Goal: Use online tool/utility: Use online tool/utility

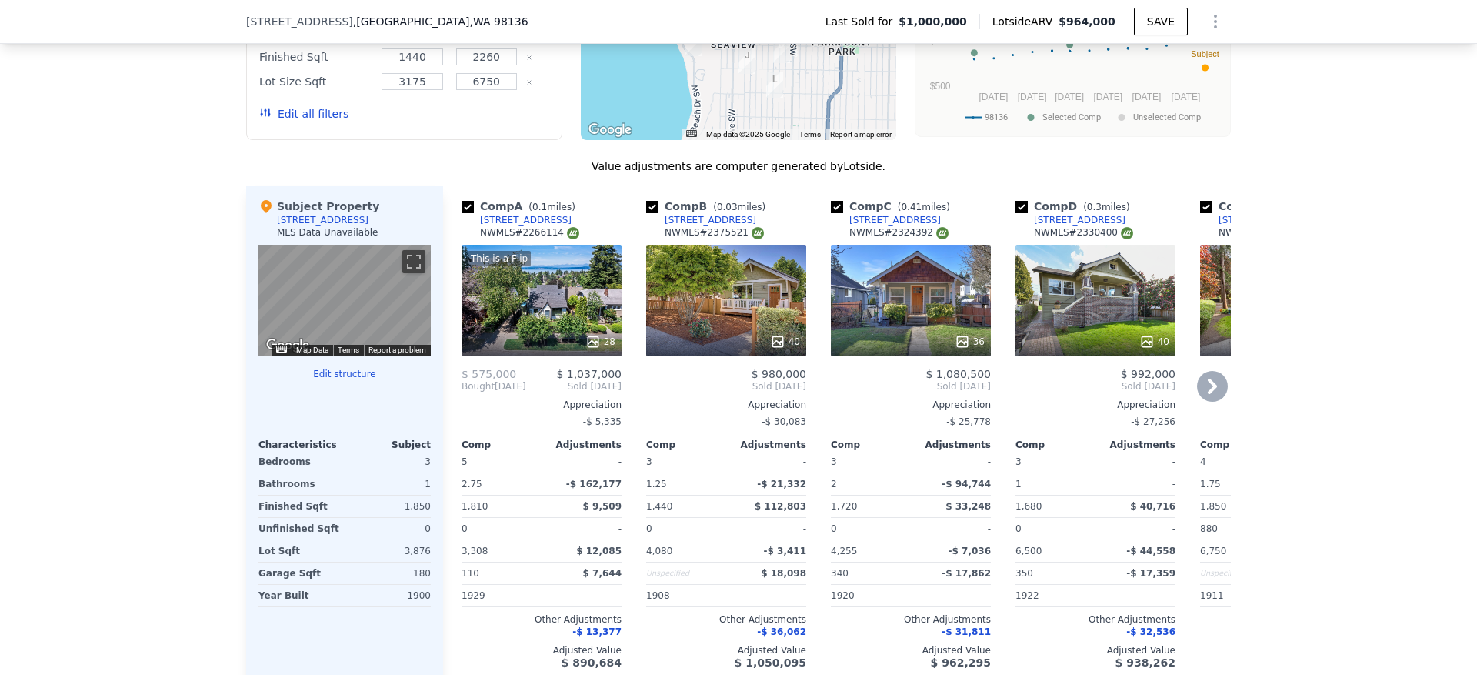
scroll to position [1380, 0]
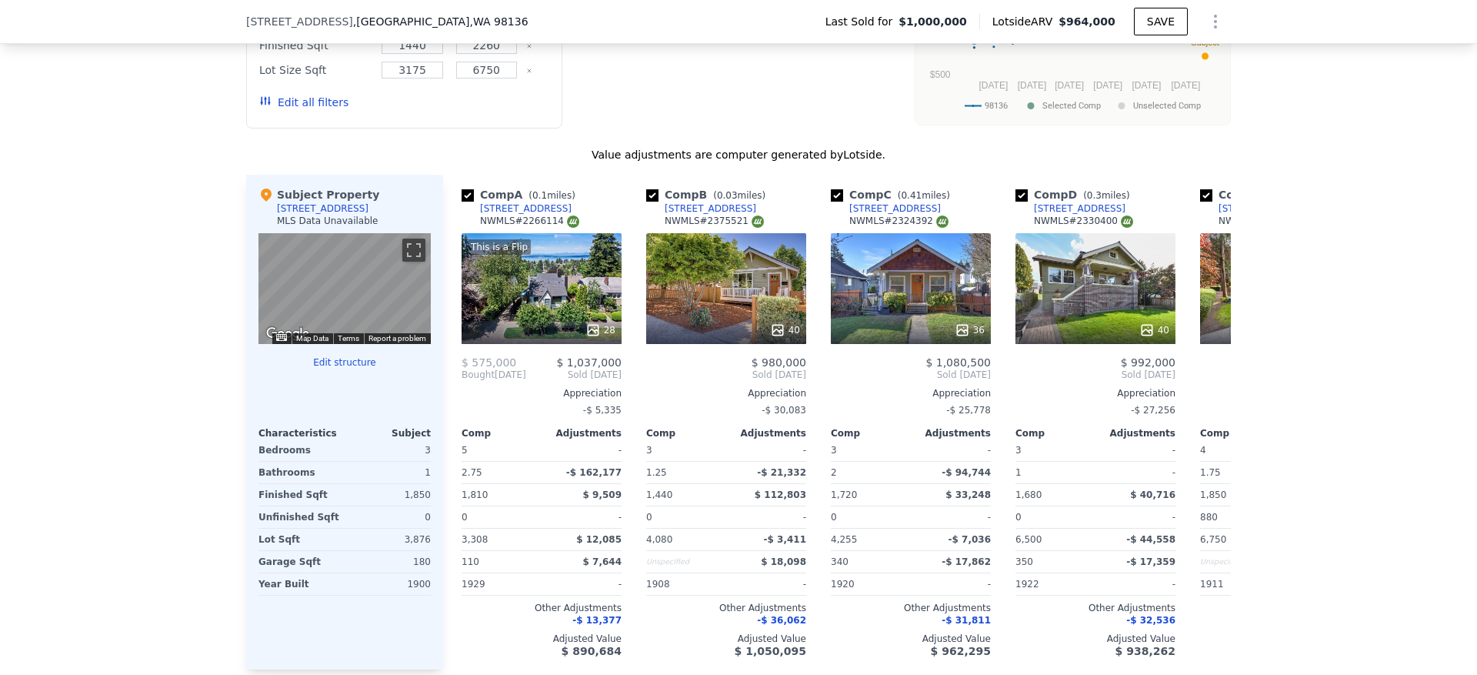
type input "-$ 180,293"
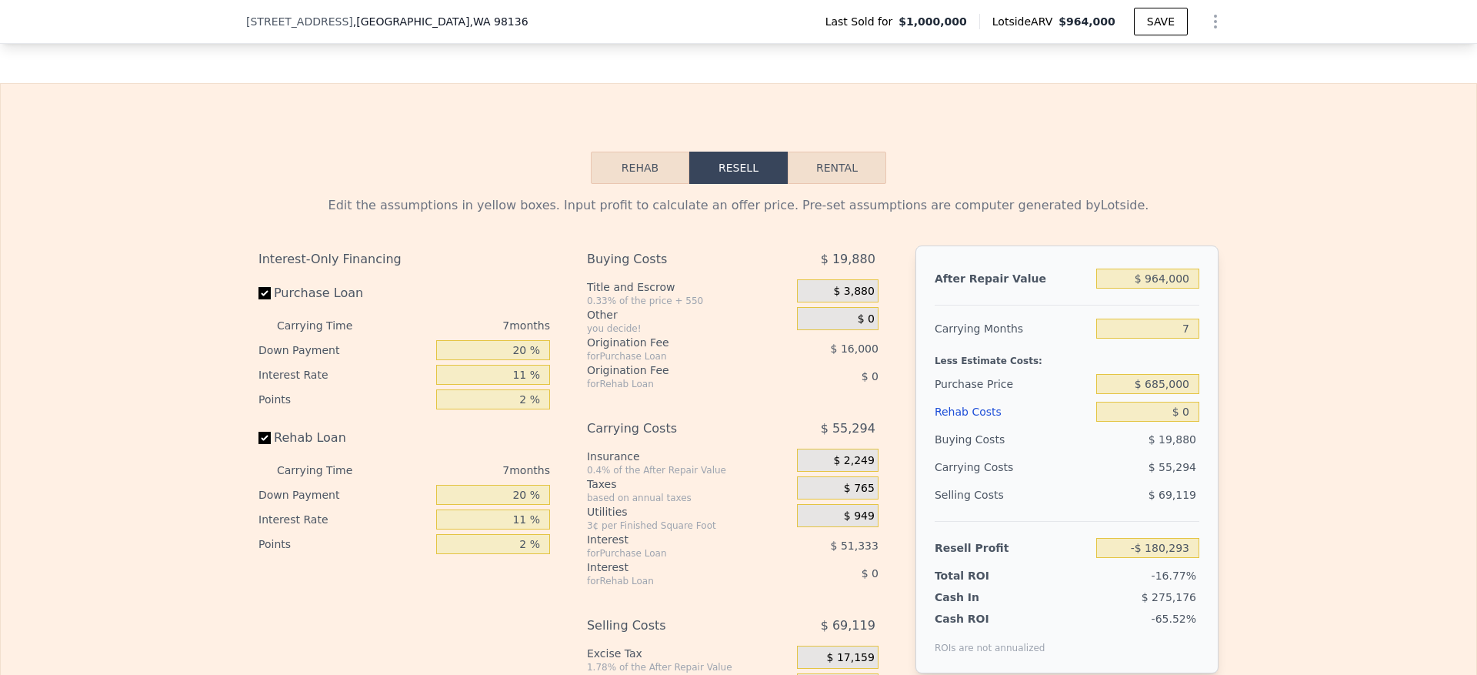
scroll to position [2072, 0]
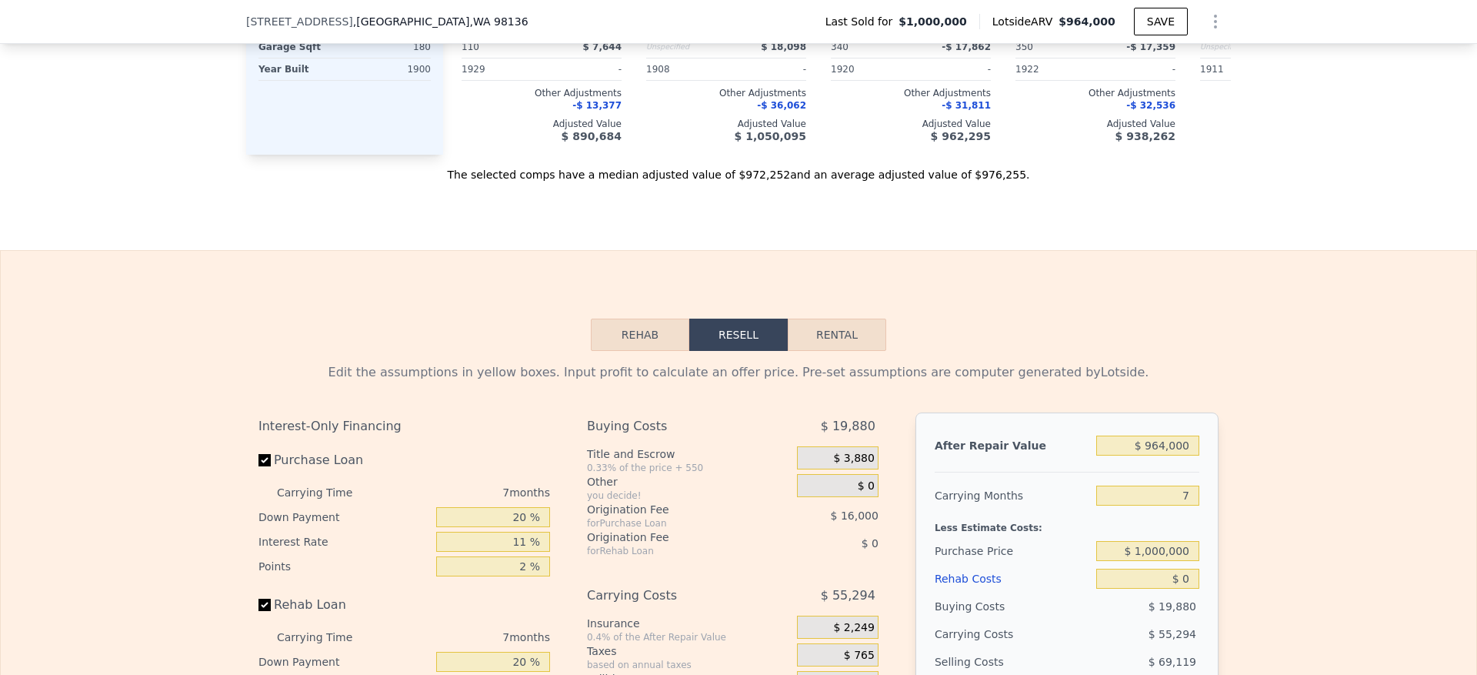
scroll to position [2187, 0]
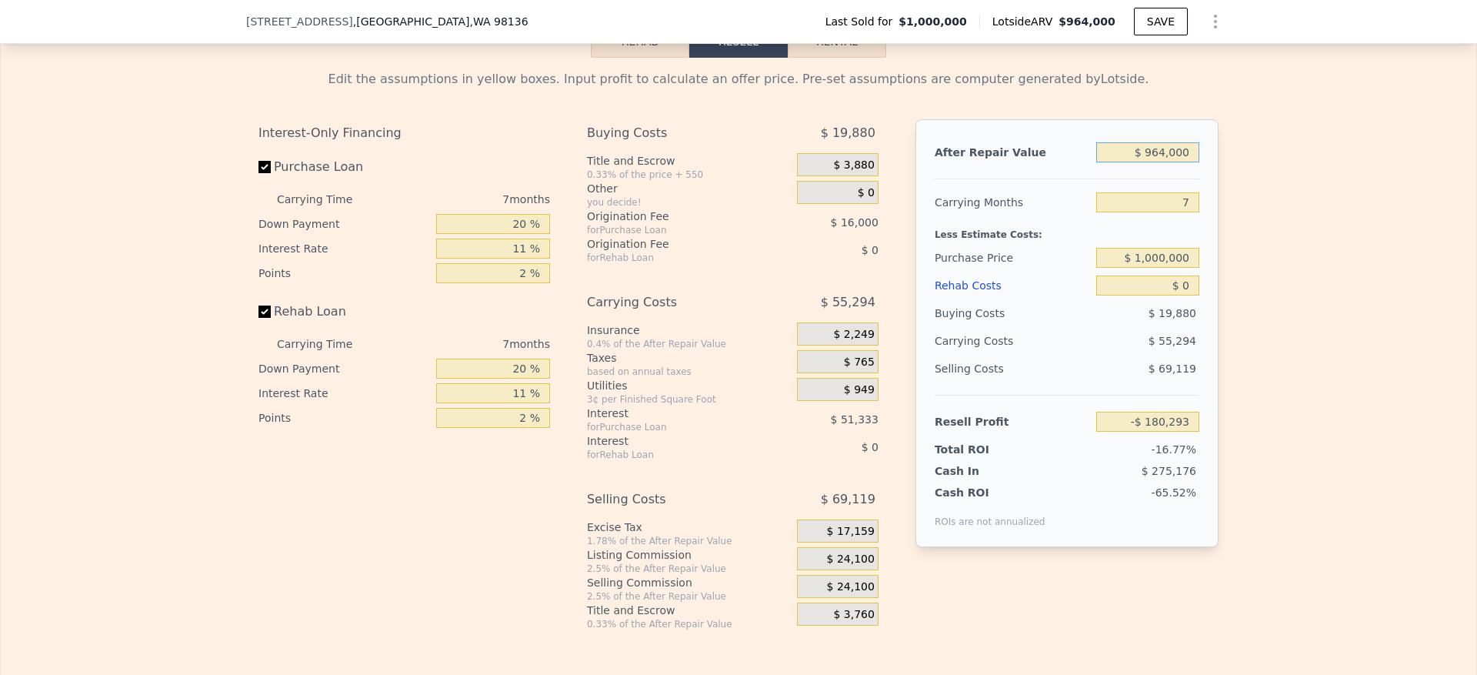
click at [1174, 162] on input "$ 964,000" at bounding box center [1147, 152] width 103 height 20
type input "$ 1"
type input "-$ 1,073,474"
type input "$ 10"
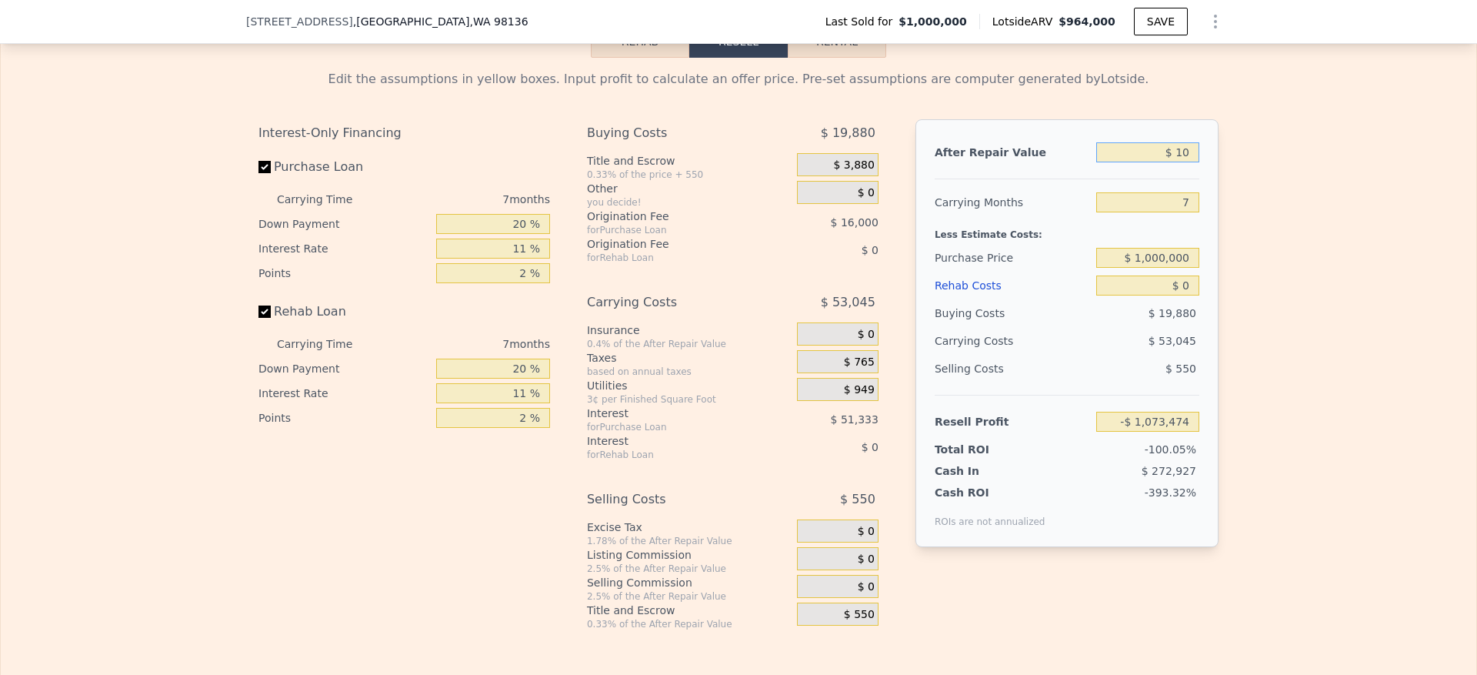
type input "-$ 1,073,465"
type input "$ 100"
type input "-$ 1,073,383"
type input "$ 1,000"
type input "-$ 1,072,548"
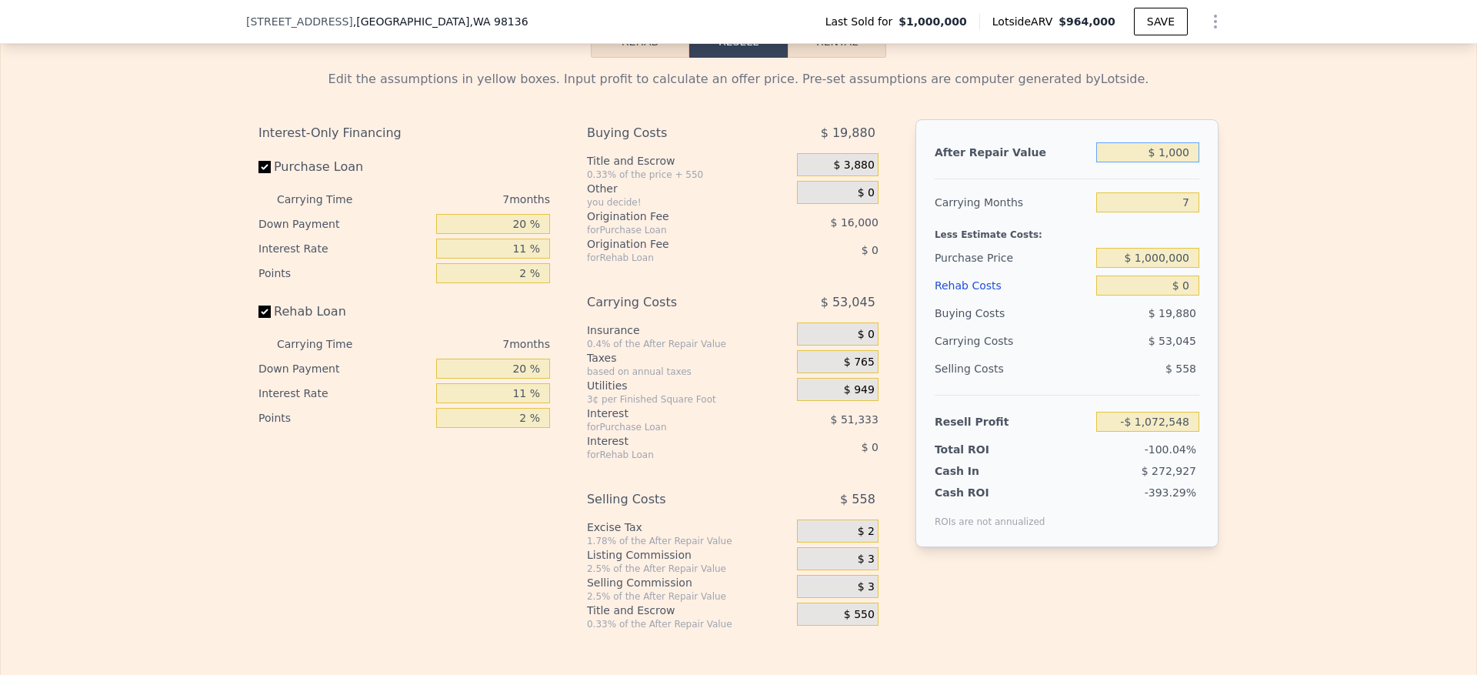
type input "$ 10,000"
type input "-$ 1,064,209"
type input "$ 100,000"
type input "-$ 980,821"
type input "$ 1,000,000"
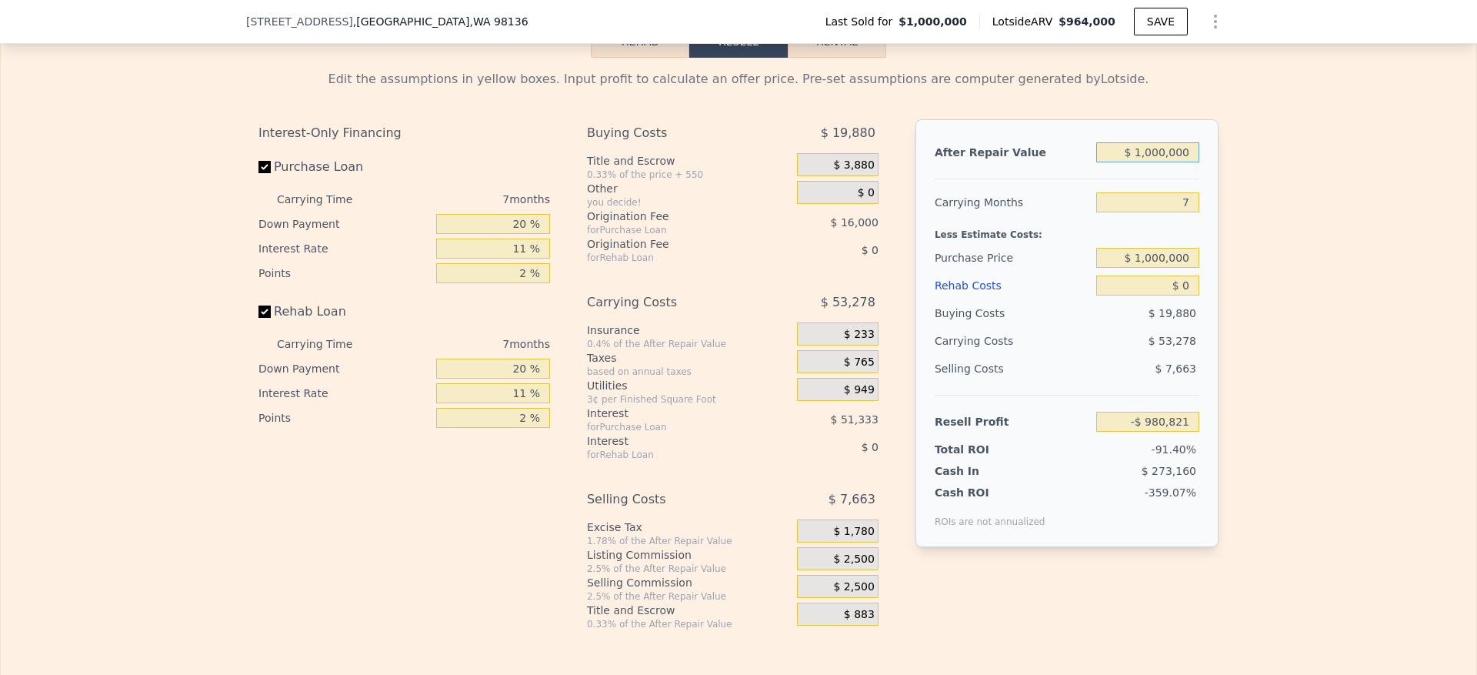
type input "-$ 146,938"
type input "$ 1,000,000"
type input "6"
type input "-$ 139,027"
type input "6"
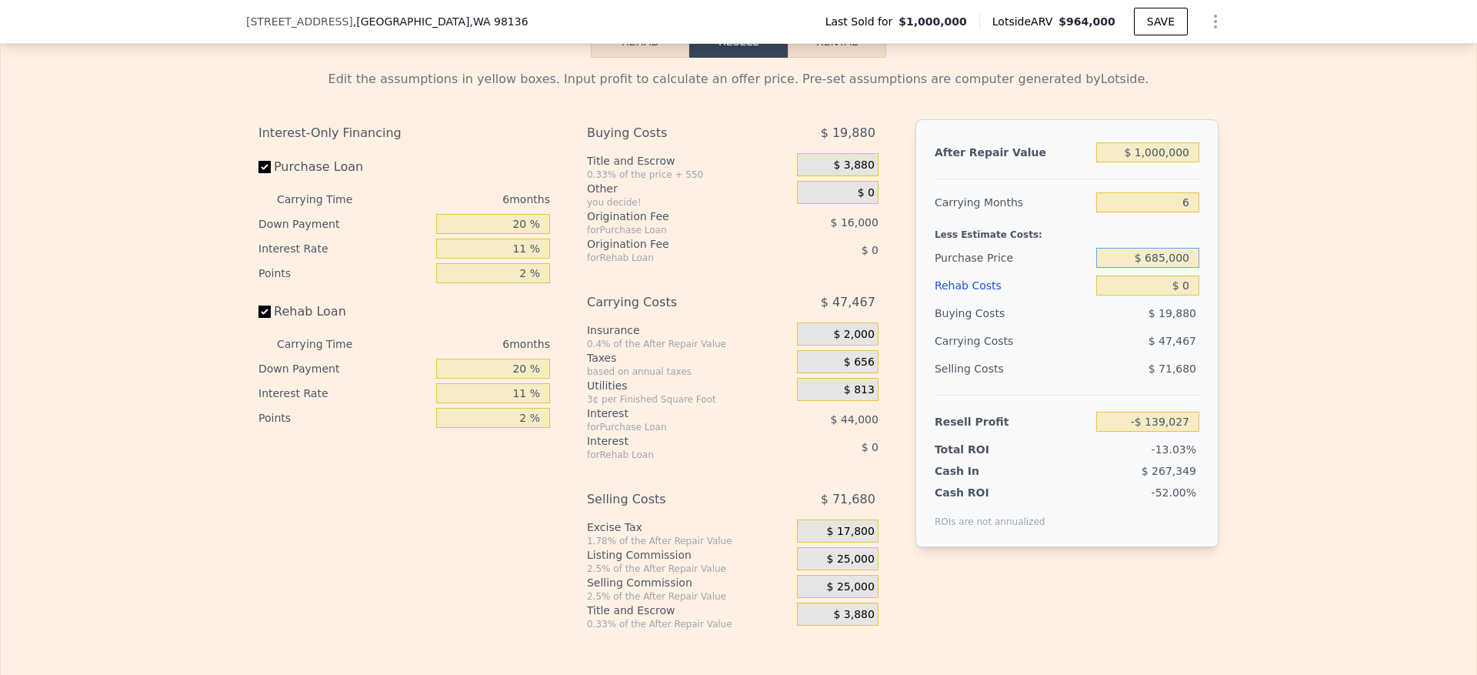
type input "$ 685,000"
type input "$ 8"
type input "$ 195,914"
type input "$ 85"
type input "$ 195,830"
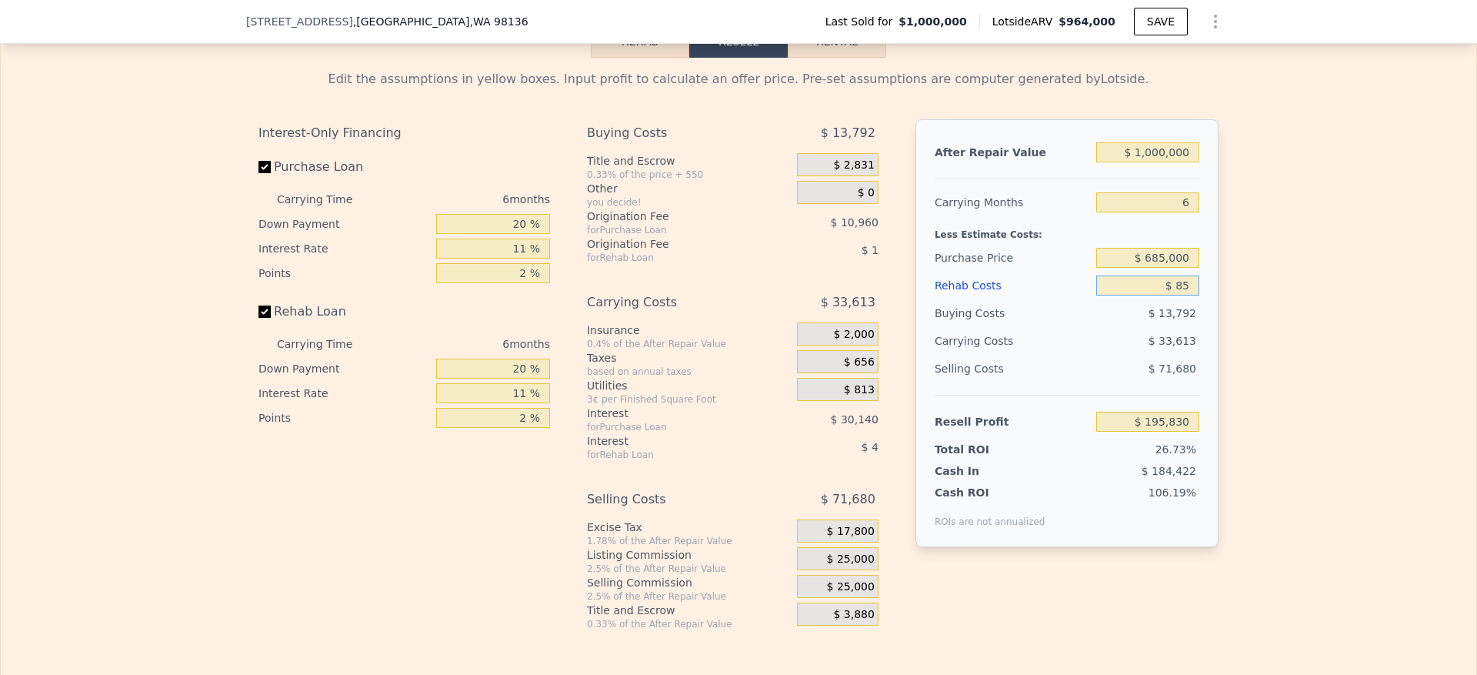
type input "$ 850"
type input "$ 195,022"
type input "$ 8,500"
type input "$ 186,914"
type input "$ 85,000"
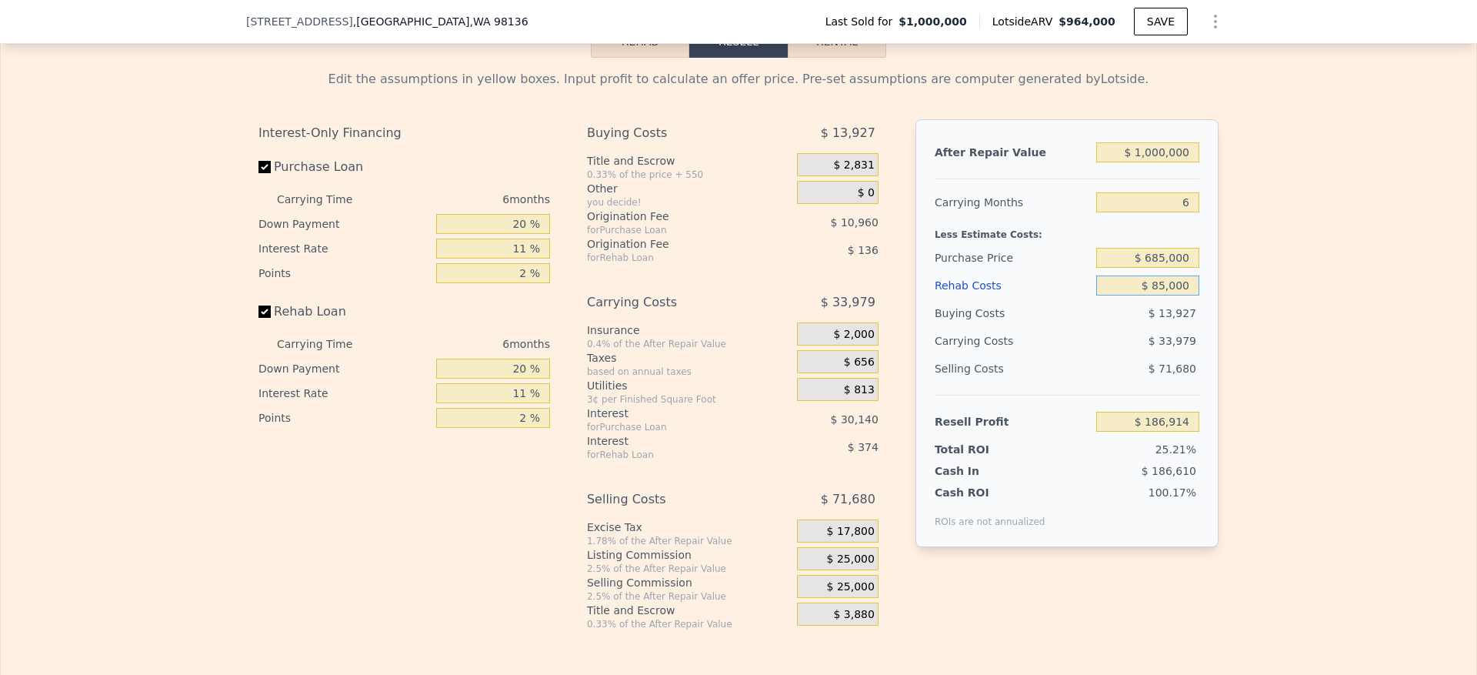
type input "$ 105,824"
type input "$ 85,000"
drag, startPoint x: 518, startPoint y: 268, endPoint x: 489, endPoint y: 268, distance: 28.5
click at [489, 234] on input "20 %" at bounding box center [493, 224] width 114 height 20
type input "1 %"
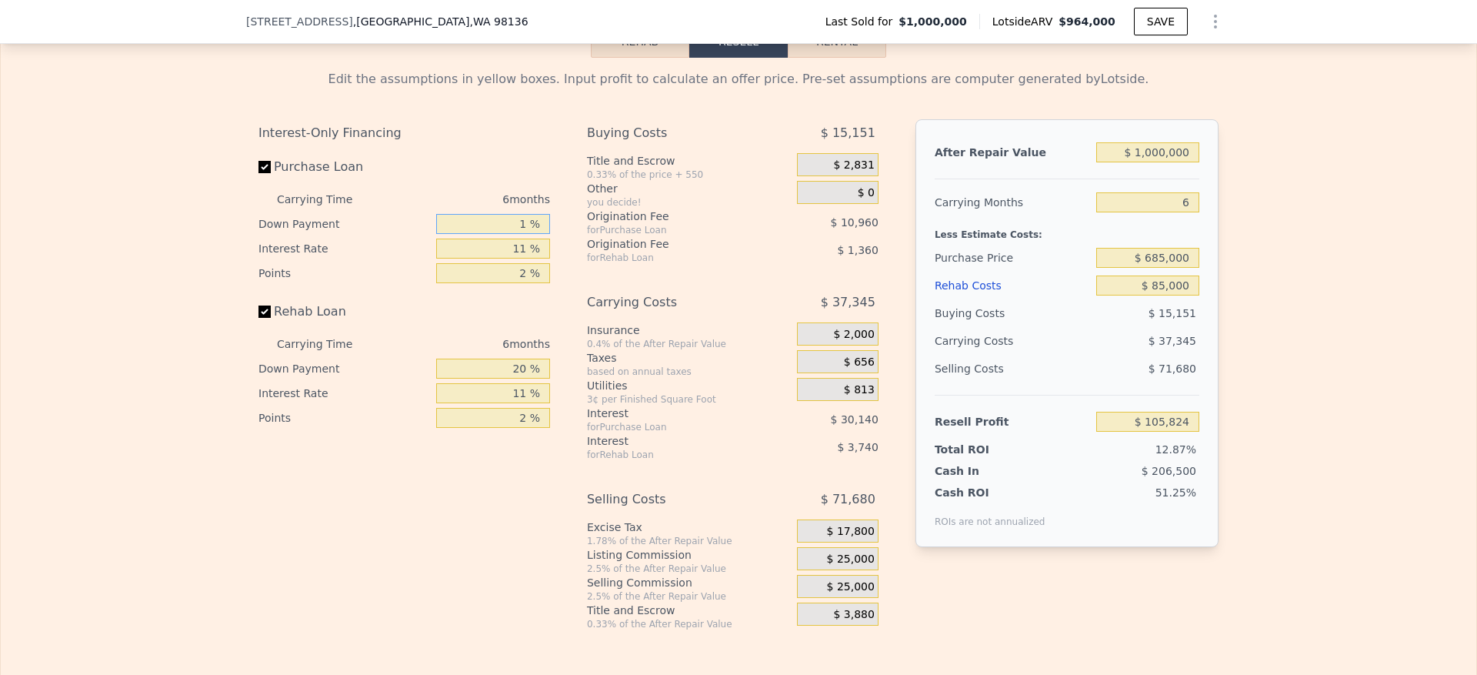
type input "$ 96,063"
type input "10 %"
type input "$ 100,686"
type input "10 %"
type input "1 %"
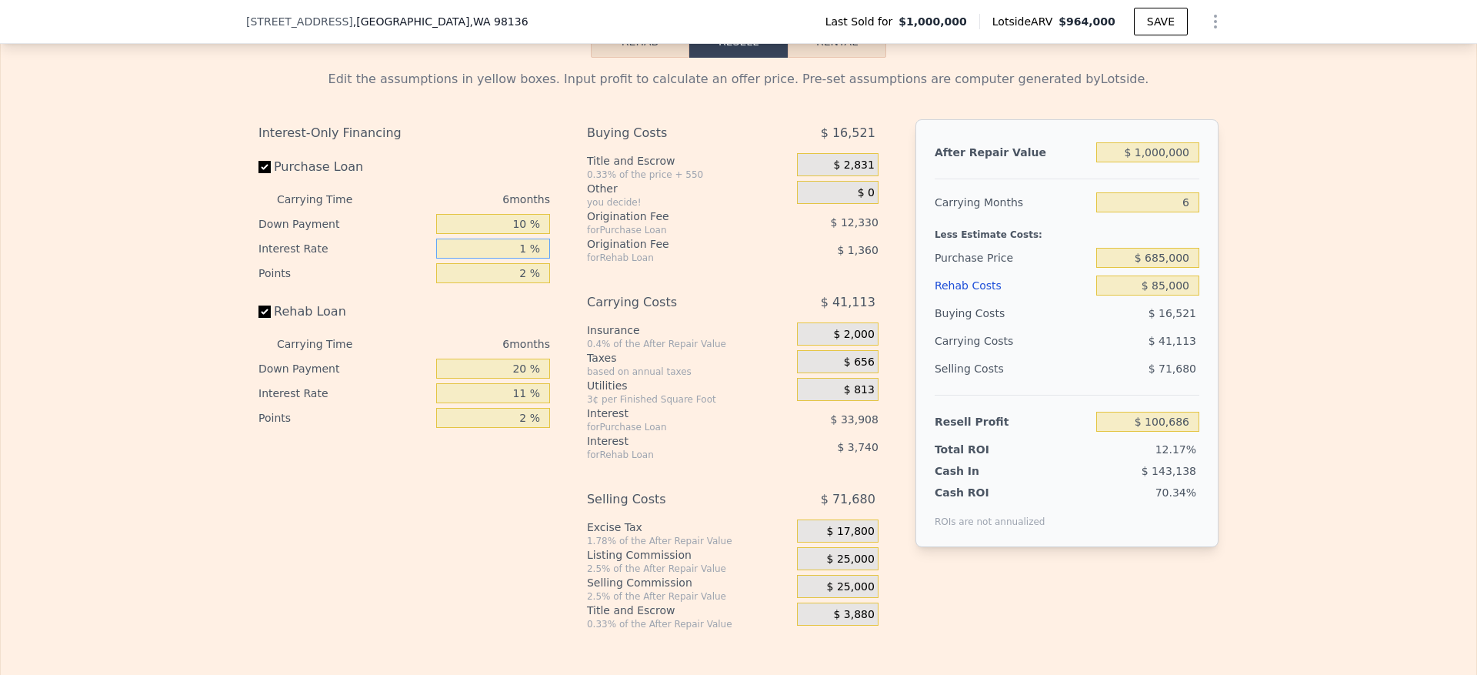
type input "$ 131,508"
type input "10 %"
type input "$ 103,764"
type input "10.5 %"
type input "$ 102,228"
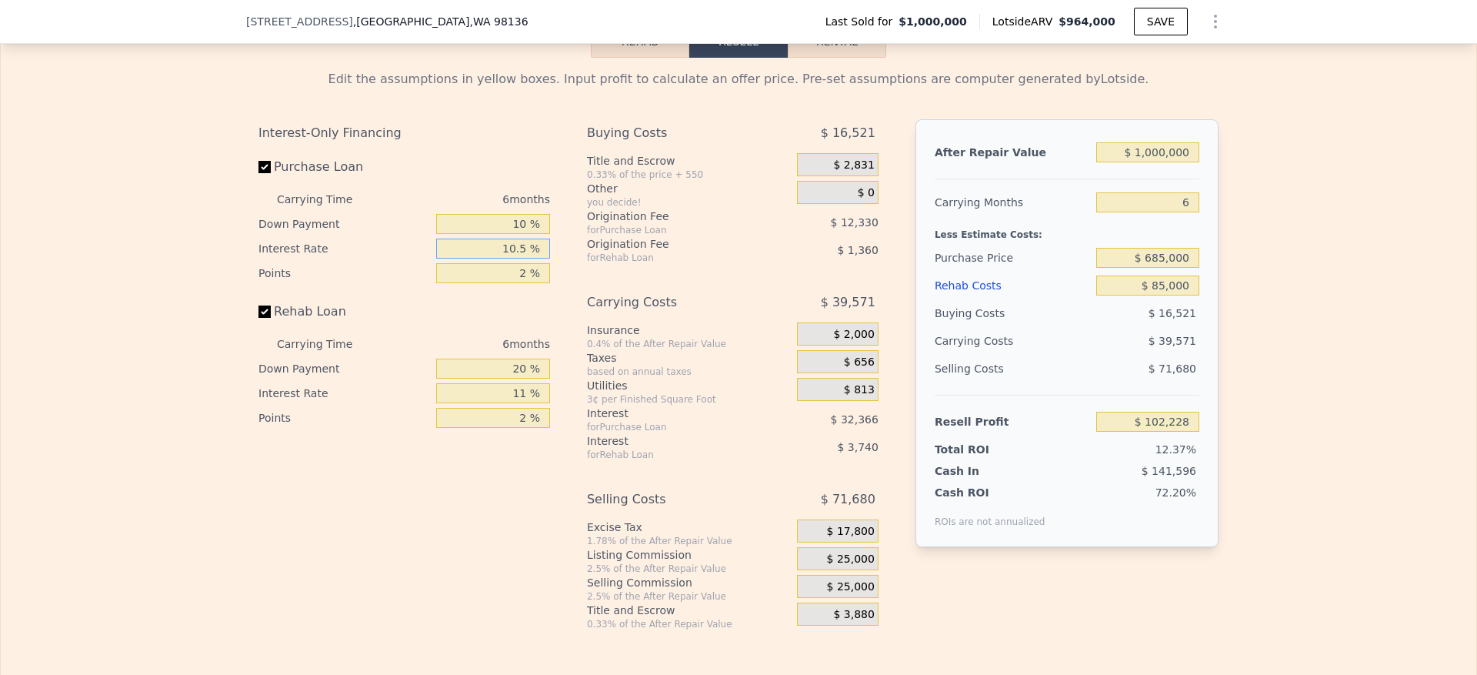
type input "10.5 %"
type input "1 %"
type input "$ 108,393"
type input "1.5 %"
type input "$ 105,310"
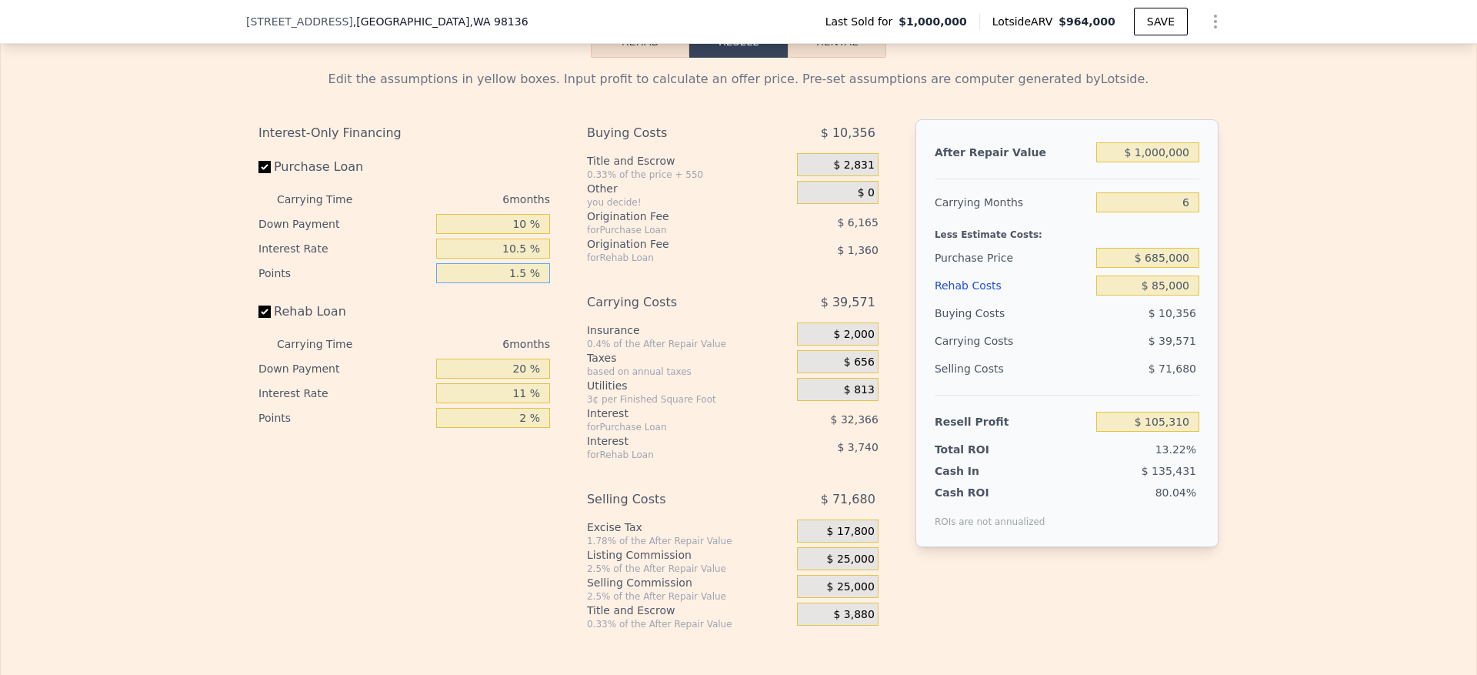
type input "1.5 %"
type input "1 %"
type input "$ 104,099"
type input "10 %"
type input "$ 104,672"
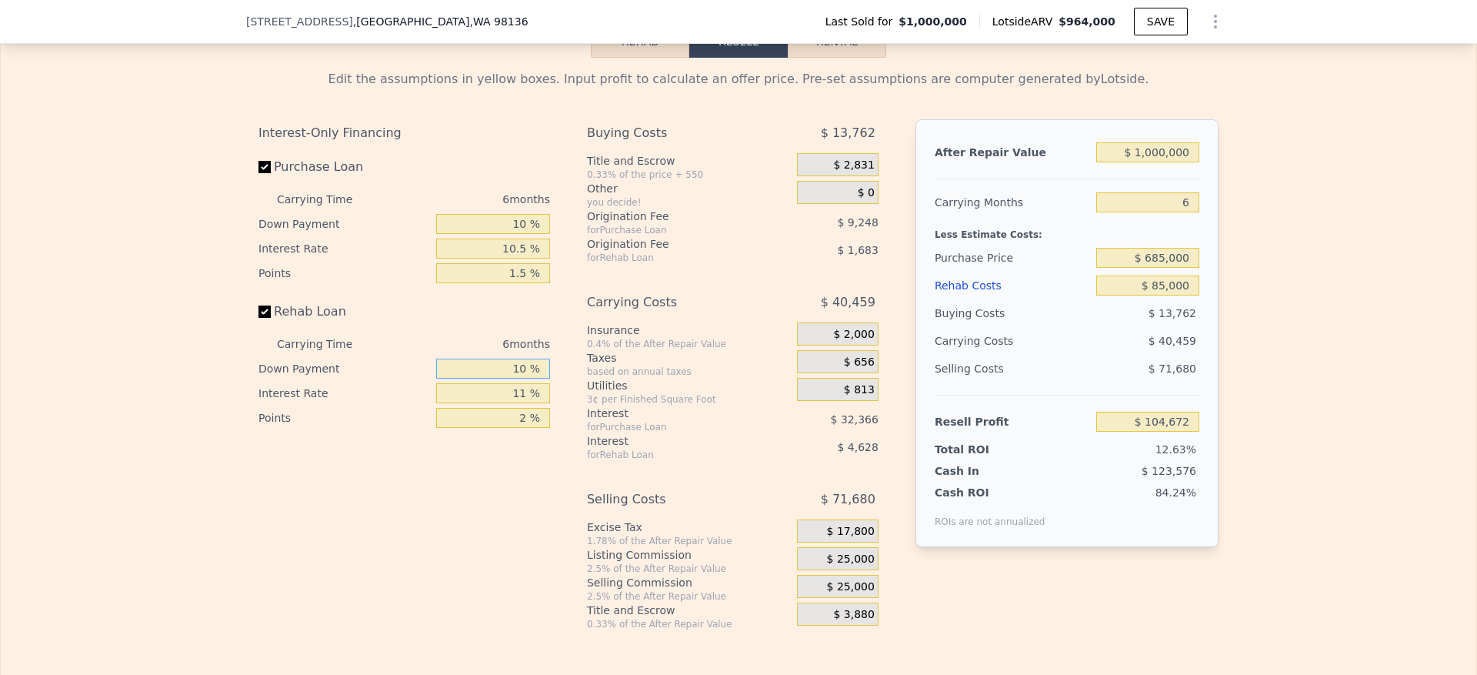
type input "10 %"
type input "1 %"
type input "$ 108,494"
type input "10 %"
type input "$ 105,050"
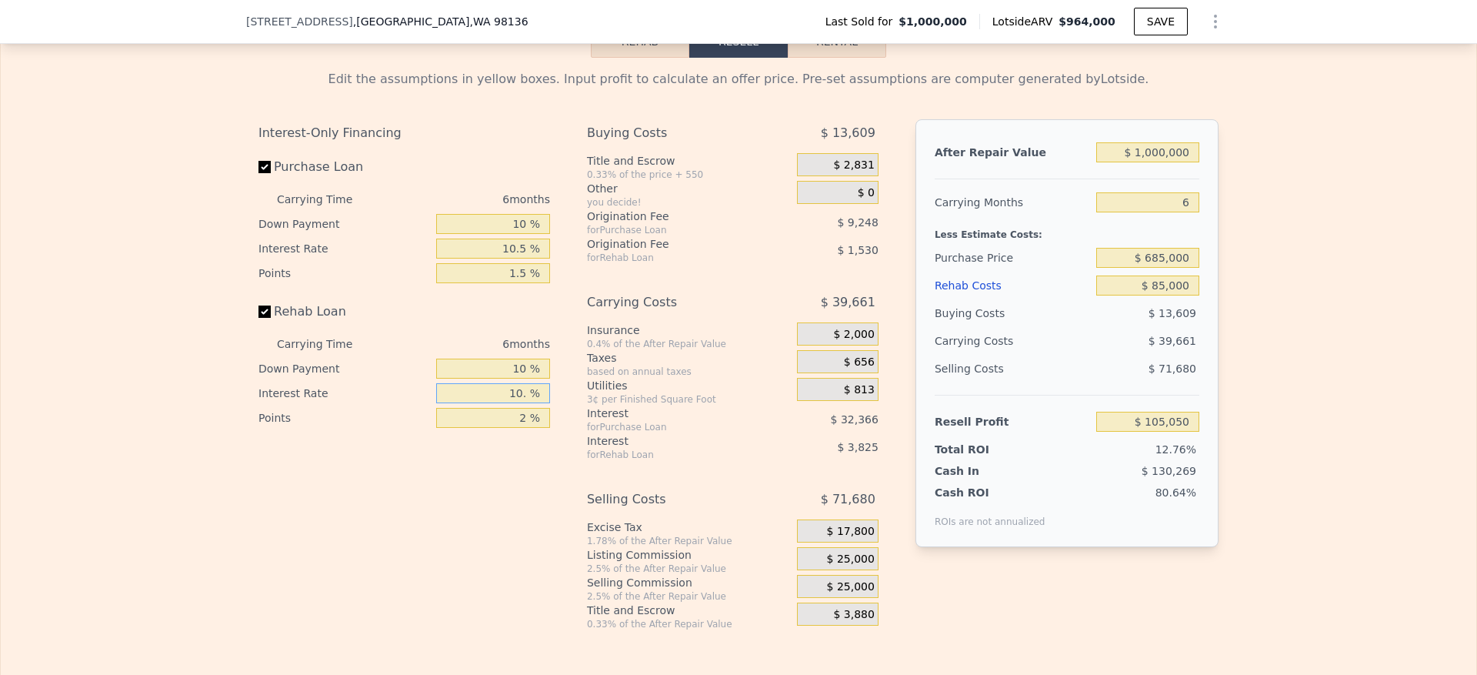
type input "10.5 %"
type input "$ 104,864"
type input "10.5 %"
type input "1 %"
type input "$ 105,629"
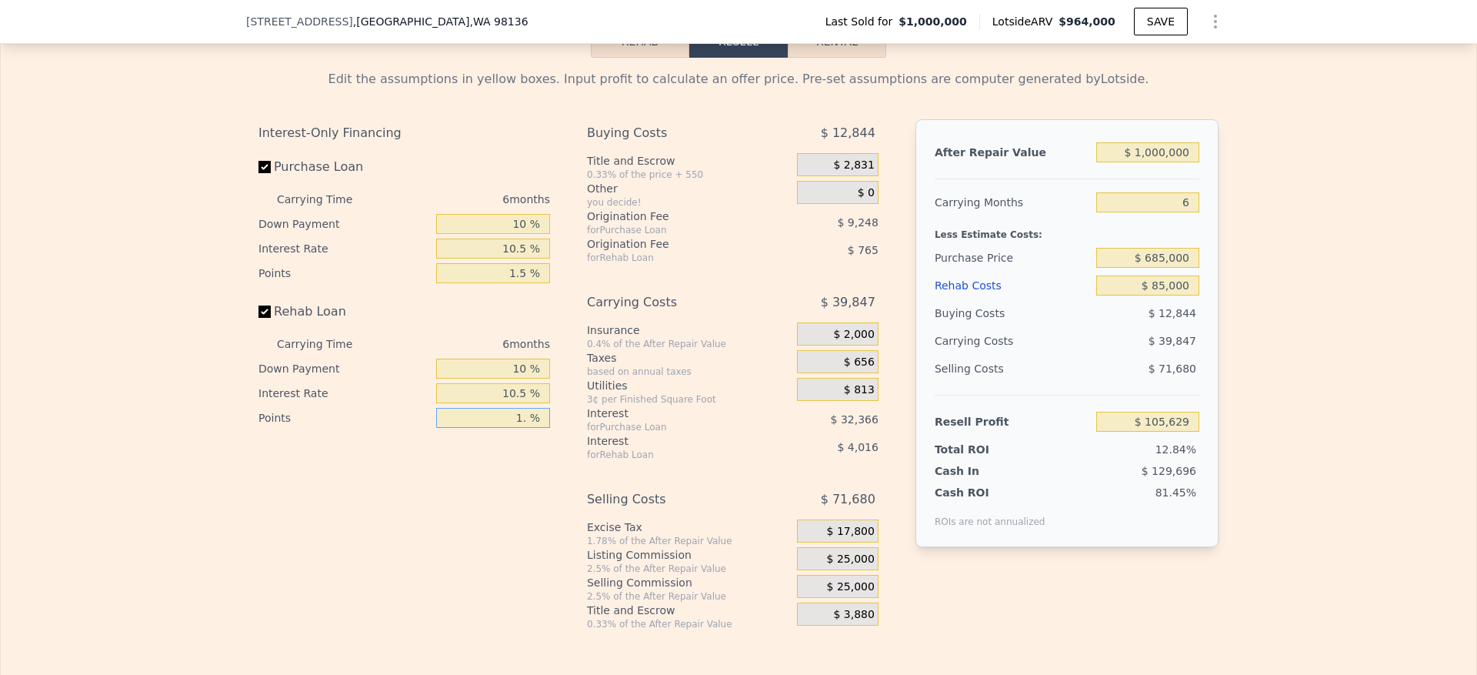
type input "1.5 %"
type input "$ 105,246"
type input "1.5 %"
click at [861, 566] on span "$ 25,000" at bounding box center [851, 559] width 48 height 14
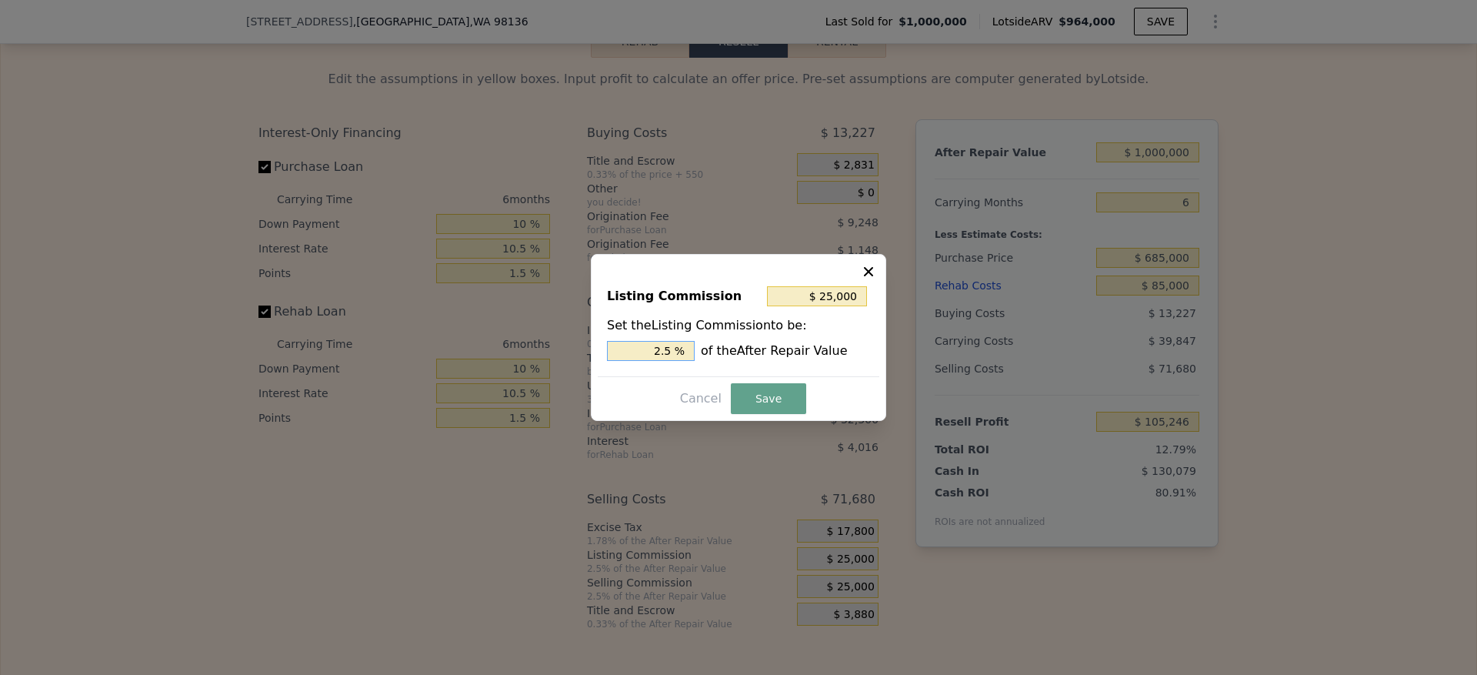
click at [661, 346] on input "2.5 %" at bounding box center [651, 351] width 88 height 20
drag, startPoint x: 662, startPoint y: 347, endPoint x: 618, endPoint y: 347, distance: 43.8
click at [628, 347] on input "2.5 %" at bounding box center [651, 351] width 88 height 20
type input "$ 15,000"
type input "1.5 %"
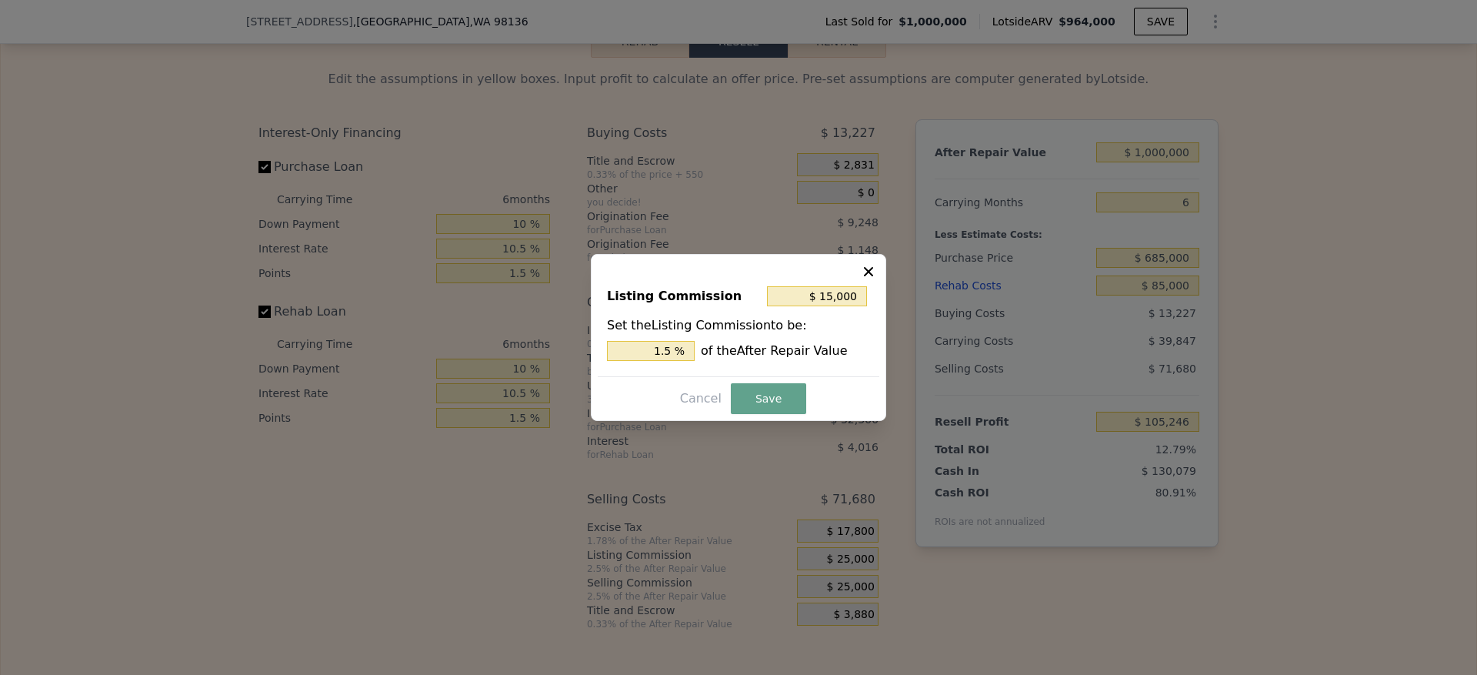
drag, startPoint x: 760, startPoint y: 400, endPoint x: 646, endPoint y: 480, distance: 139.1
click at [757, 400] on button "Save" at bounding box center [768, 398] width 75 height 31
type input "$ 115,246"
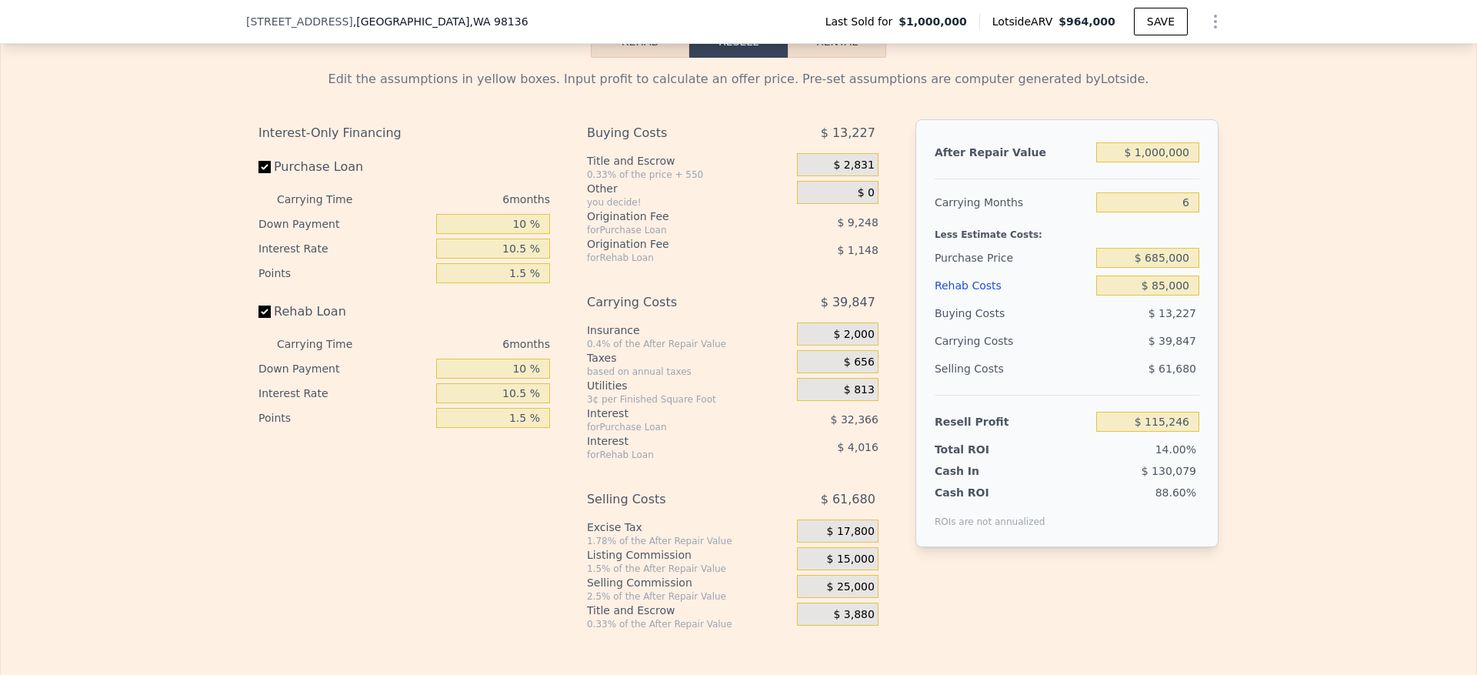
type input "$ 964,000"
type input "7"
type input "$ 0"
type input "-$ 180,293"
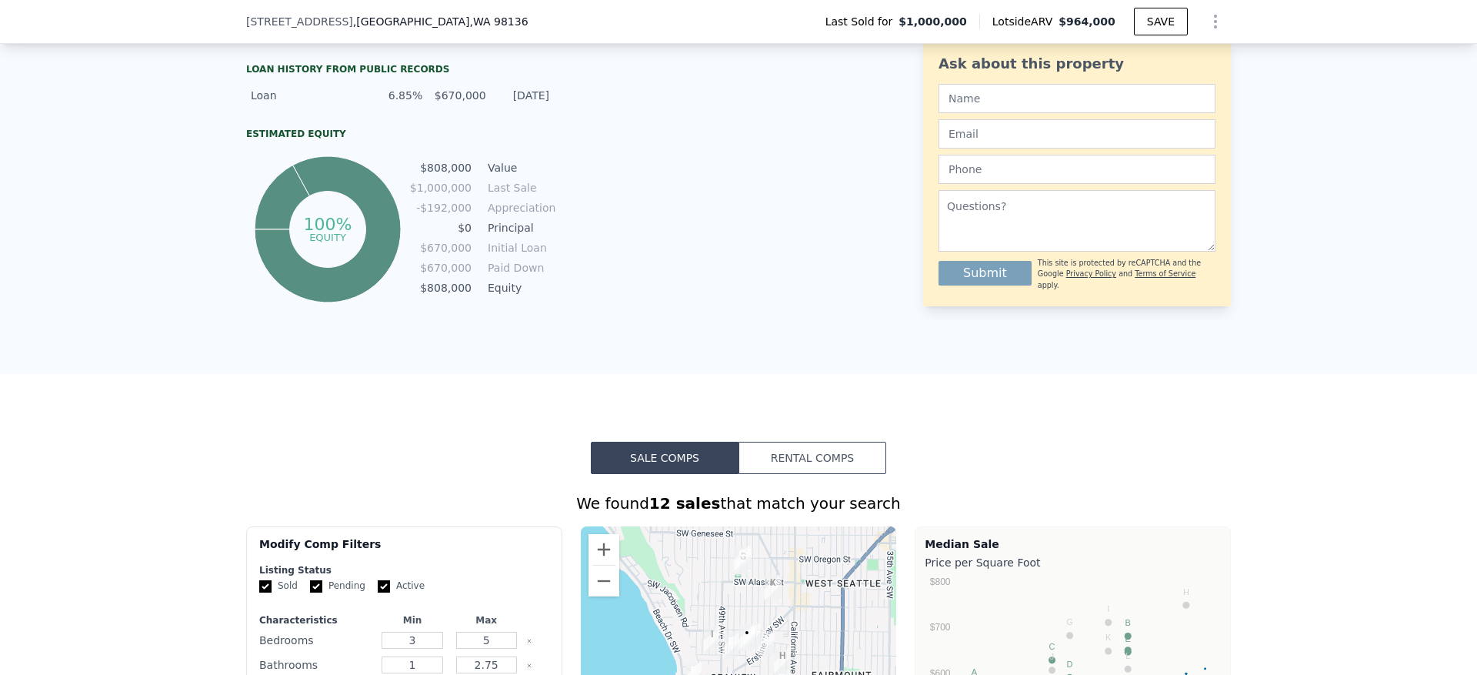
scroll to position [342, 0]
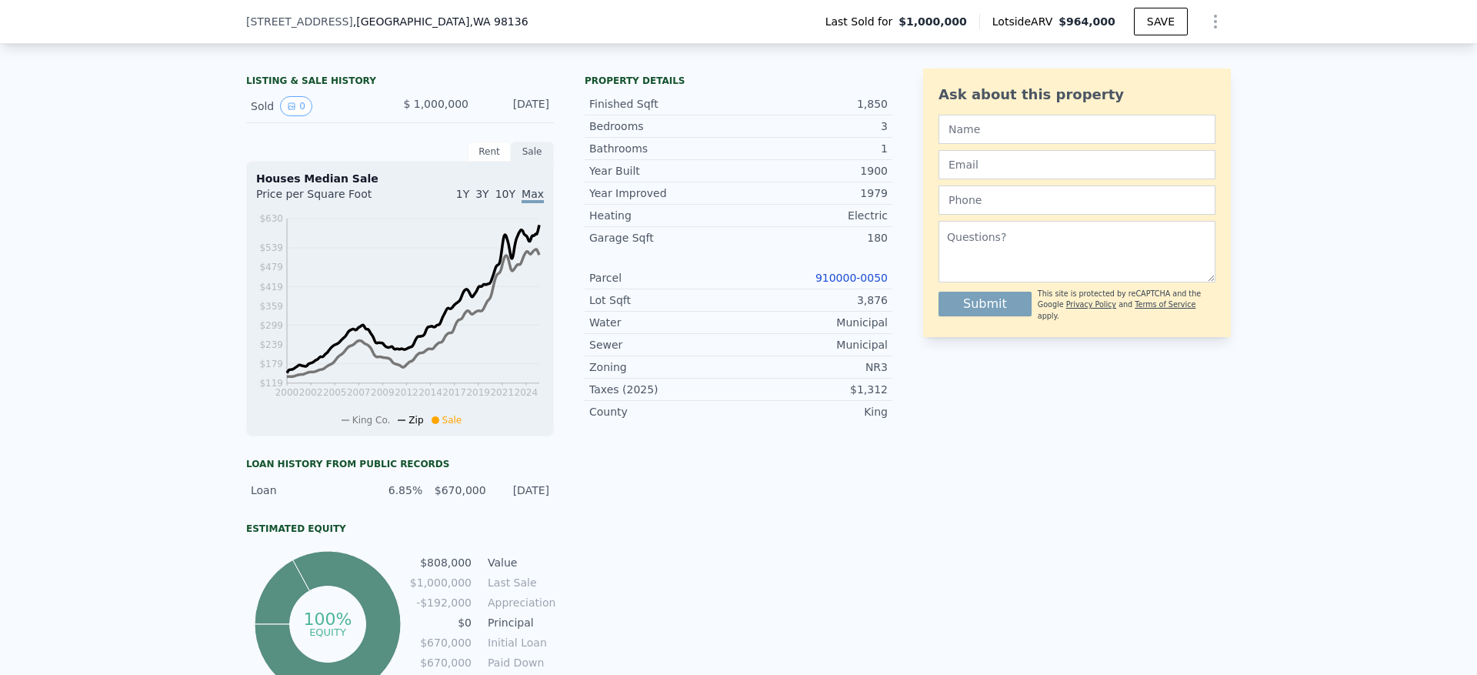
drag, startPoint x: 875, startPoint y: 328, endPoint x: 836, endPoint y: 328, distance: 39.2
click at [836, 328] on div "Year Improved 1979 Heating Electric Garage Sqft 180 Parcel 910000-0050 Lot Sqft…" at bounding box center [739, 302] width 308 height 241
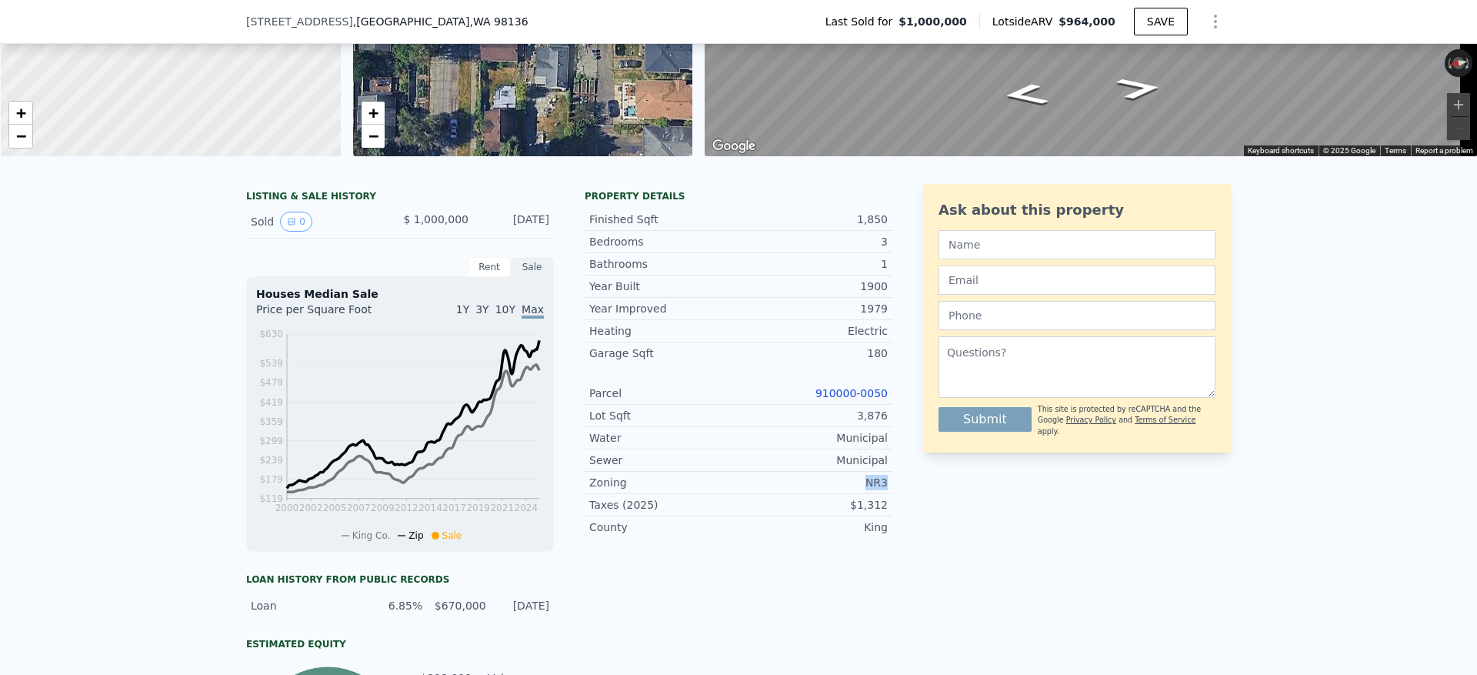
drag, startPoint x: 875, startPoint y: 505, endPoint x: 856, endPoint y: 504, distance: 18.5
click at [856, 490] on div "NR3" at bounding box center [812, 482] width 149 height 15
copy div "NR3"
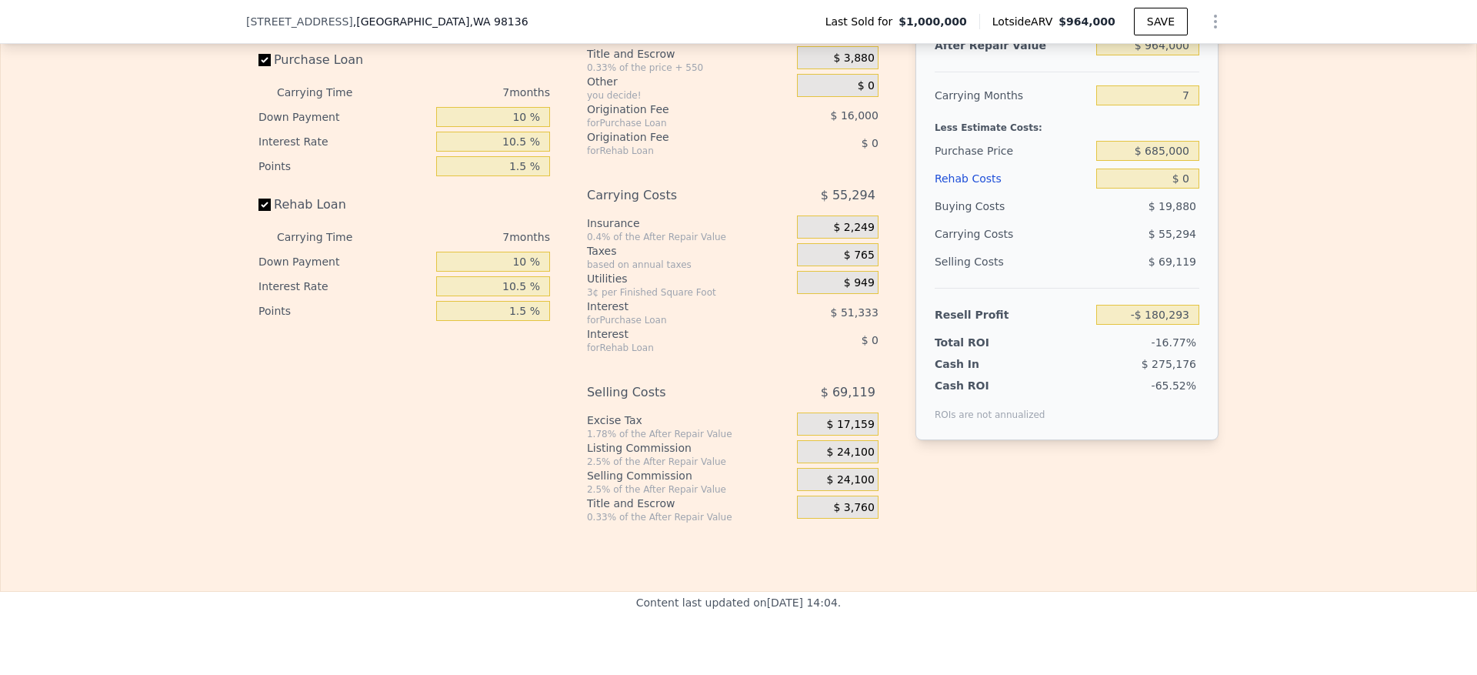
scroll to position [2303, 0]
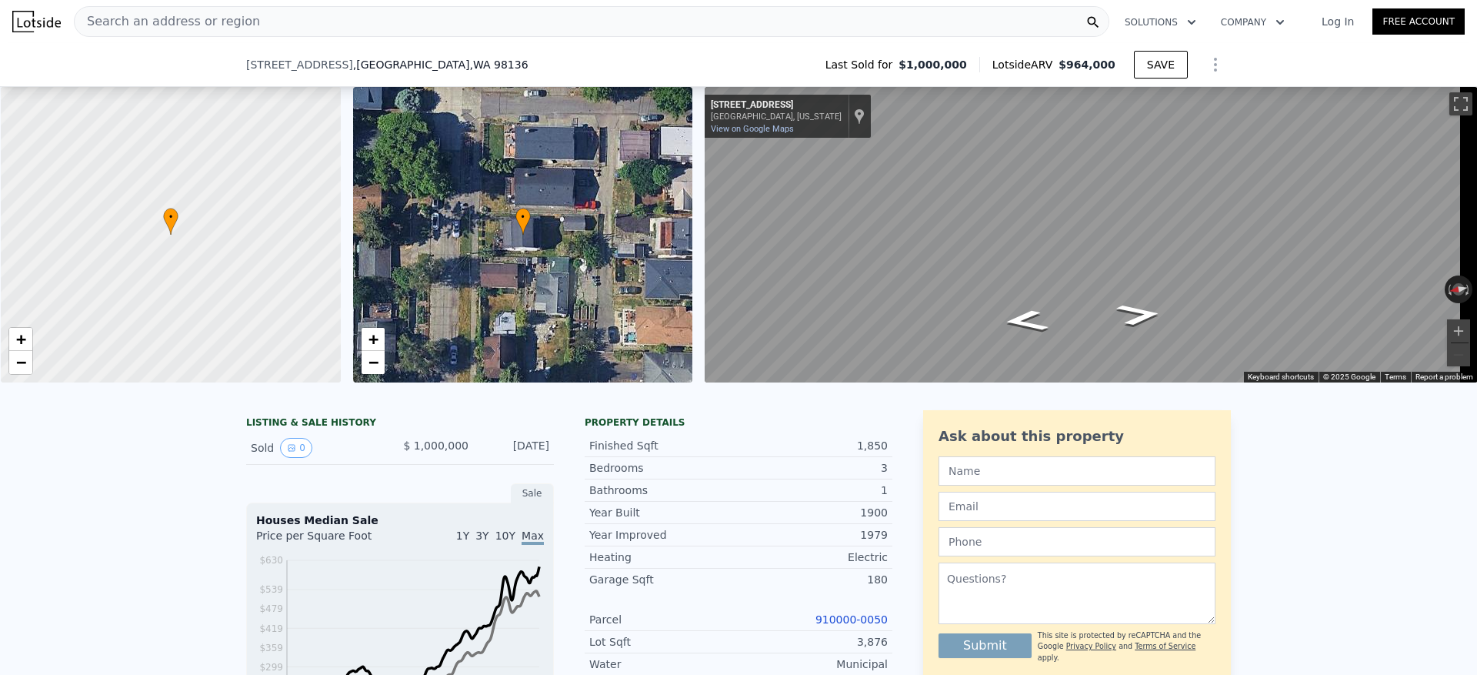
scroll to position [455, 0]
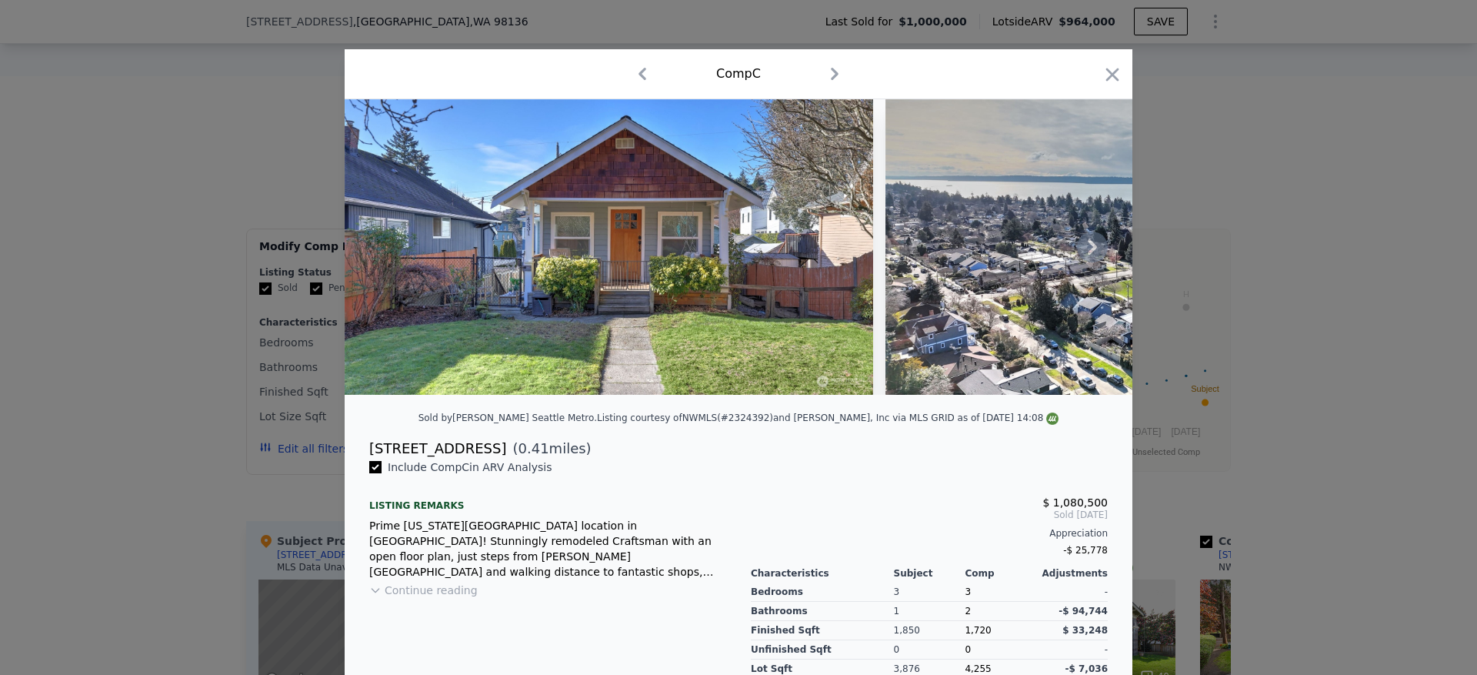
scroll to position [1281, 0]
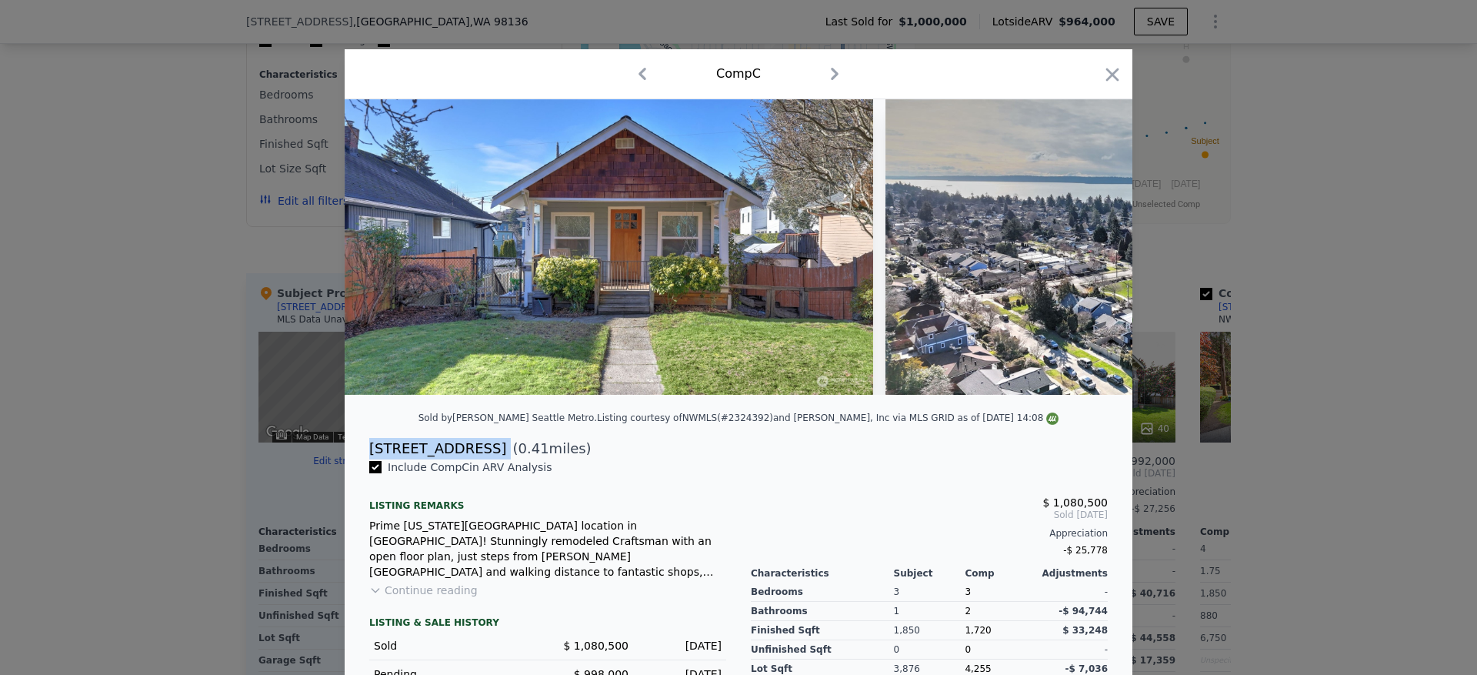
drag, startPoint x: 473, startPoint y: 465, endPoint x: 361, endPoint y: 460, distance: 112.4
click at [361, 459] on div "4531 47th Ave SW ( 0.41 miles)" at bounding box center [738, 449] width 763 height 22
copy div "[STREET_ADDRESS]"
click at [1101, 75] on icon "button" at bounding box center [1112, 75] width 22 height 22
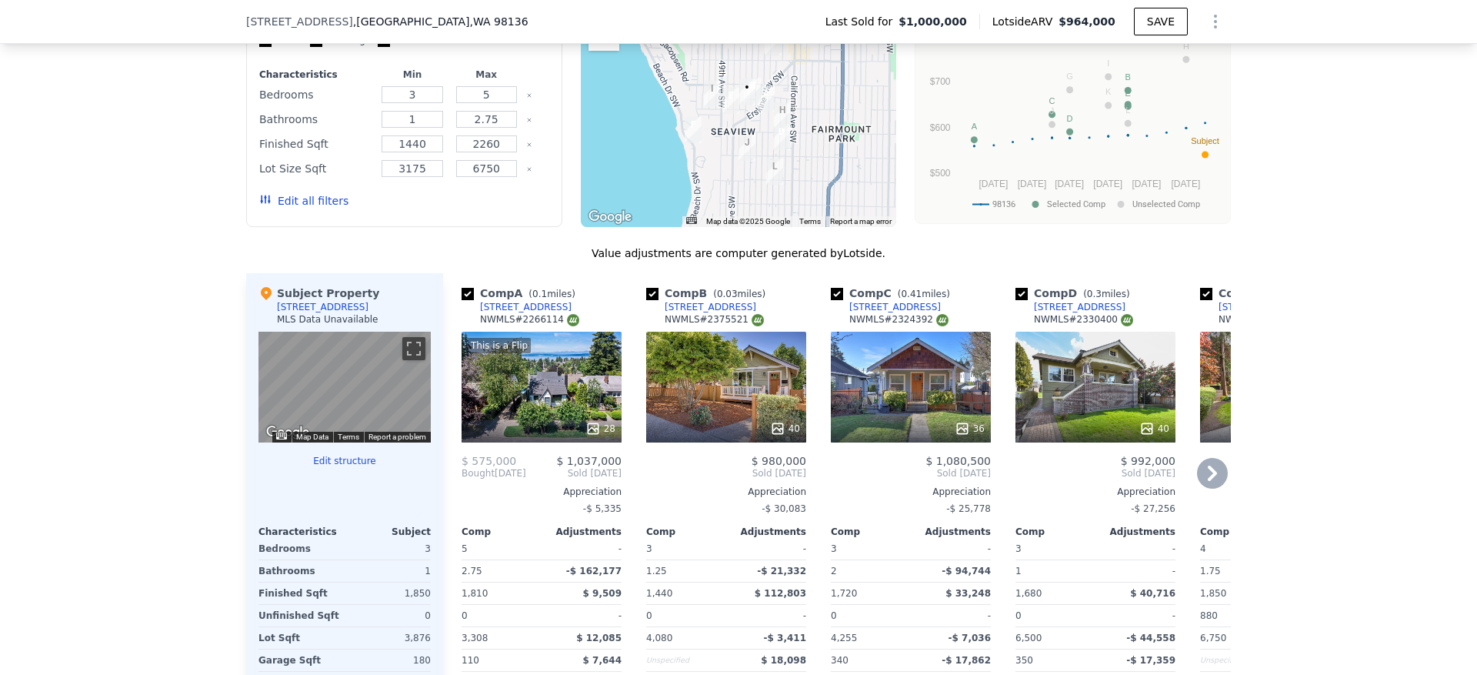
click at [1203, 480] on icon at bounding box center [1212, 473] width 31 height 31
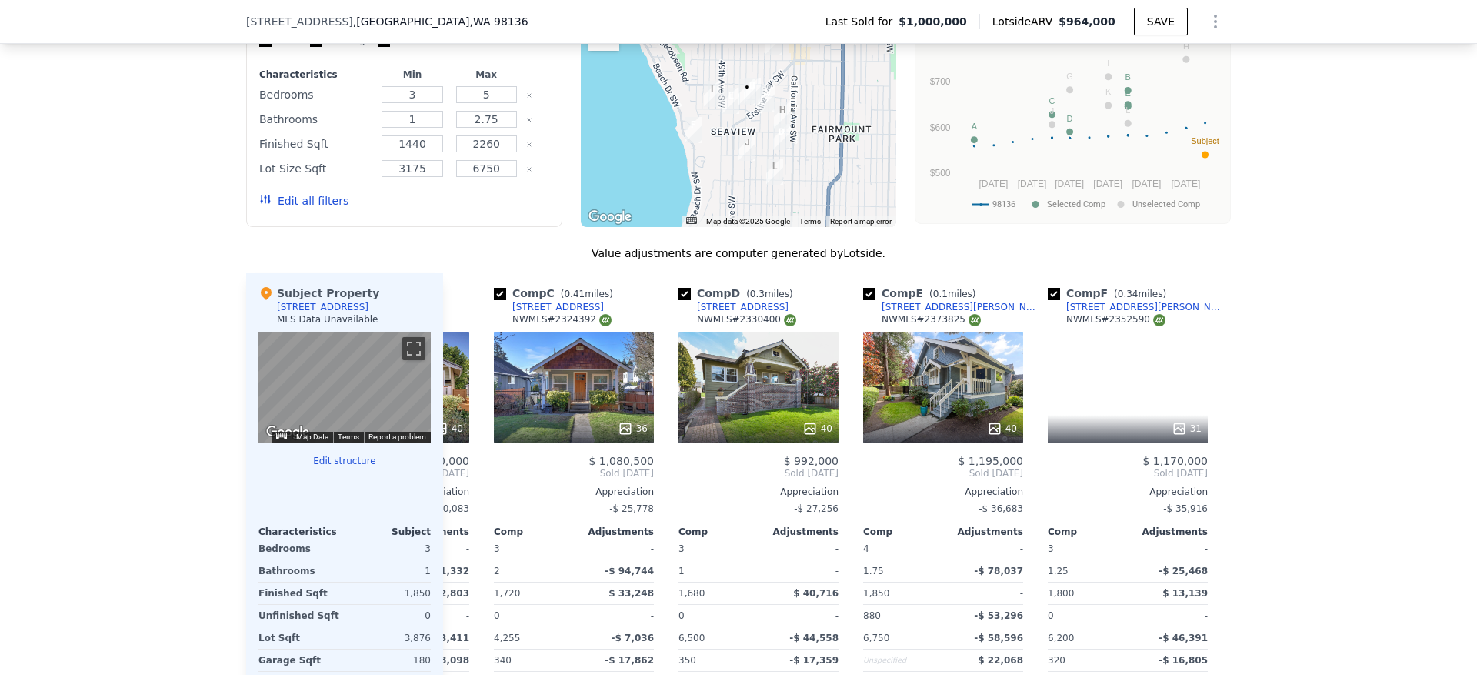
scroll to position [0, 369]
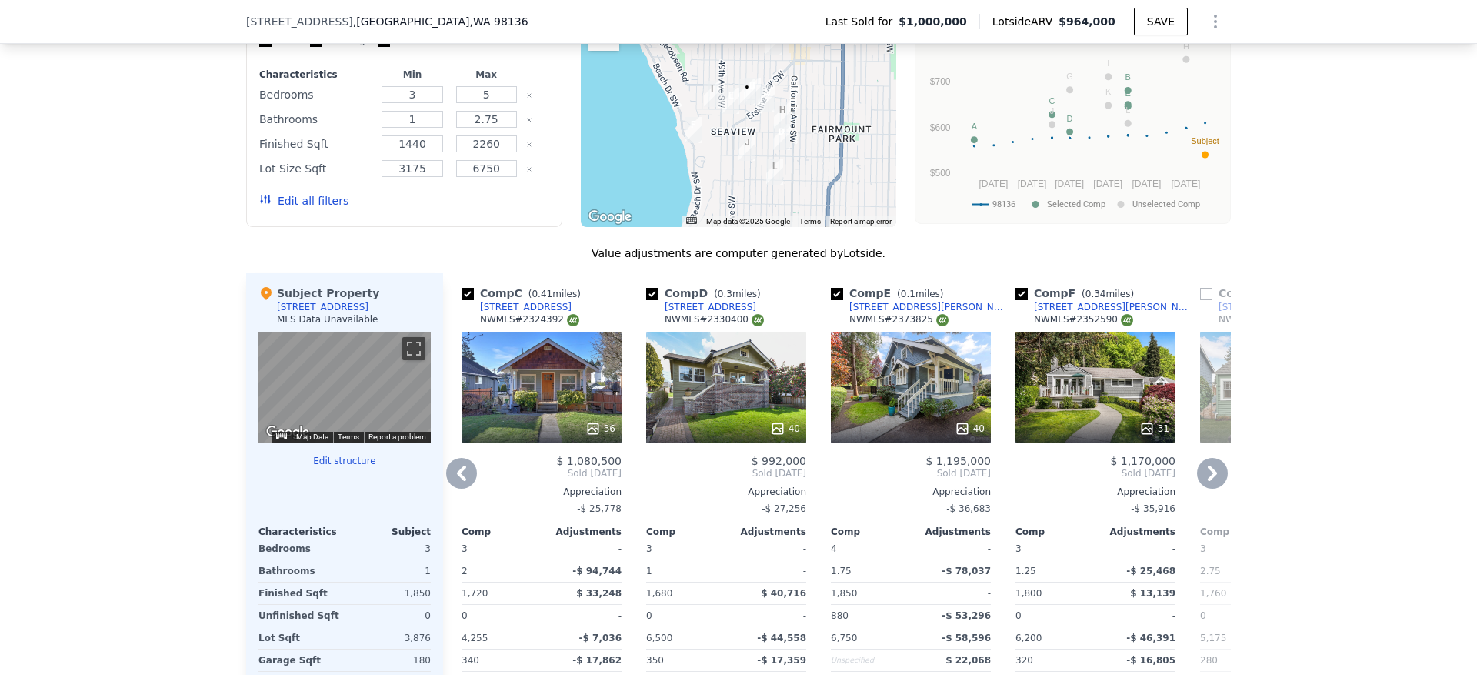
click at [912, 411] on div "40" at bounding box center [911, 387] width 160 height 111
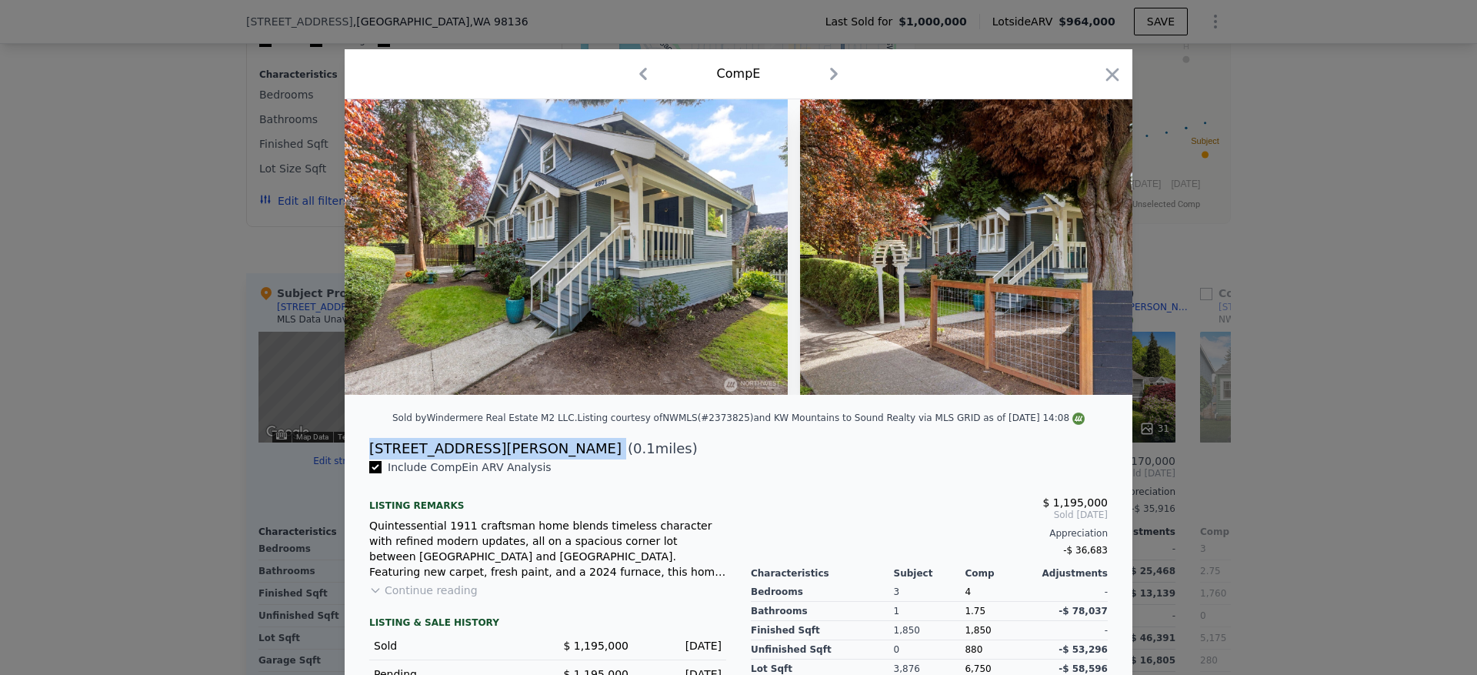
drag, startPoint x: 485, startPoint y: 464, endPoint x: 362, endPoint y: 461, distance: 123.1
click at [362, 459] on div "4801 SW Dawson St ( 0.1 miles)" at bounding box center [738, 449] width 763 height 22
copy div "[STREET_ADDRESS][PERSON_NAME]"
click at [1101, 81] on icon "button" at bounding box center [1112, 75] width 22 height 22
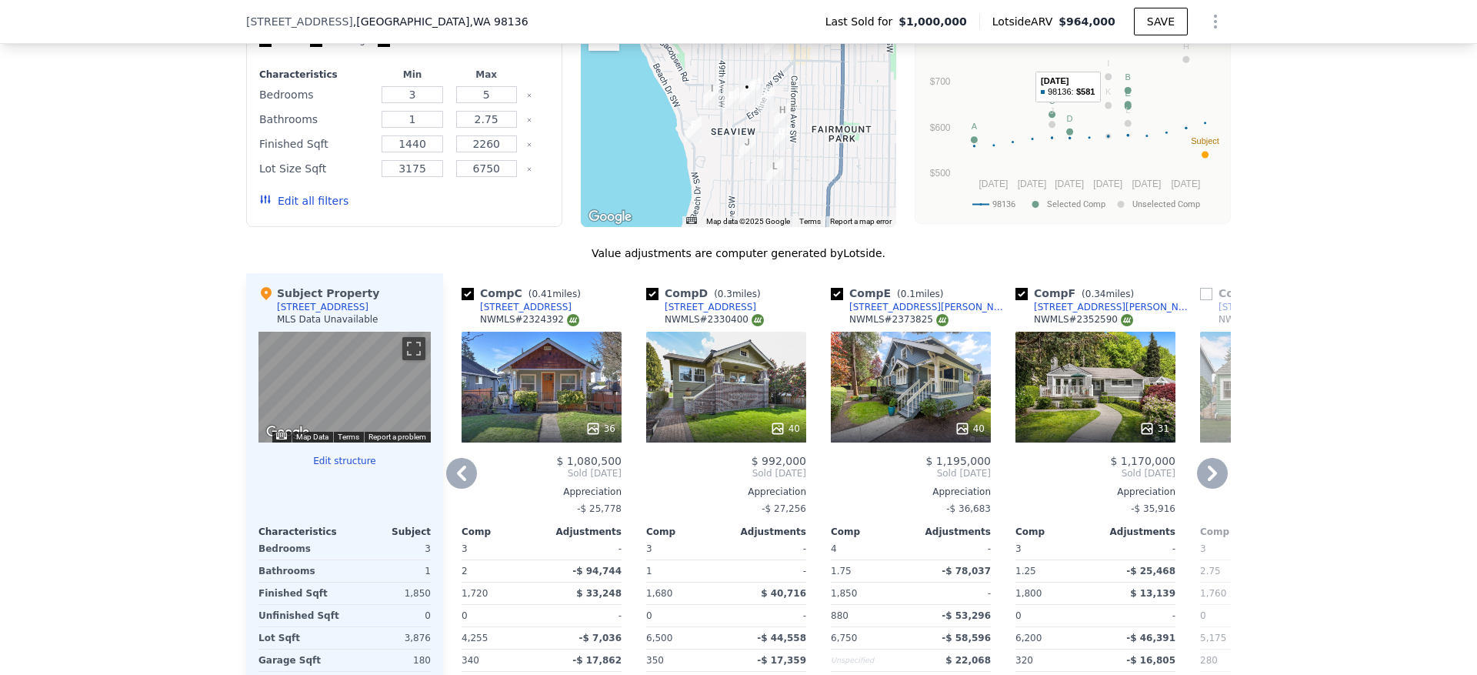
click at [1108, 72] on rect "A chart." at bounding box center [1082, 103] width 254 height 142
click at [1104, 418] on div "31" at bounding box center [1095, 387] width 160 height 111
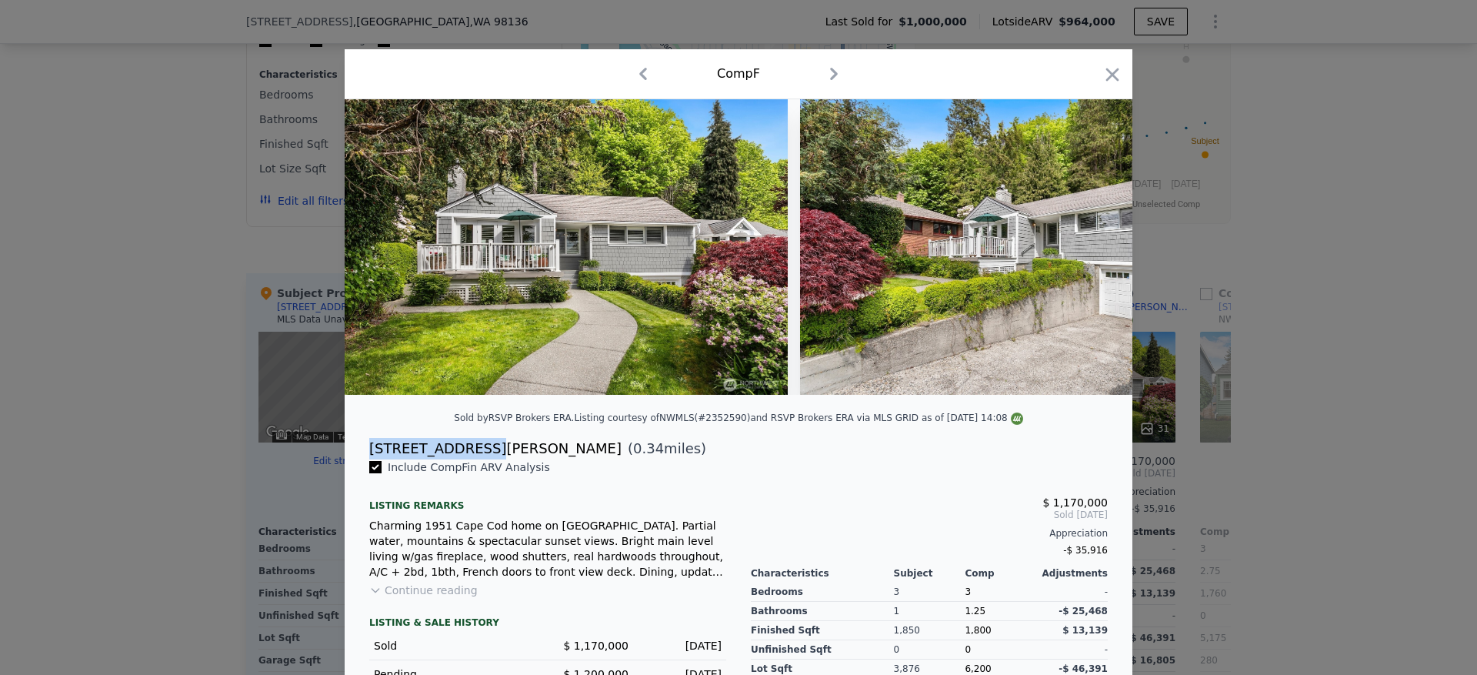
drag, startPoint x: 471, startPoint y: 468, endPoint x: 358, endPoint y: 464, distance: 113.9
click at [358, 459] on div "5442 Beach Dr SW ( 0.34 miles)" at bounding box center [738, 449] width 763 height 22
copy div "[STREET_ADDRESS][PERSON_NAME]"
click at [1108, 74] on icon "button" at bounding box center [1112, 75] width 22 height 22
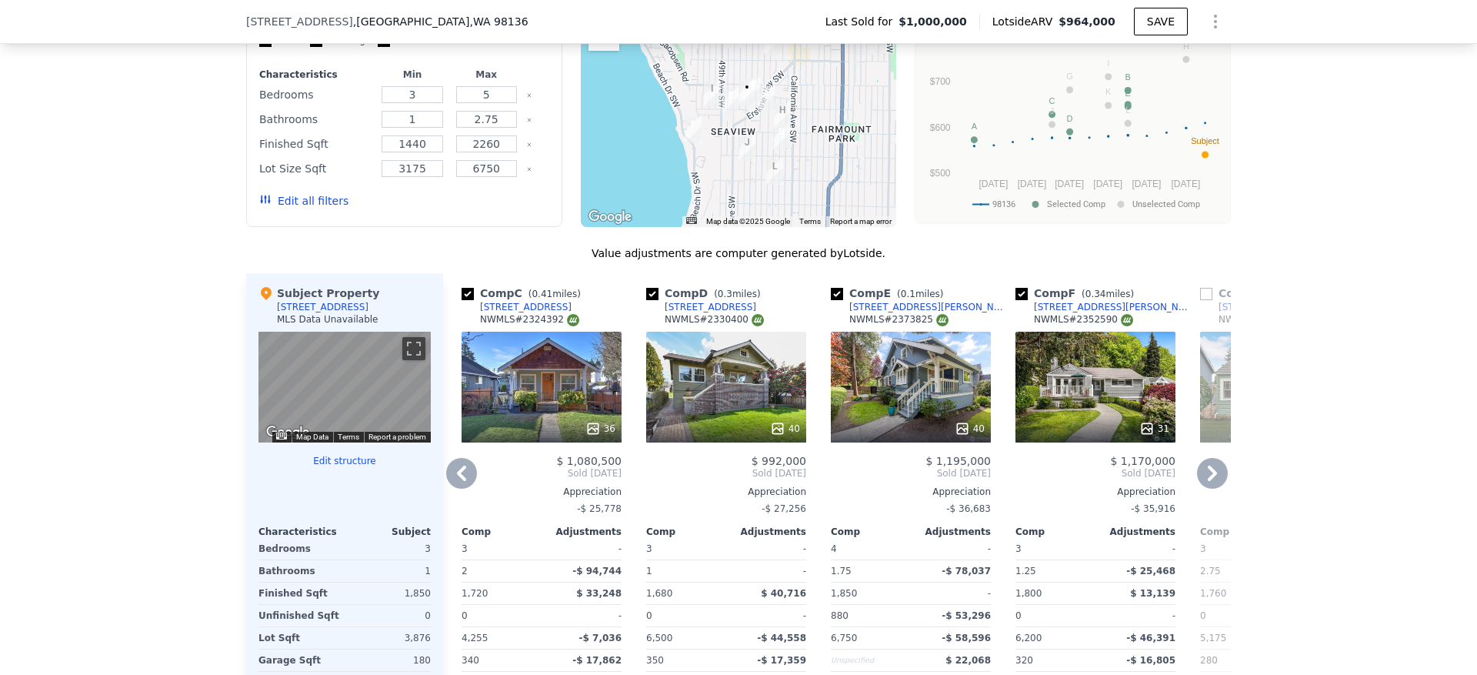
click at [1204, 488] on icon at bounding box center [1212, 473] width 31 height 31
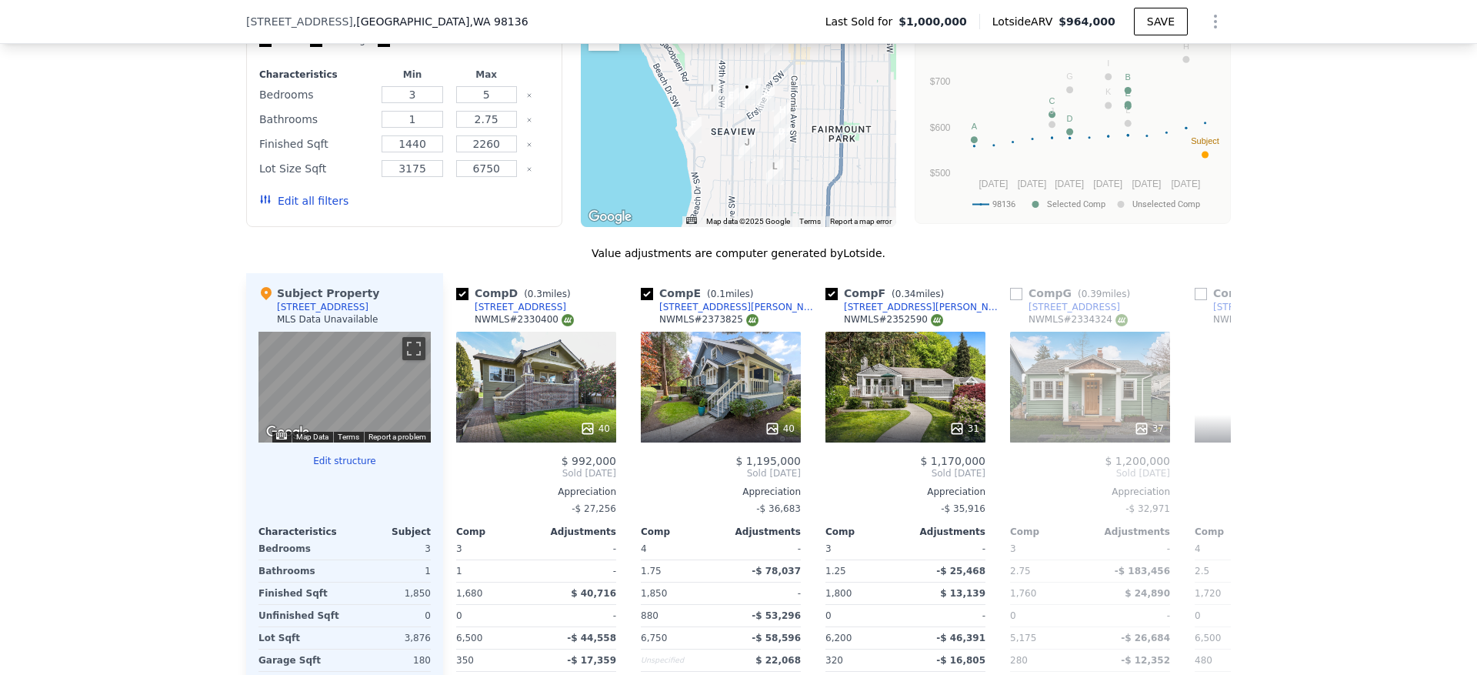
scroll to position [0, 738]
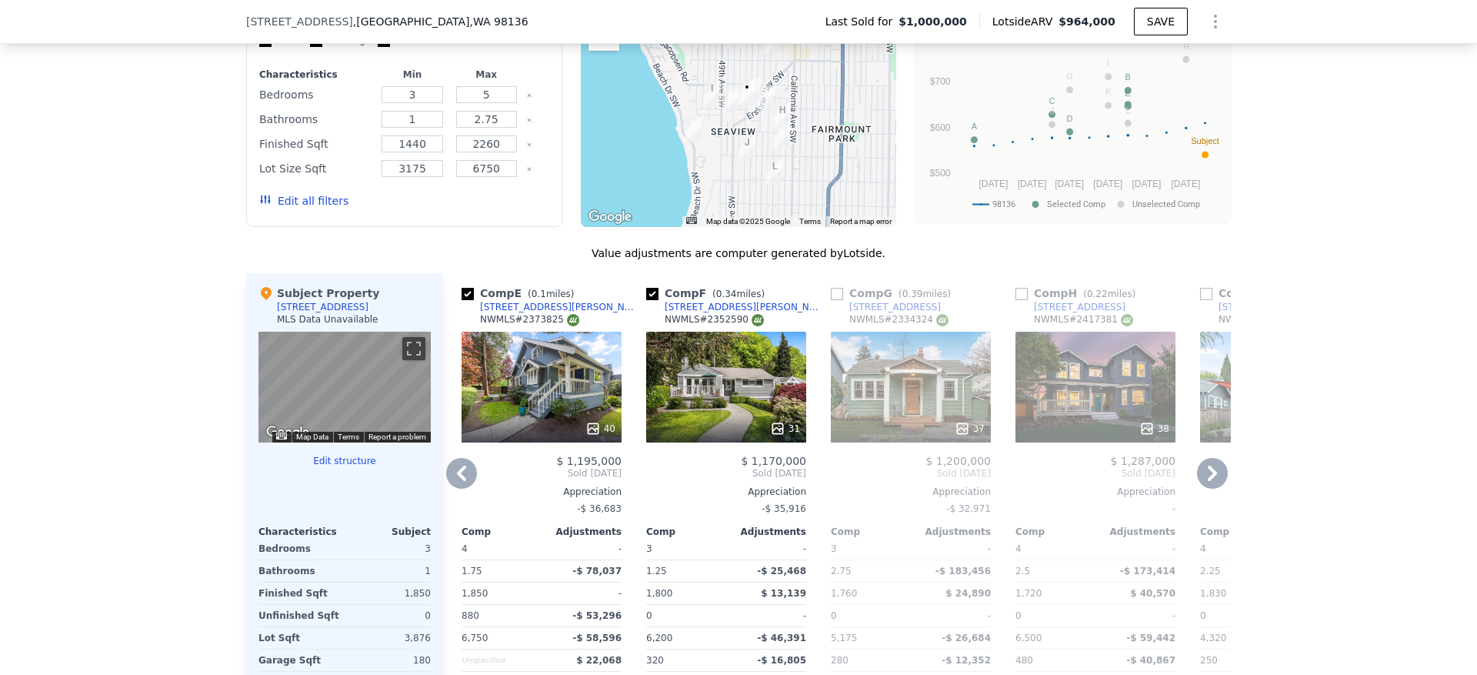
click at [882, 404] on div "37" at bounding box center [911, 387] width 160 height 111
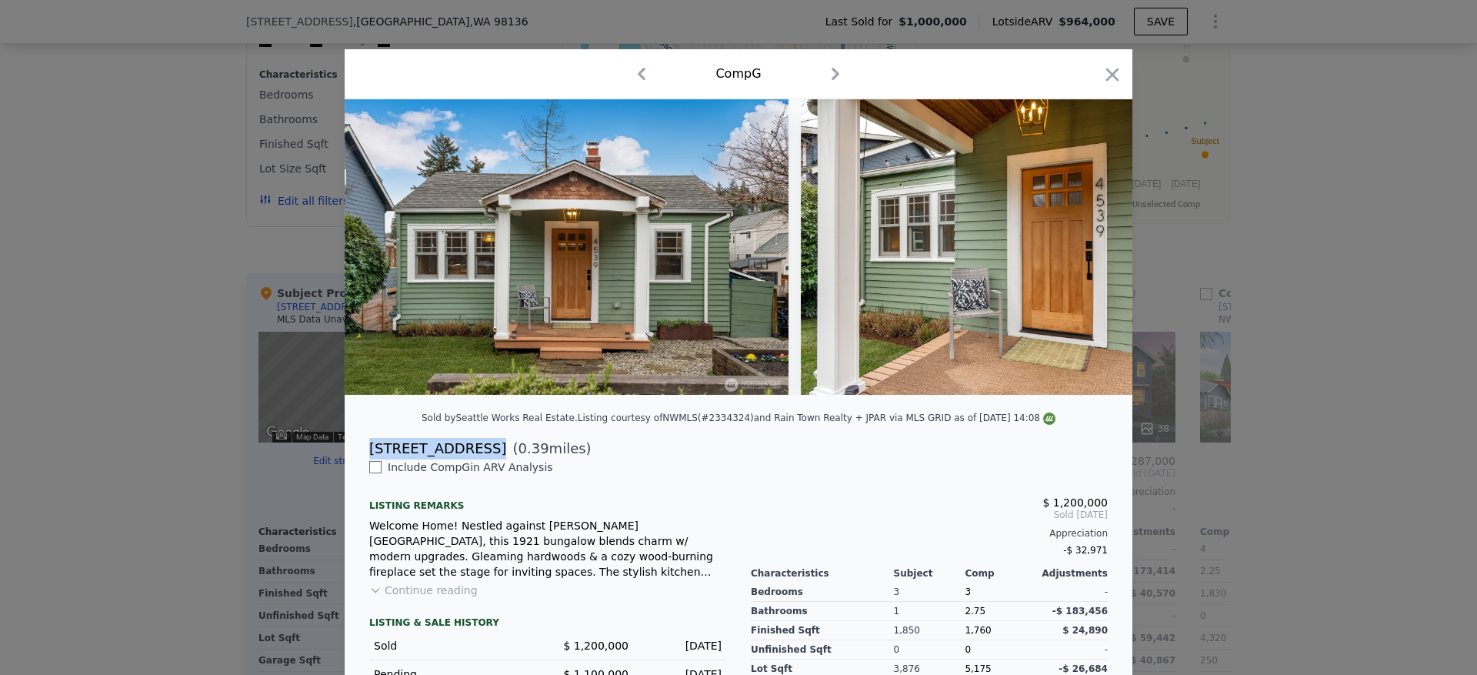
drag, startPoint x: 471, startPoint y: 458, endPoint x: 363, endPoint y: 458, distance: 108.5
click at [369, 458] on div "[STREET_ADDRESS]" at bounding box center [437, 449] width 137 height 22
copy div "[STREET_ADDRESS]"
click at [1101, 83] on icon "button" at bounding box center [1112, 75] width 22 height 22
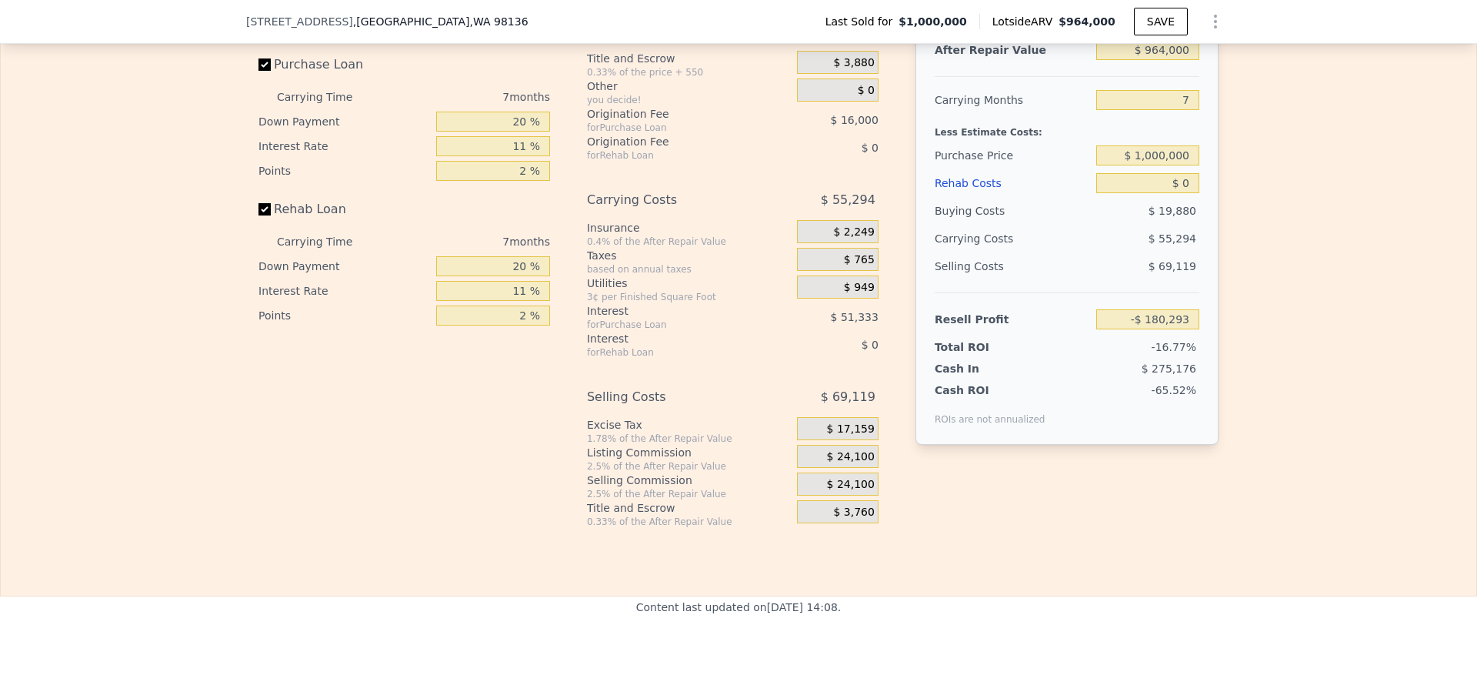
scroll to position [2204, 0]
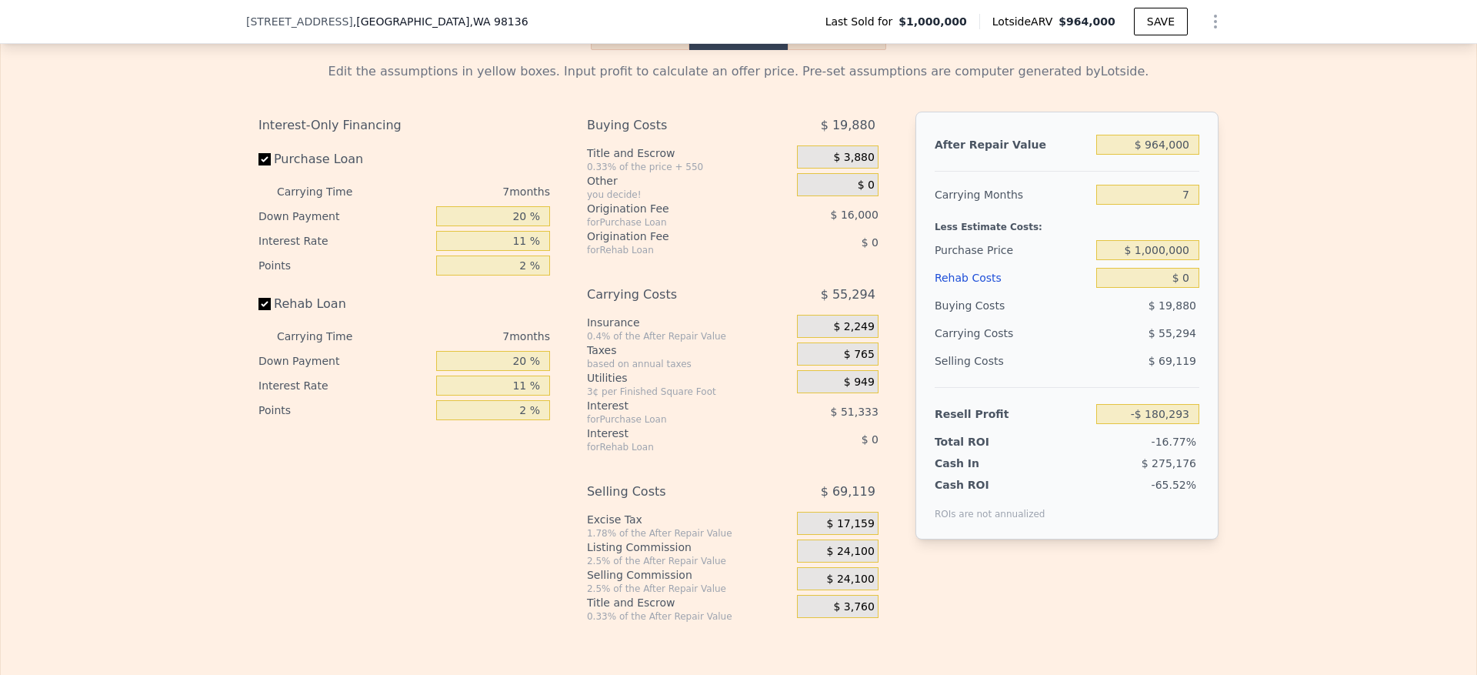
scroll to position [2187, 0]
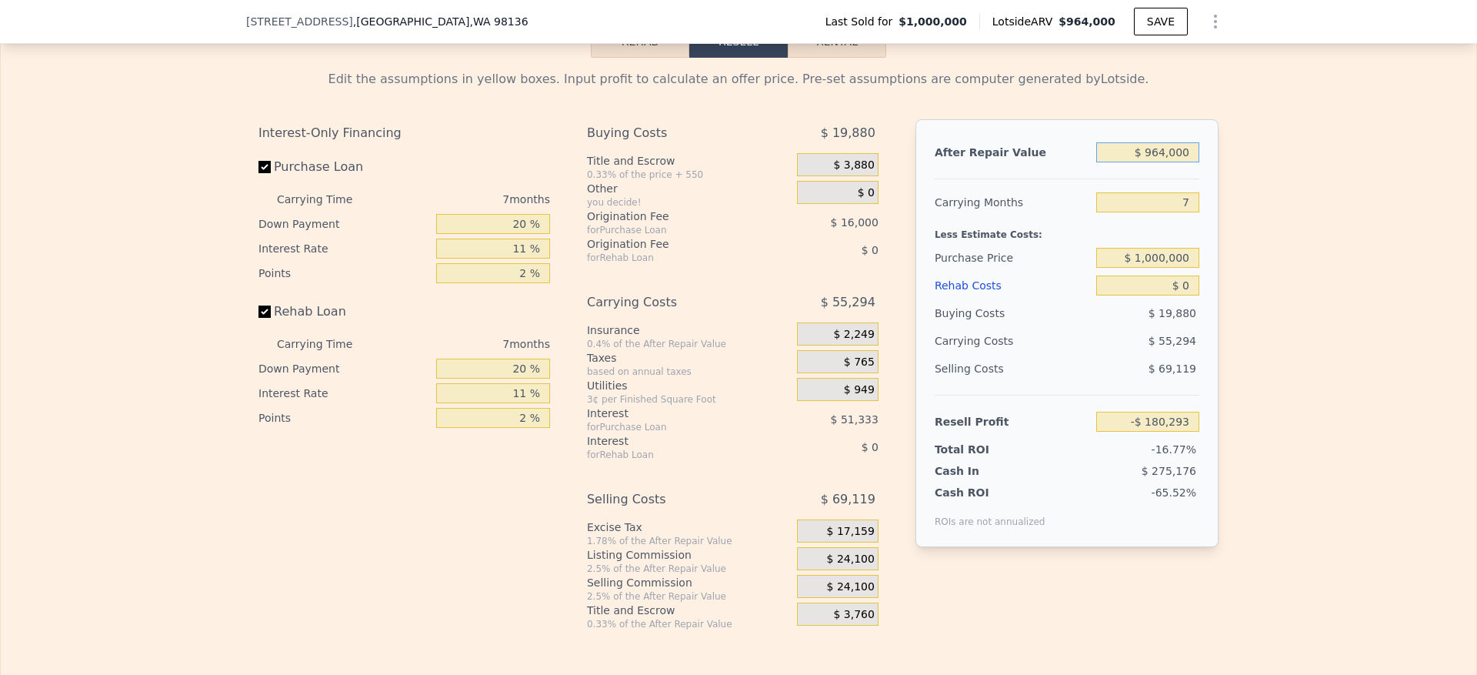
click at [1148, 162] on input "$ 964,000" at bounding box center [1147, 152] width 103 height 20
click at [1161, 162] on input "$ 964,000" at bounding box center [1147, 152] width 103 height 20
type input "$ 1"
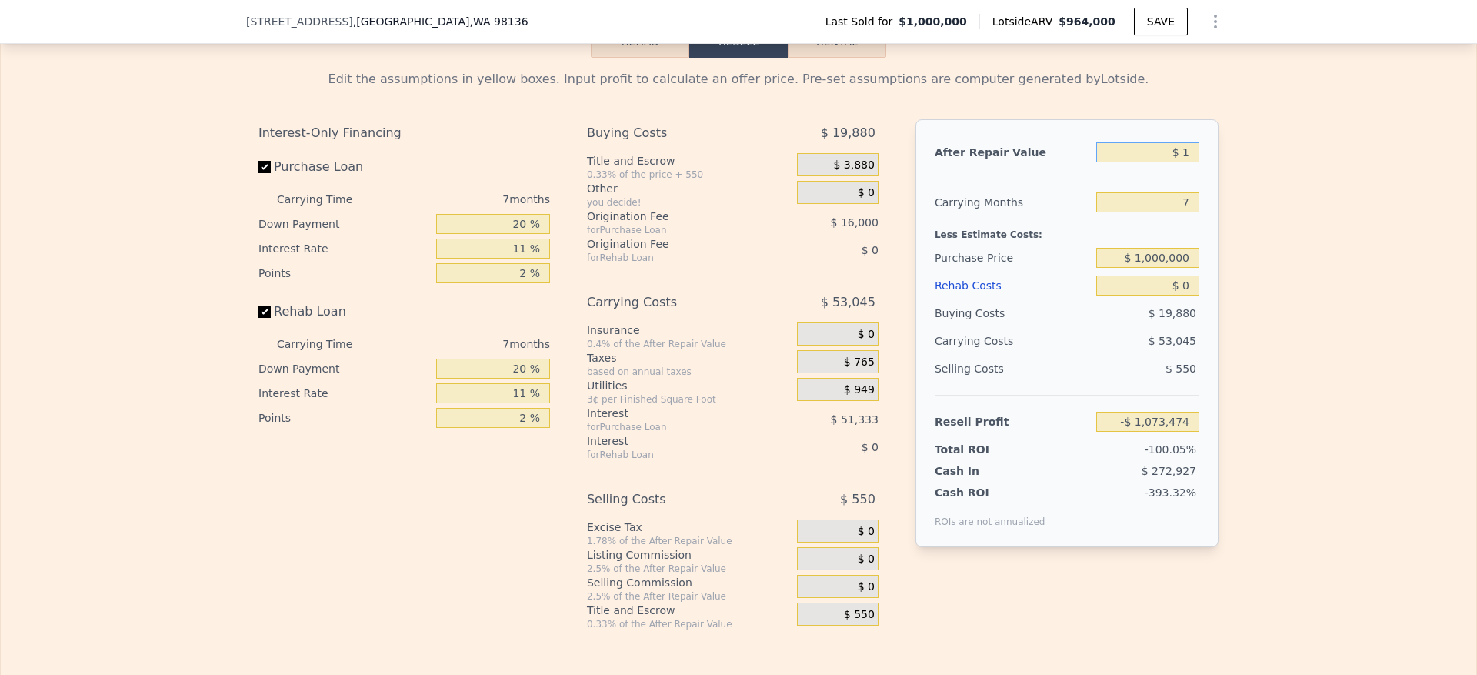
type input "-$ 1,073,474"
type input "$ 10"
type input "-$ 1,073,465"
type input "$ 100"
type input "-$ 1,073,383"
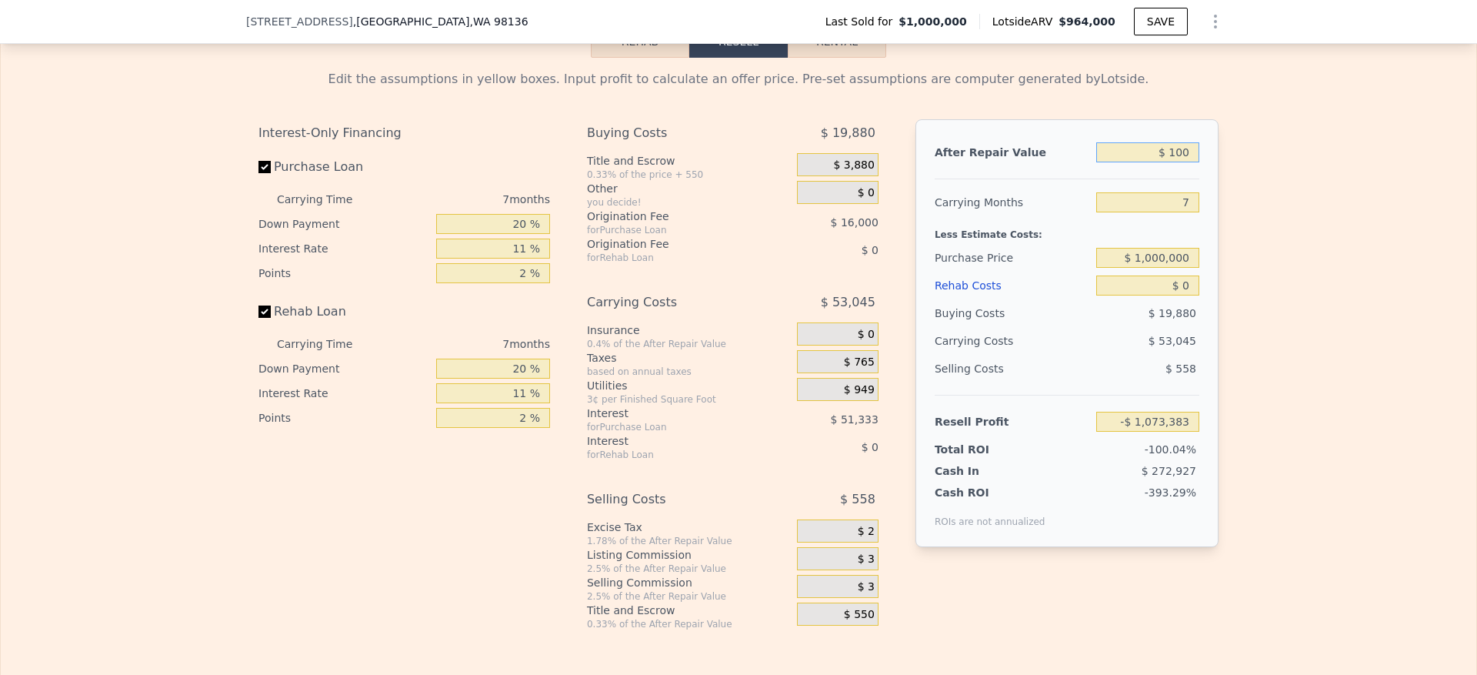
type input "$ 1,000"
type input "-$ 1,072,548"
type input "$ 10,000"
type input "-$ 1,064,209"
type input "$ 100,000"
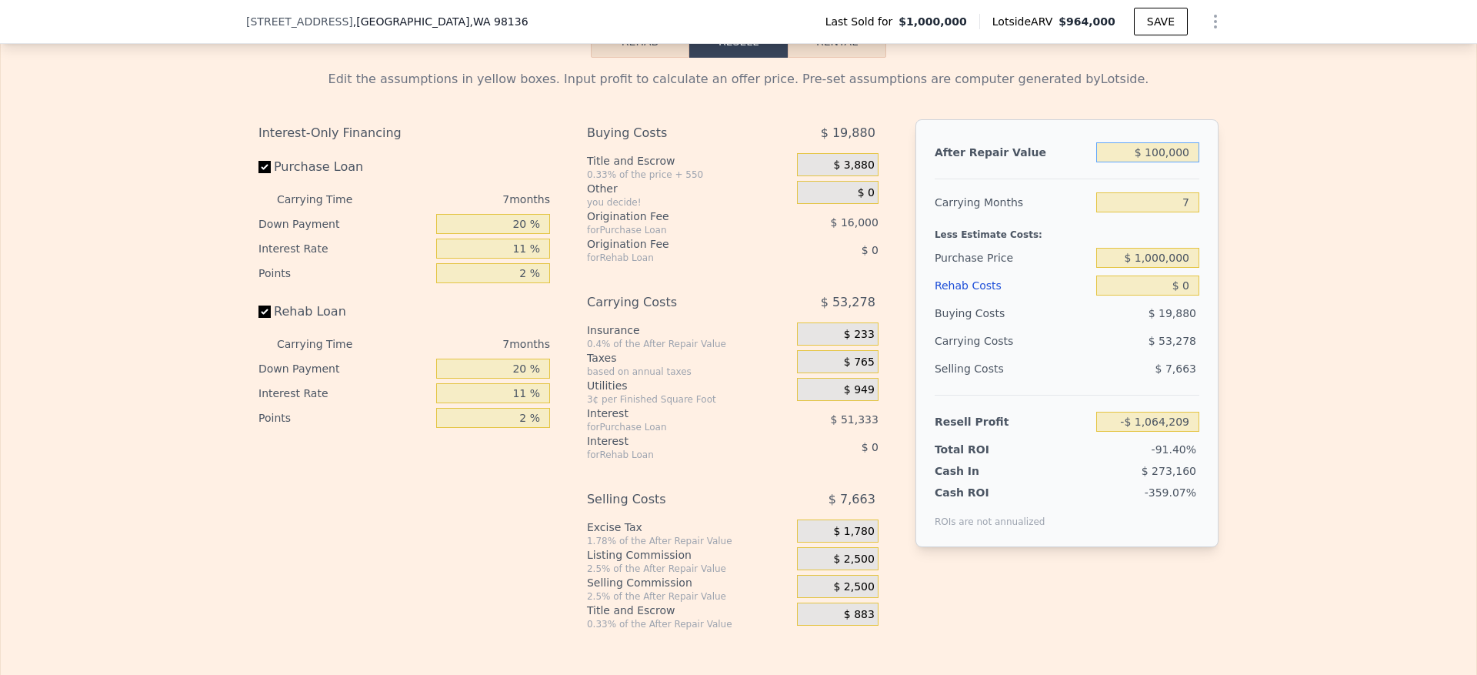
type input "-$ 980,821"
type input "$ 1,000,000"
type input "-$ 146,938"
type input "$ 1,000,000"
click at [1179, 212] on input "7" at bounding box center [1147, 202] width 103 height 20
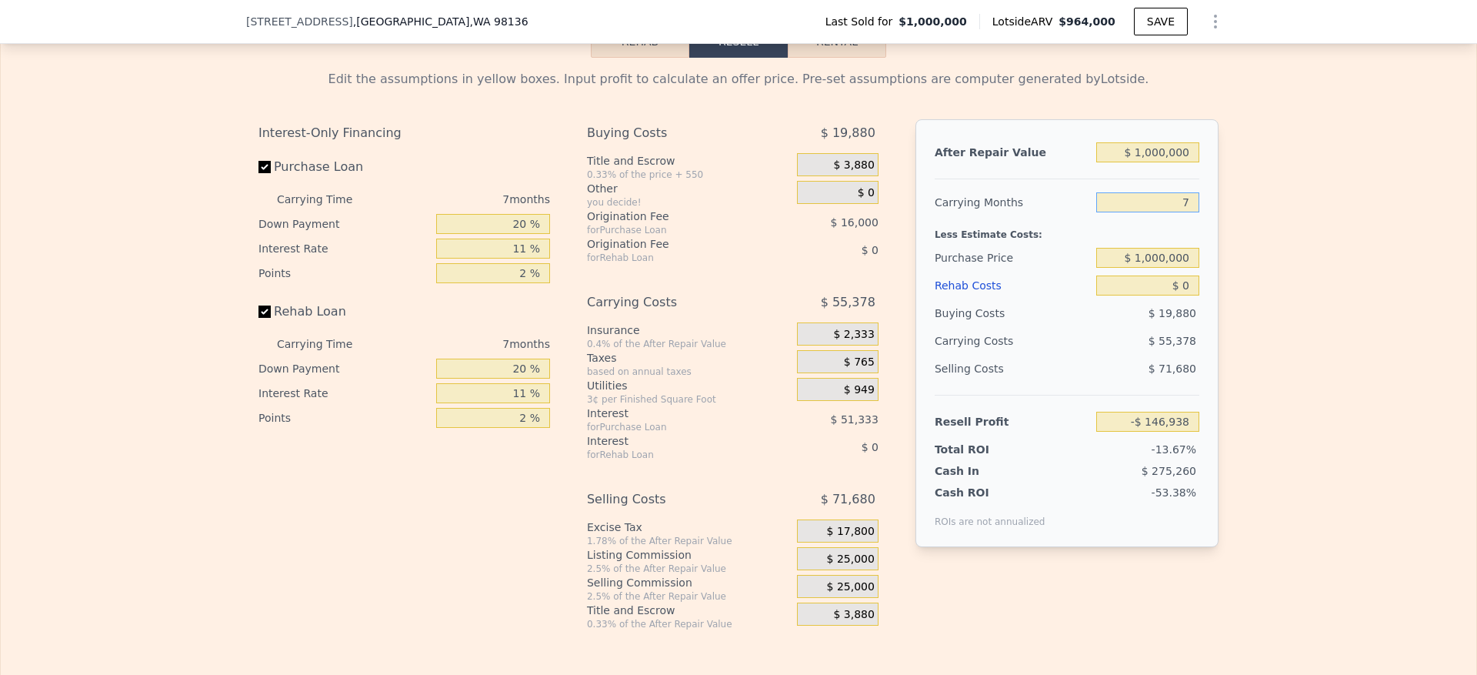
click at [1180, 212] on input "7" at bounding box center [1147, 202] width 103 height 20
type input "6"
type input "-$ 139,027"
type input "6"
type input "$ 685,000"
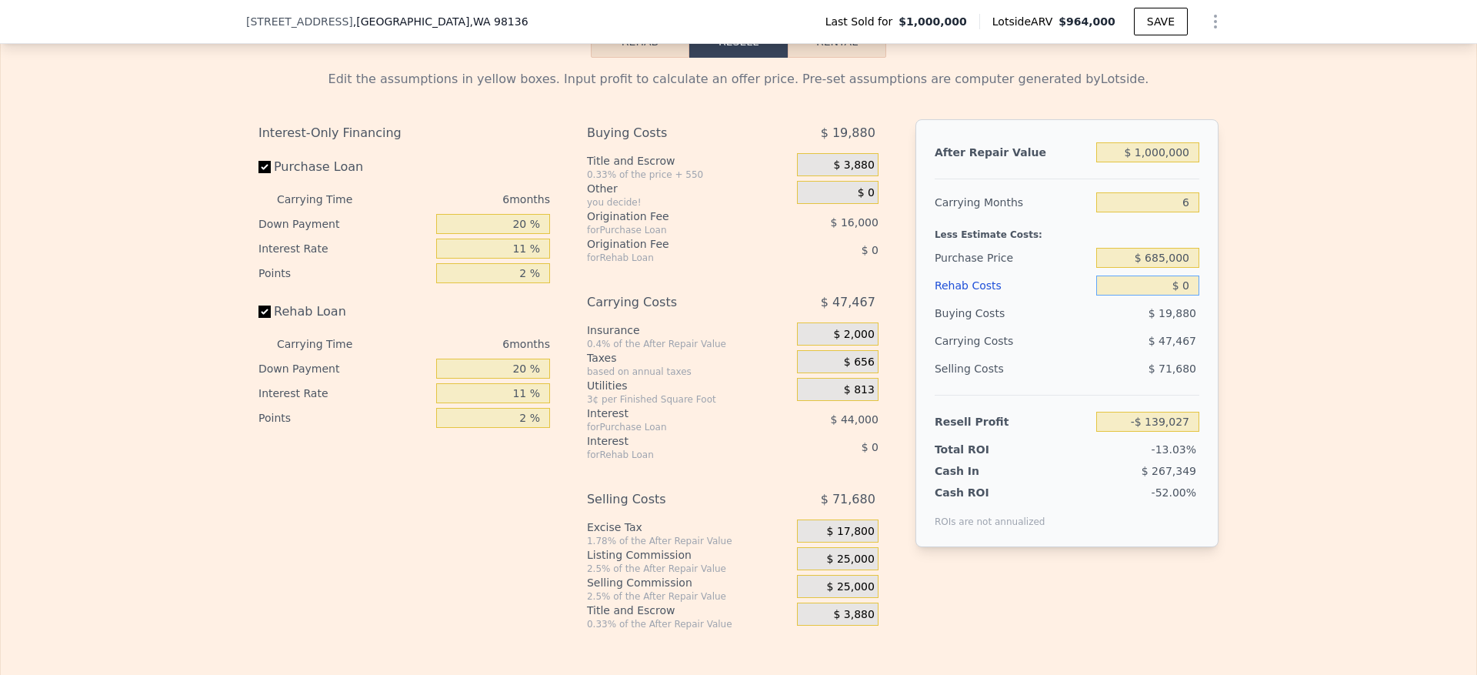
type input "$ 195,922"
type input "$ 8"
type input "$ 195,914"
type input "$ 85"
type input "$ 195,830"
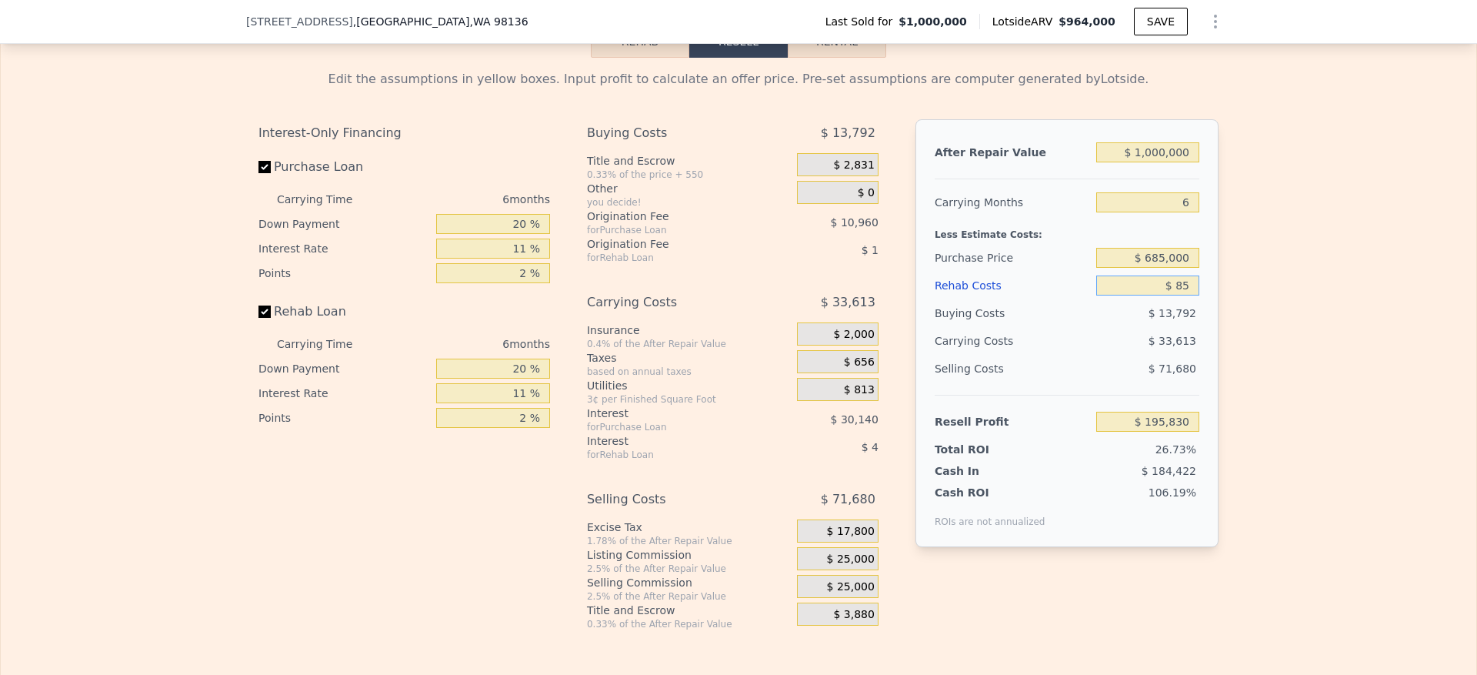
type input "$ 850"
type input "$ 195,022"
type input "$ 8,500"
type input "$ 186,914"
type input "$ 85,000"
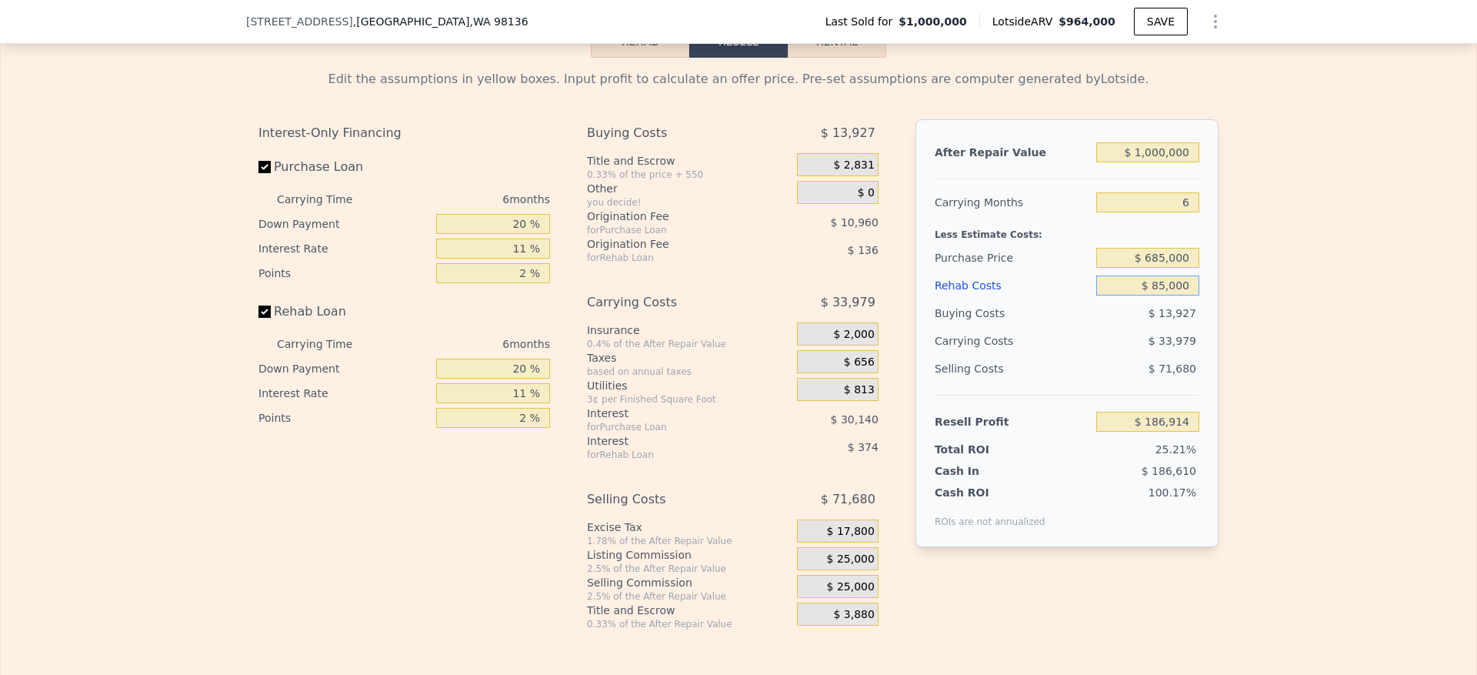
type input "$ 105,824"
type input "$ 85,000"
drag, startPoint x: 517, startPoint y: 266, endPoint x: 439, endPoint y: 265, distance: 77.7
click at [439, 234] on input "20 %" at bounding box center [493, 224] width 114 height 20
type input "1 %"
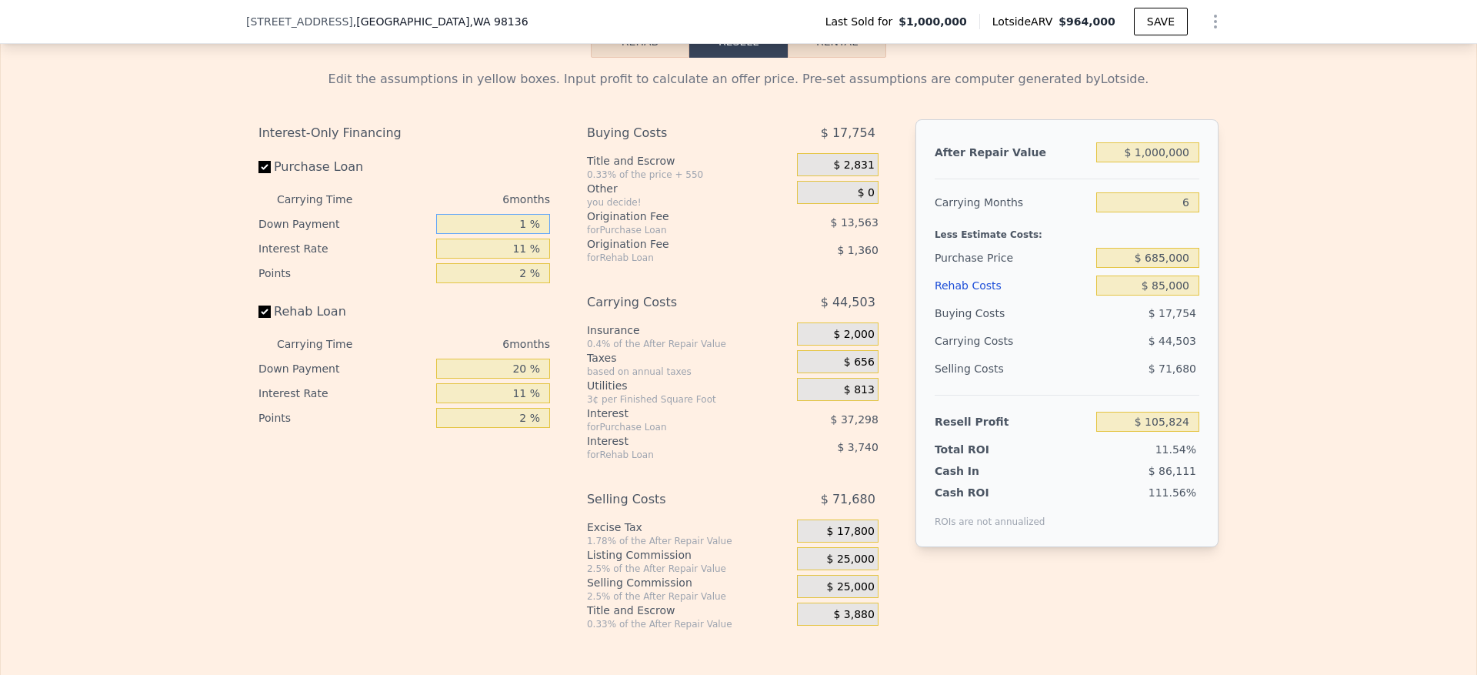
type input "$ 96,063"
type input "10 %"
type input "$ 100,686"
type input "10 %"
type input "1 %"
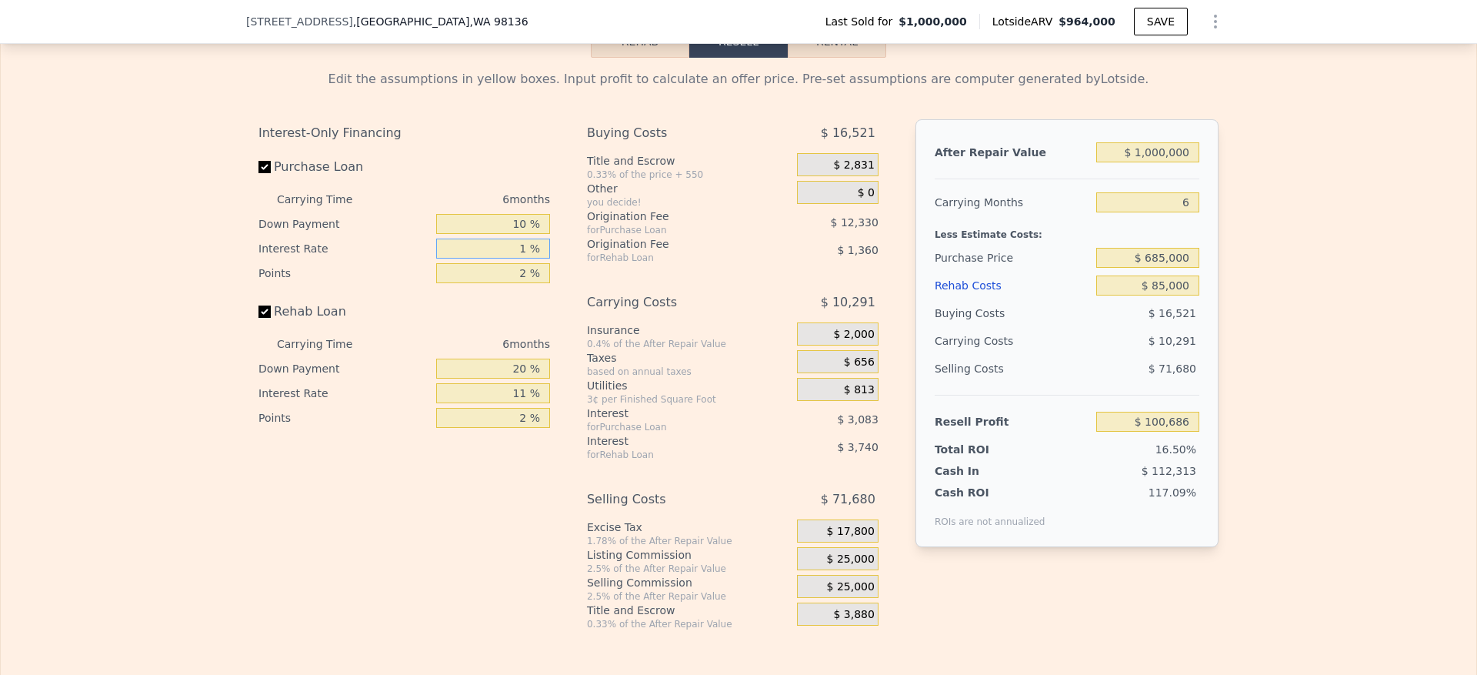
type input "$ 131,508"
type input "10 %"
type input "$ 103,764"
type input "10.5 %"
type input "$ 102,228"
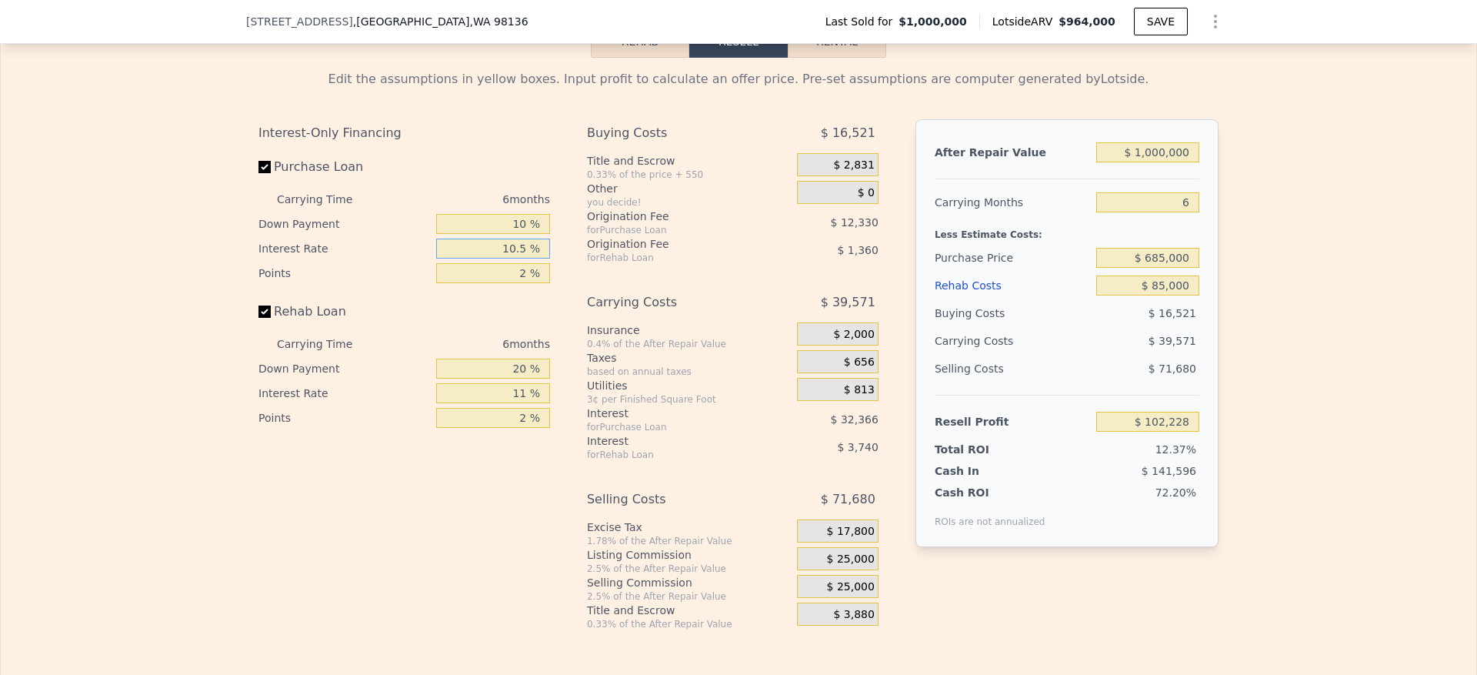
type input "10.5 %"
type input "1 %"
type input "$ 108,393"
type input "1.5 %"
type input "$ 105,310"
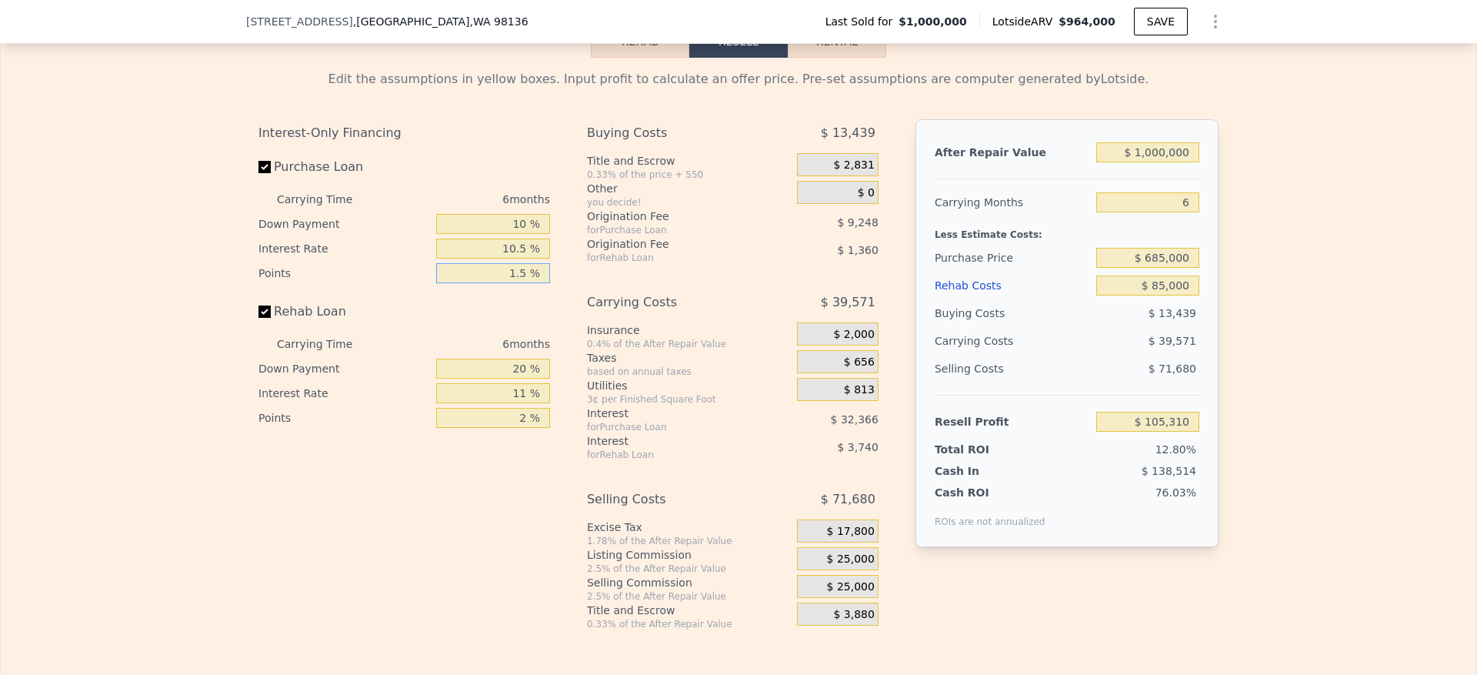
type input "1.5 %"
type input "1 %"
type input "$ 104,099"
type input "10 %"
type input "$ 104,672"
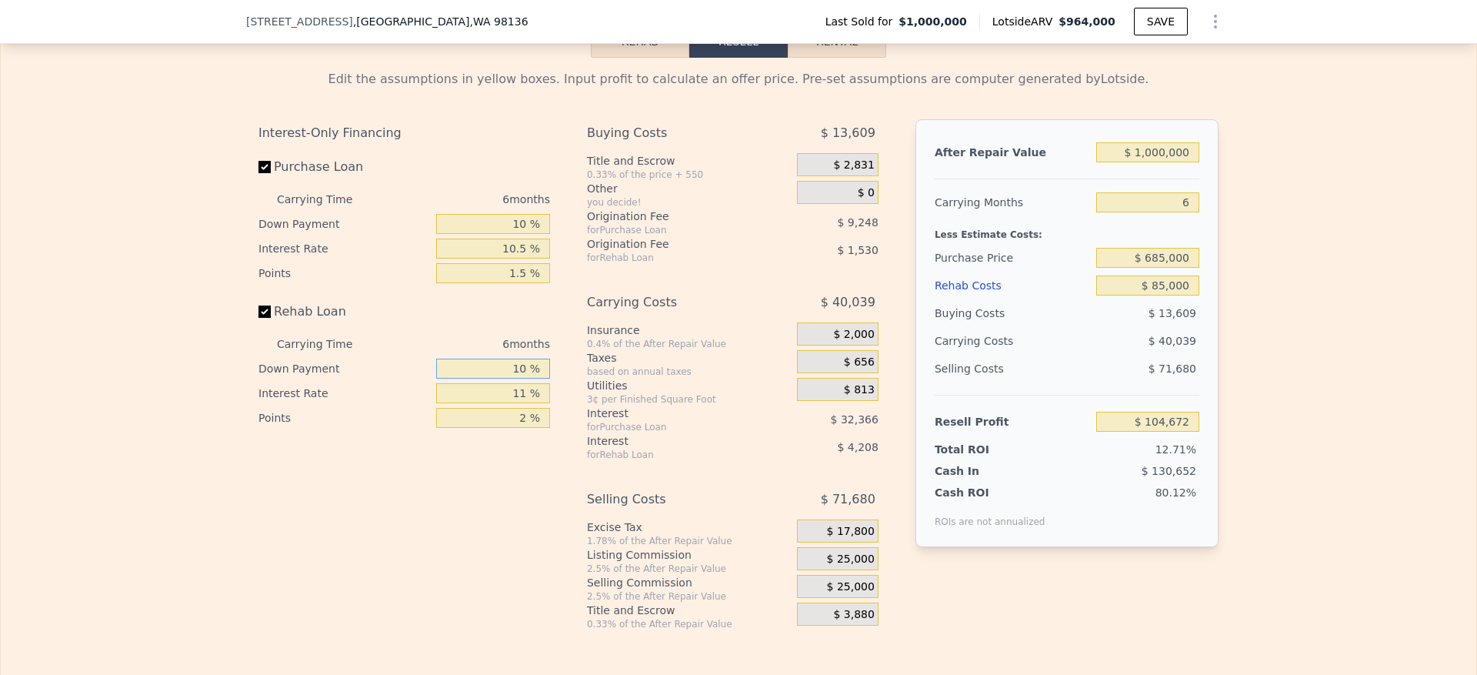
type input "10 %"
type input "1 %"
type input "$ 108,494"
type input "10 %"
type input "$ 105,050"
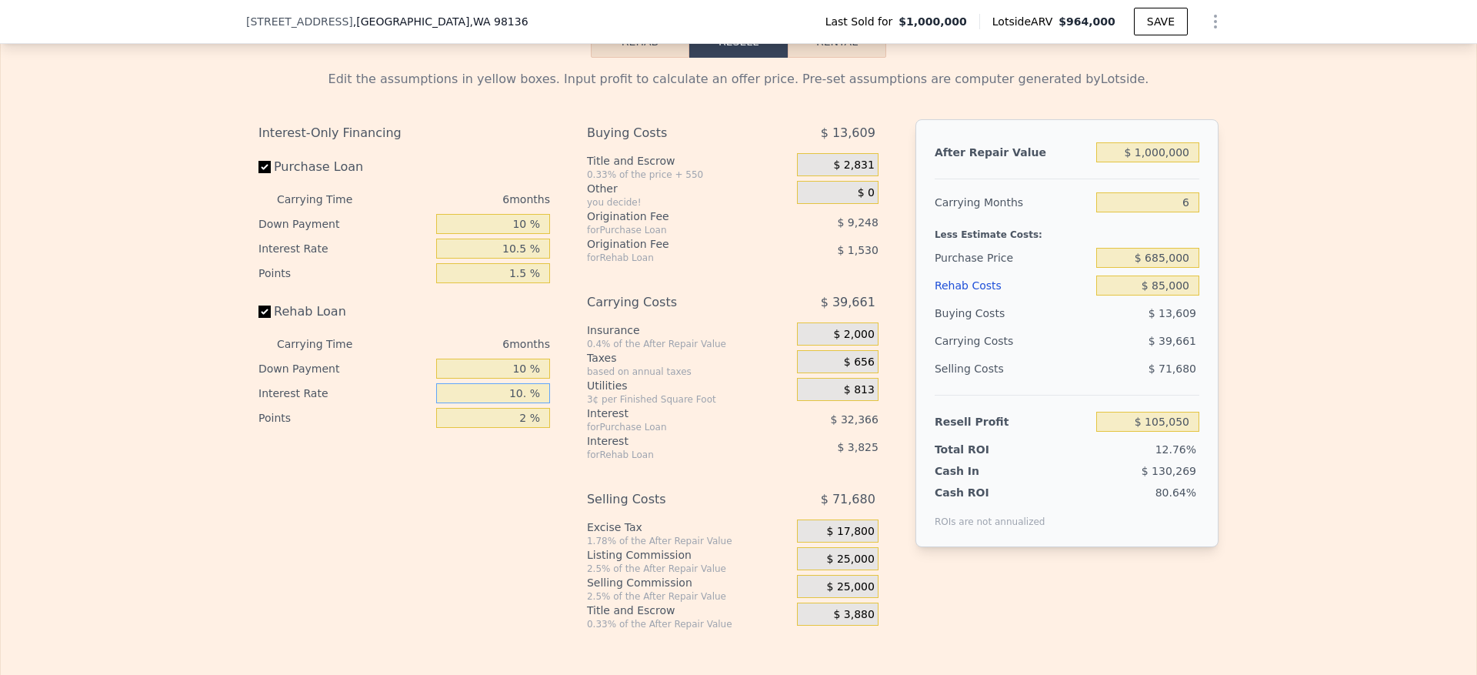
type input "10.5 %"
type input "$ 104,864"
type input "10.5 %"
type input "1 %"
type input "$ 105,629"
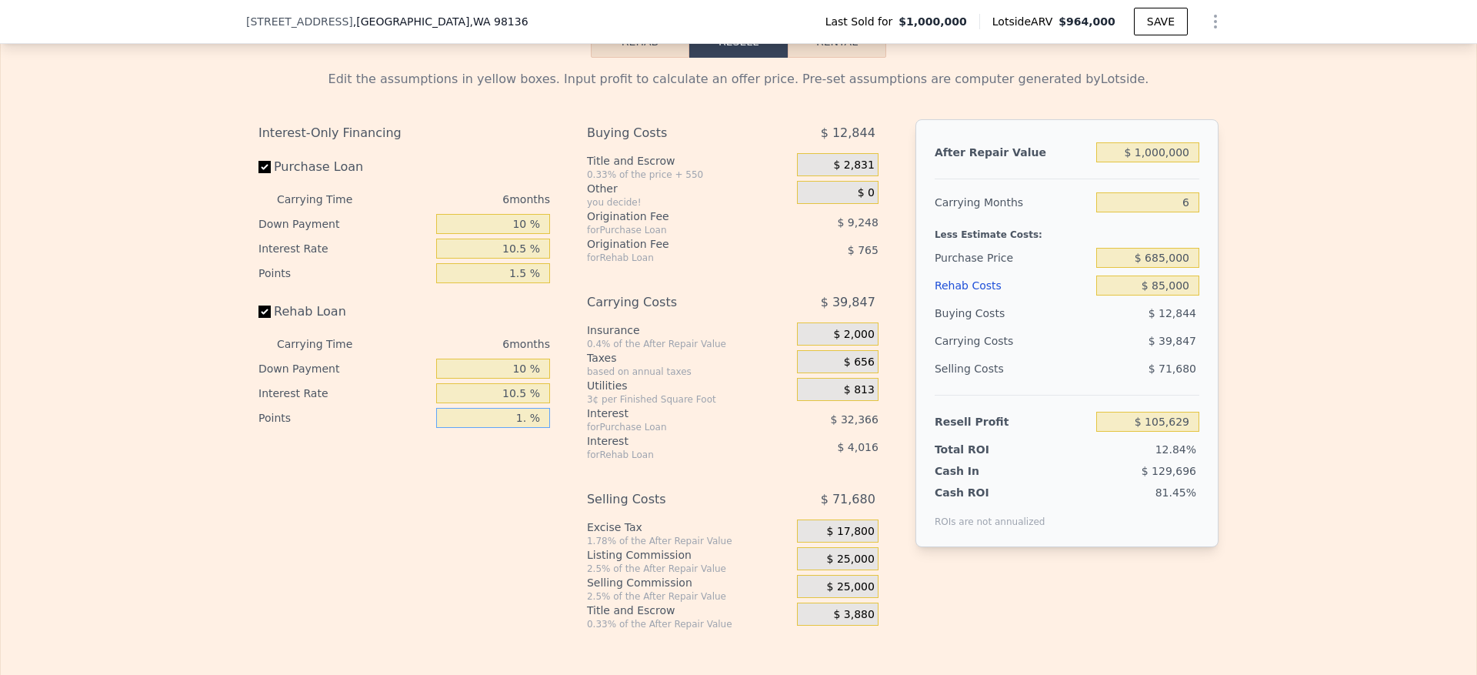
type input "1.5 %"
type input "$ 105,246"
type input "1.5 %"
click at [840, 566] on span "$ 25,000" at bounding box center [851, 559] width 48 height 14
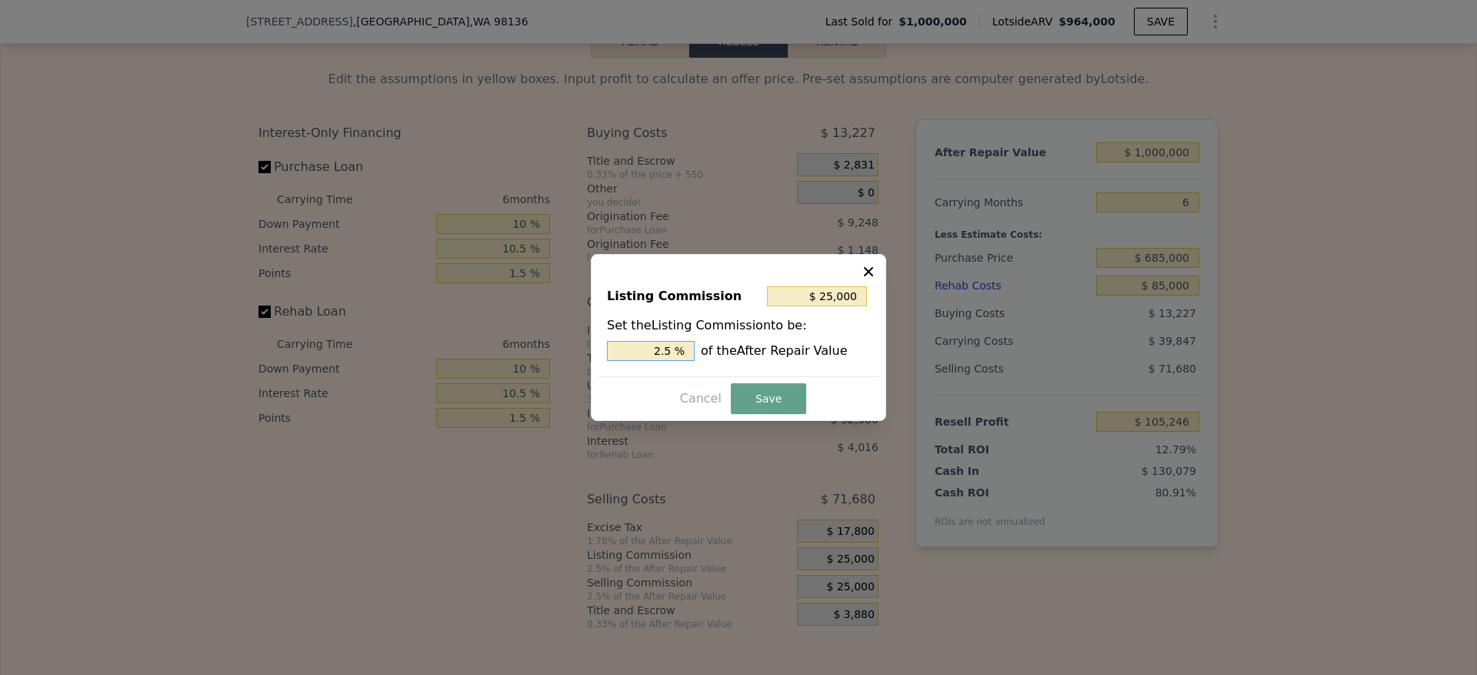
drag, startPoint x: 662, startPoint y: 349, endPoint x: 602, endPoint y: 360, distance: 61.0
click at [614, 349] on input "2.5 %" at bounding box center [651, 351] width 88 height 20
type input "$ 15,000"
type input "1.5 %"
click at [771, 386] on button "Save" at bounding box center [768, 398] width 75 height 31
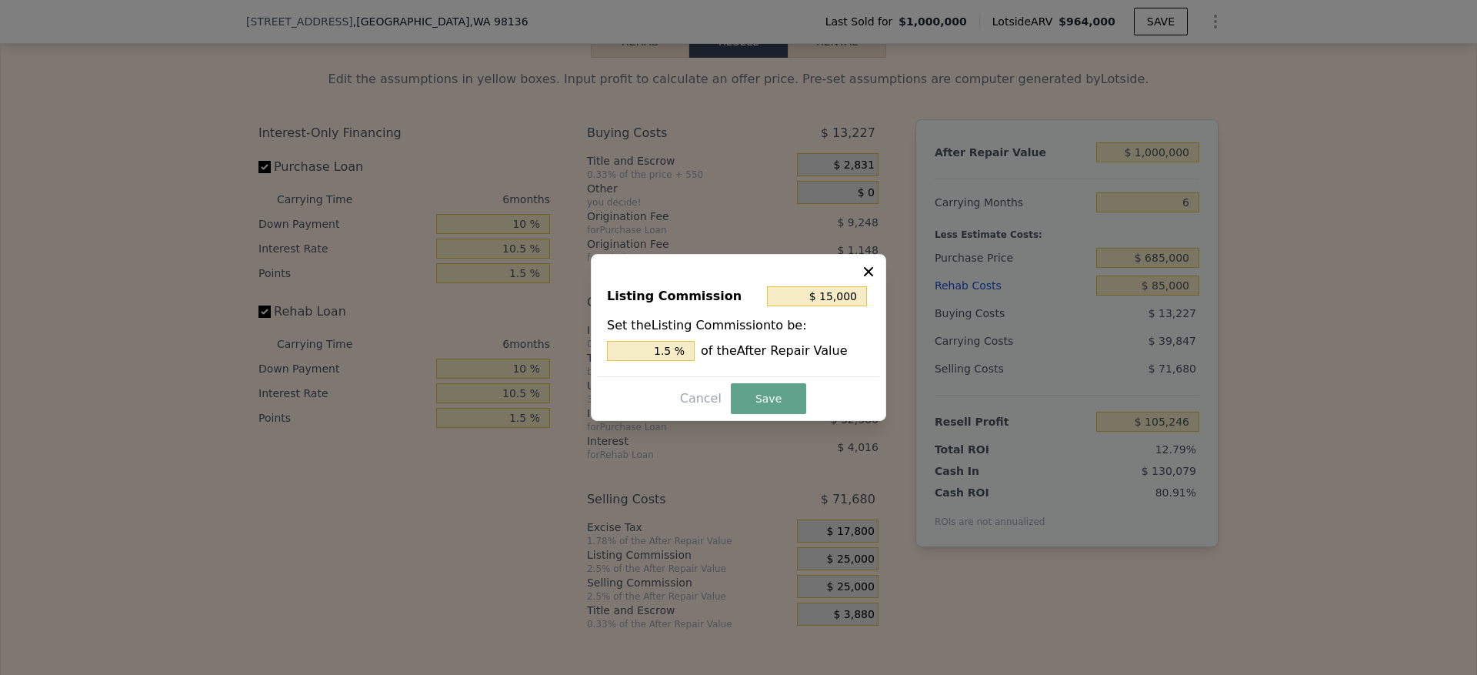
type input "$ 115,246"
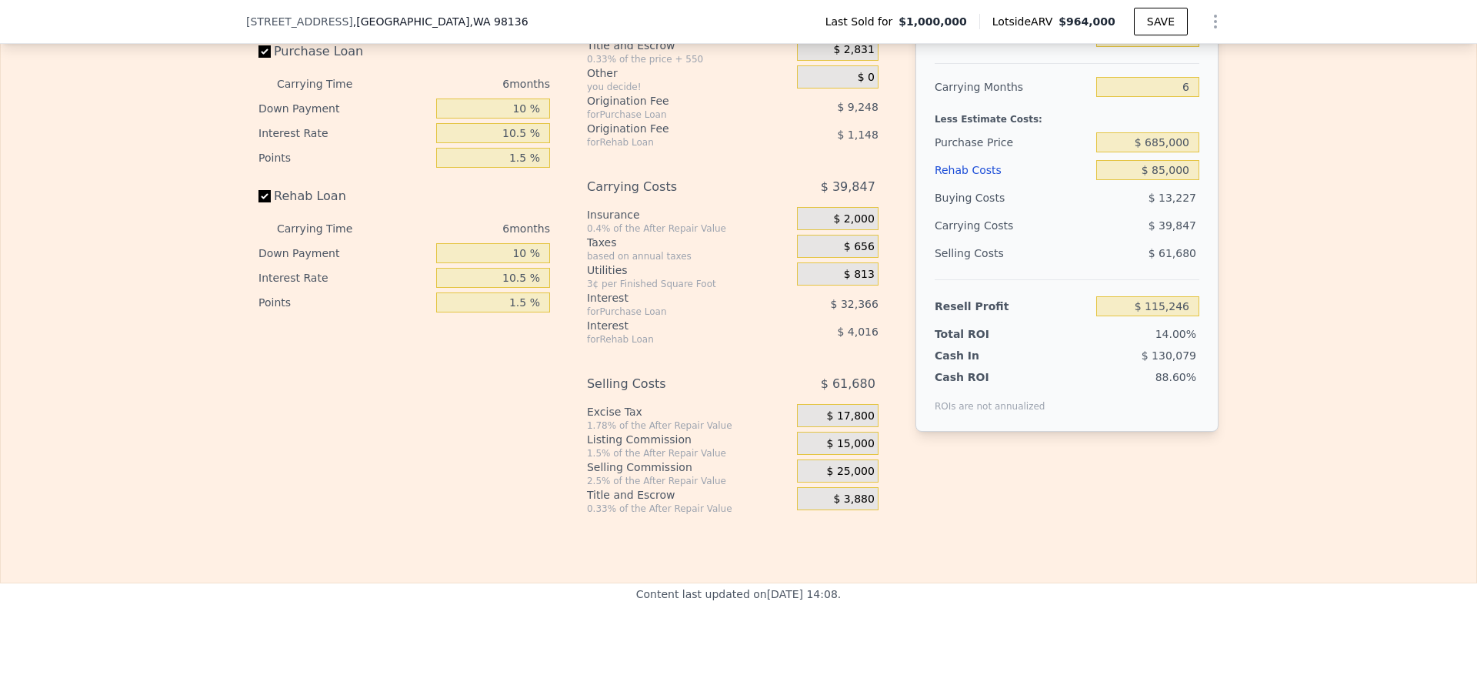
scroll to position [2257, 0]
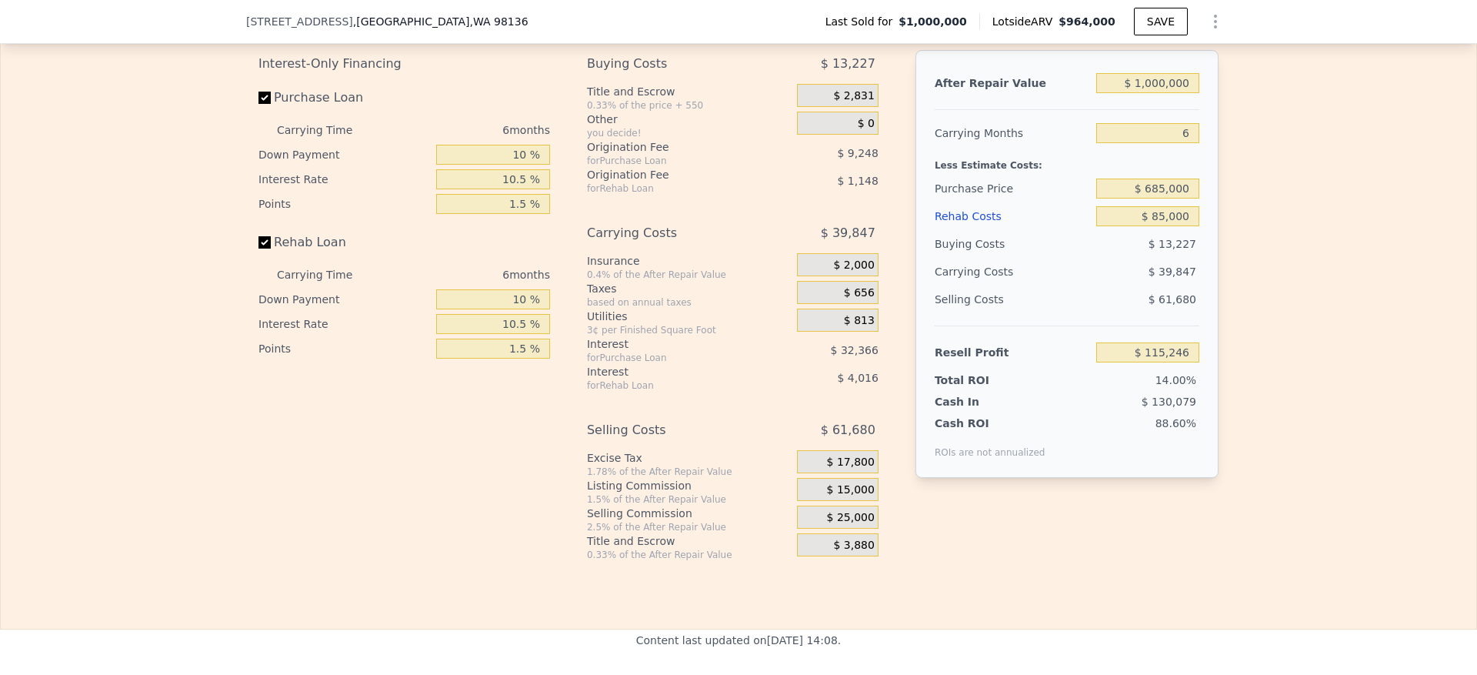
type input "$ 964,000"
type input "7"
type input "$ 0"
type input "-$ 180,293"
click at [1154, 198] on input "$ 685,000" at bounding box center [1147, 188] width 103 height 20
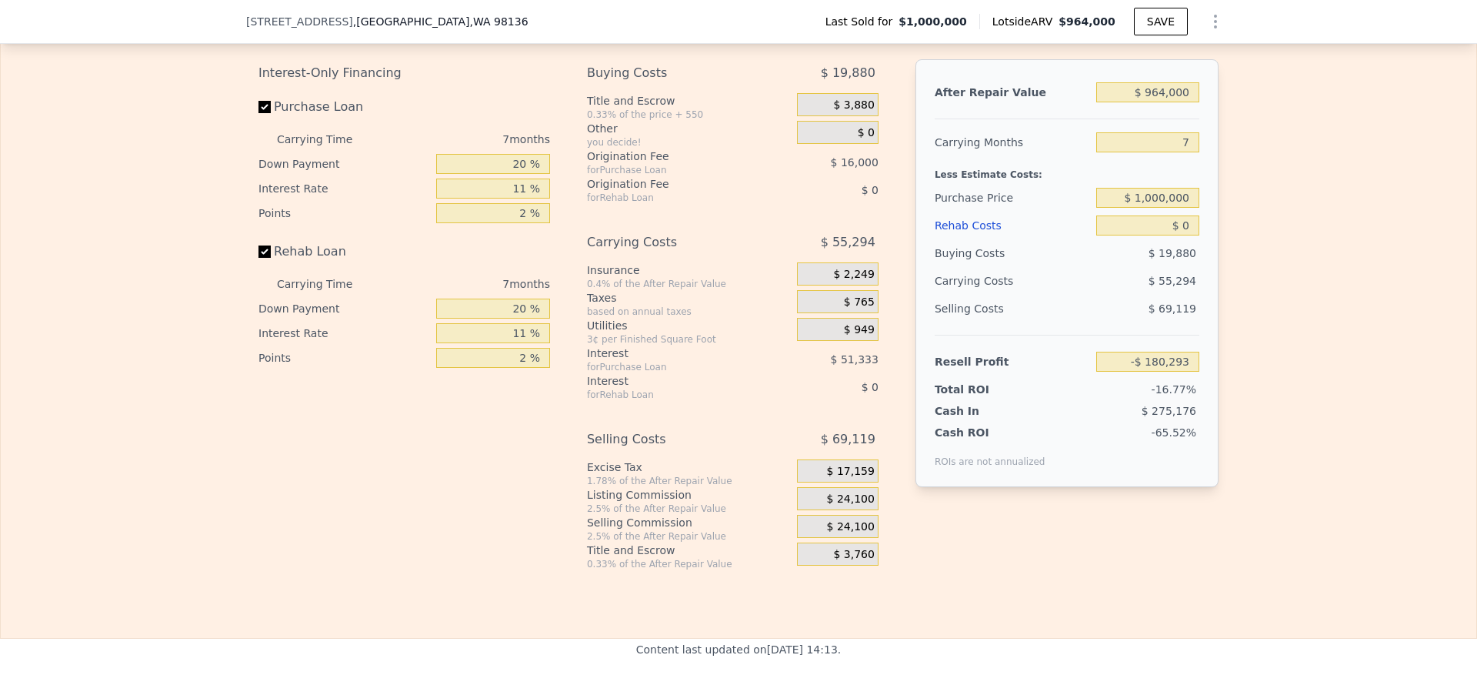
scroll to position [2257, 0]
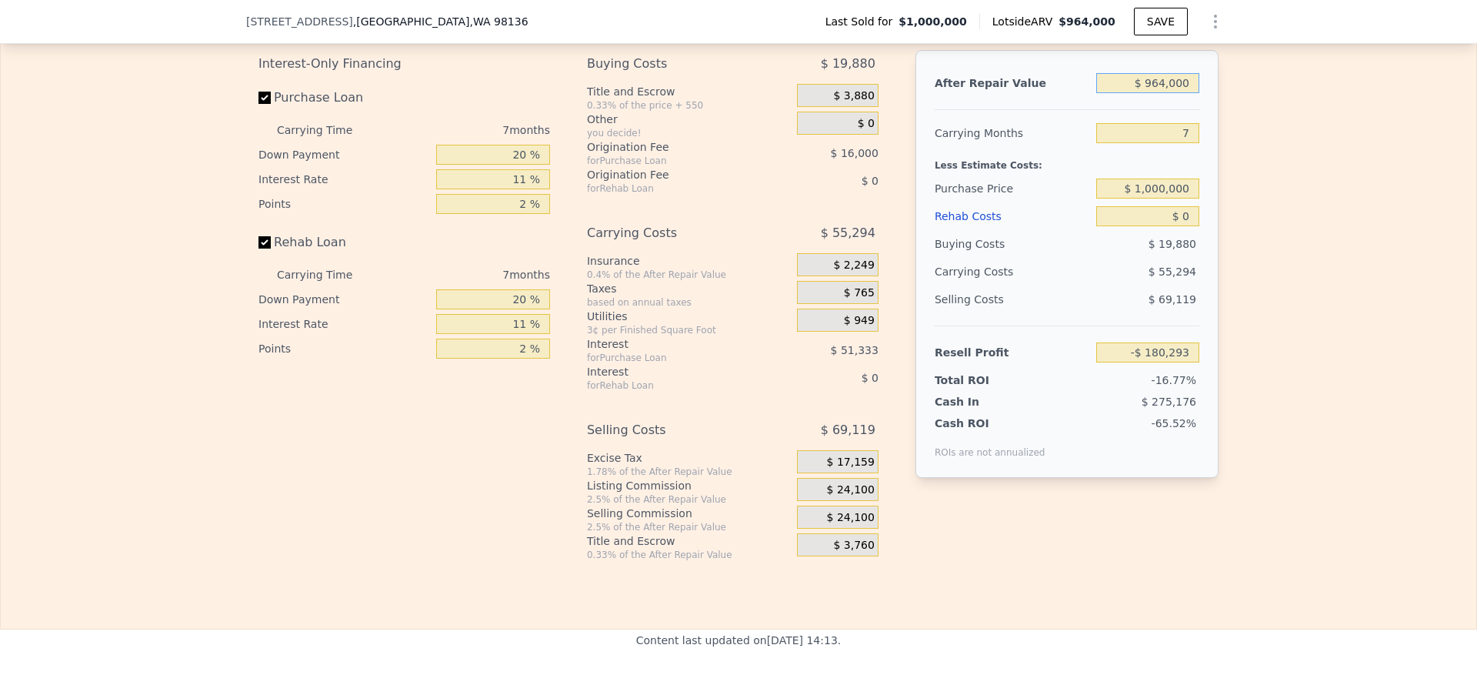
click at [1157, 93] on input "$ 964,000" at bounding box center [1147, 83] width 103 height 20
click at [1156, 93] on input "$ 964,000" at bounding box center [1147, 83] width 103 height 20
type input "$ 1"
type input "-$ 1,073,474"
type input "$ 10"
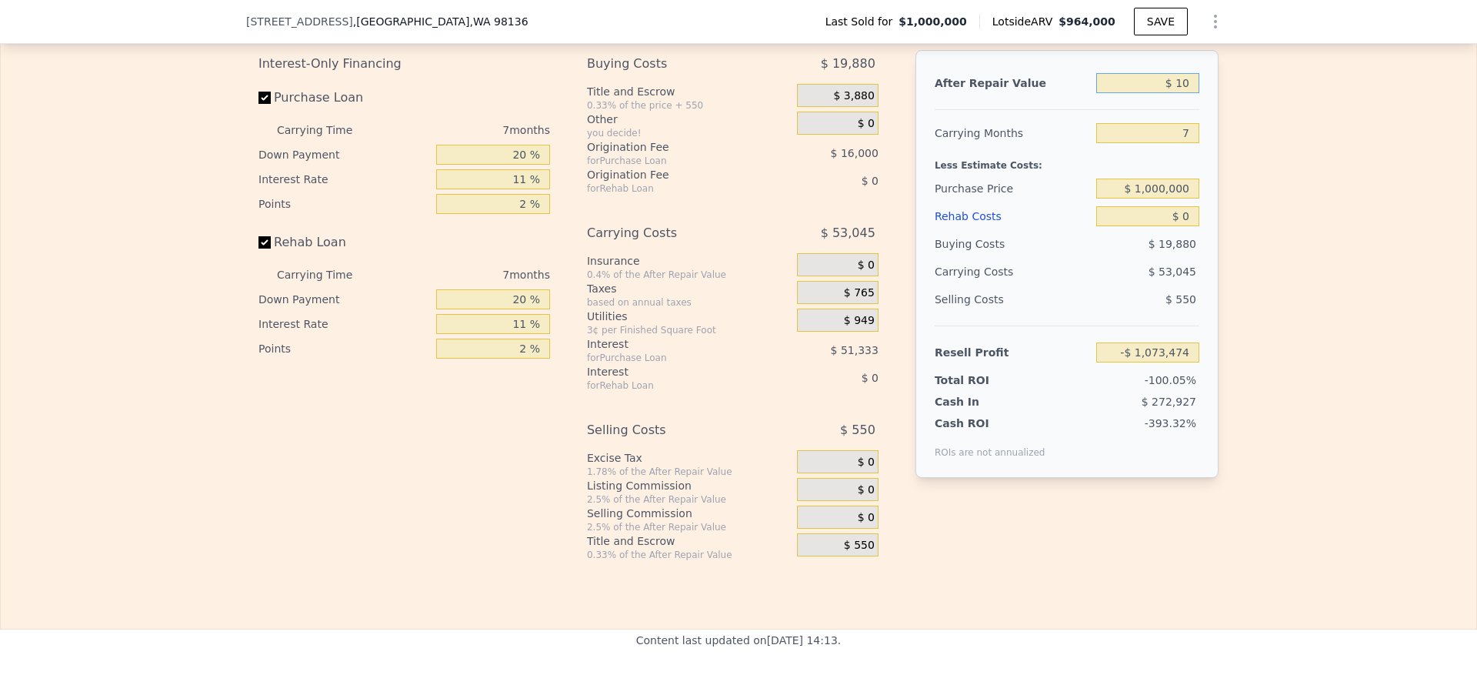
type input "-$ 1,073,465"
type input "$ 100"
type input "-$ 1,073,383"
type input "$ 1,000"
type input "-$ 1,072,548"
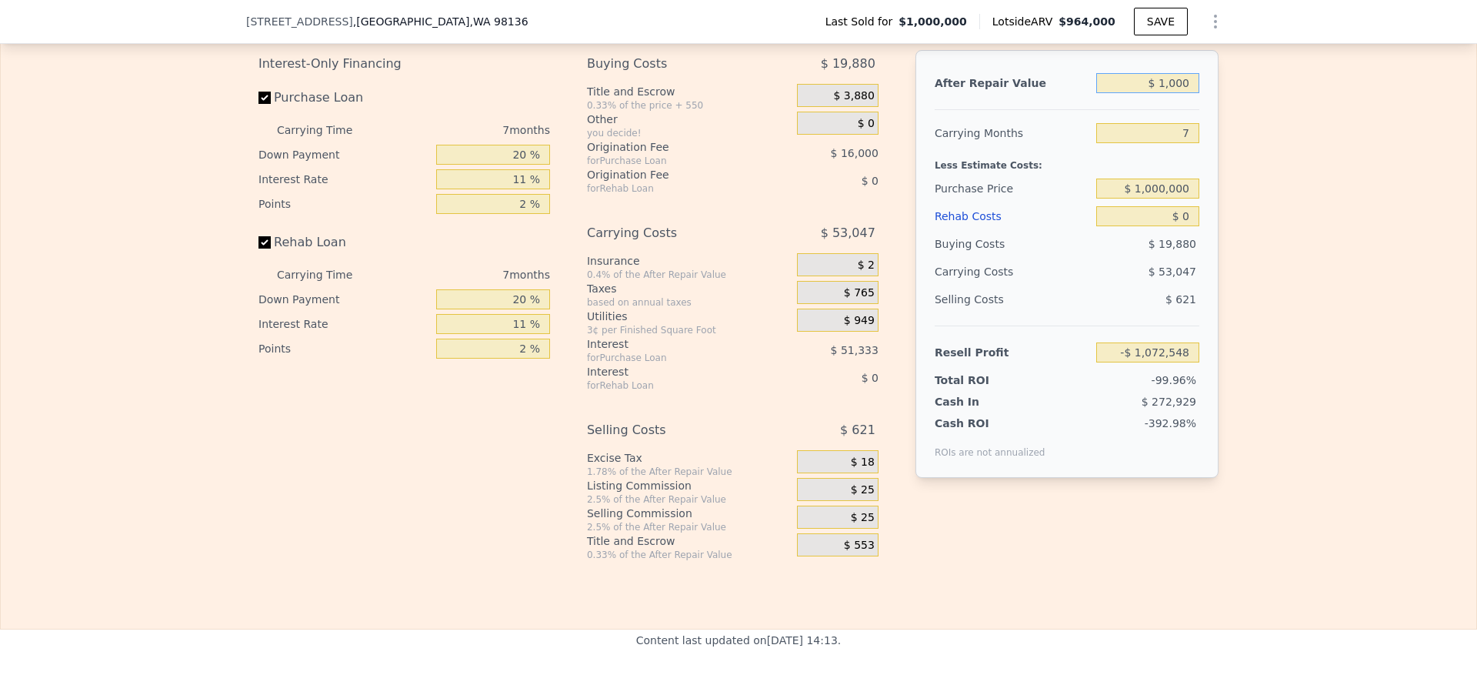
type input "$ 10,000"
type input "-$ 1,064,209"
type input "$ 100,000"
type input "-$ 980,821"
type input "$ 1,000,000"
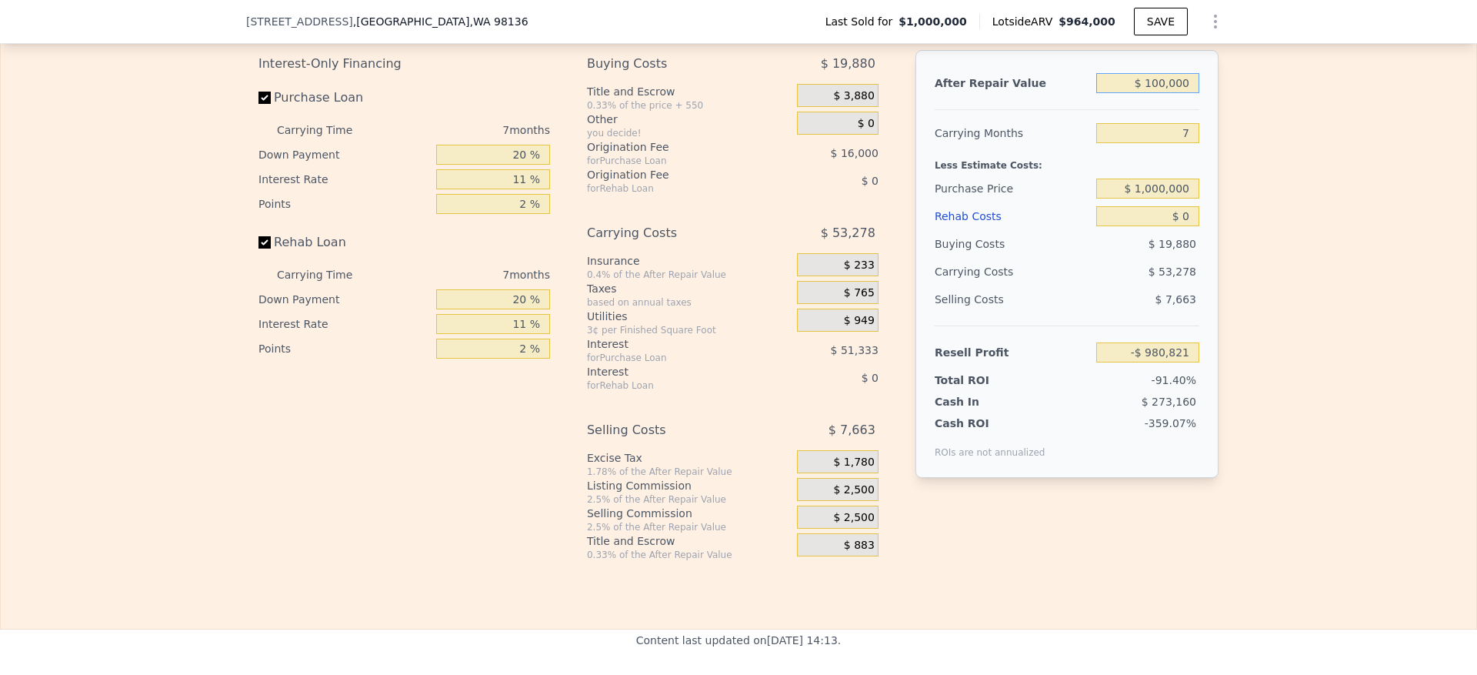
type input "-$ 146,938"
type input "$ 1,000,000"
type input "6"
type input "-$ 139,027"
type input "6"
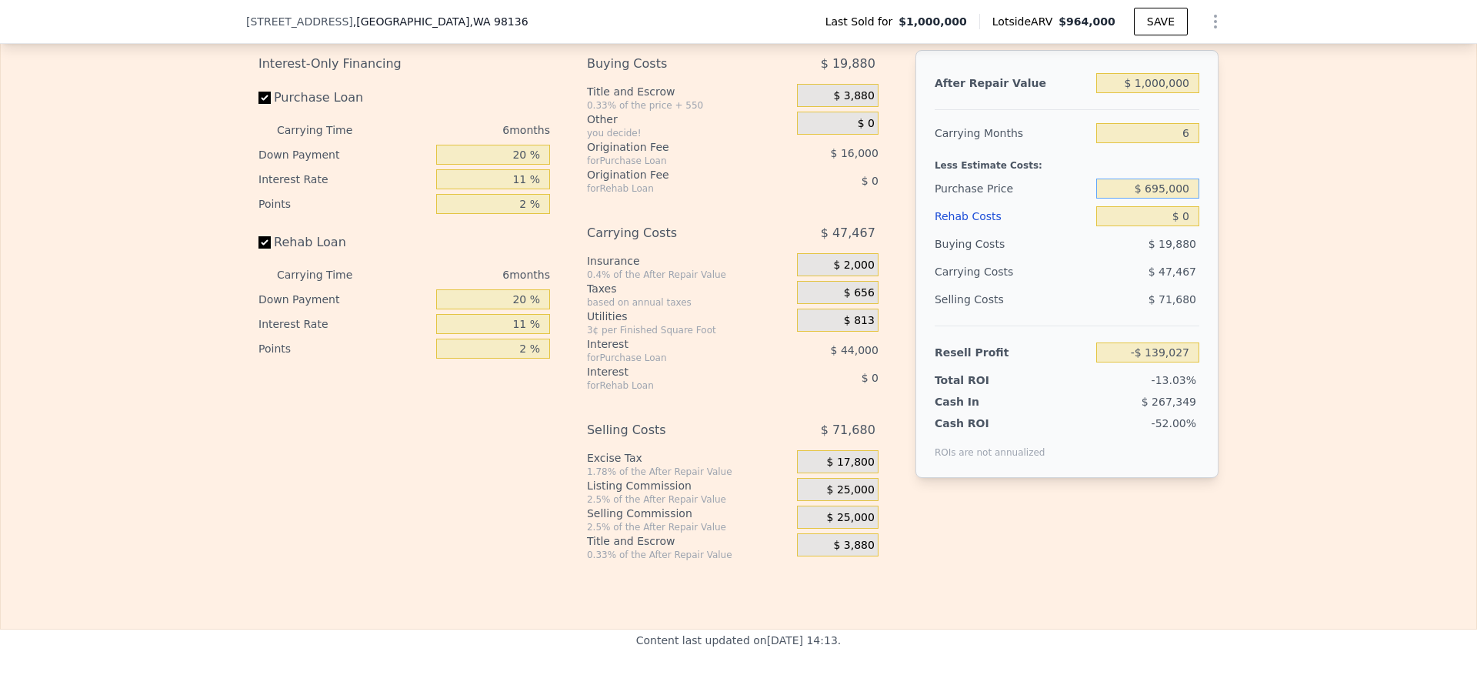
type input "$ 695,000"
type input "$ 185,285"
type input "$ 8"
type input "$ 185,277"
type input "$ 85"
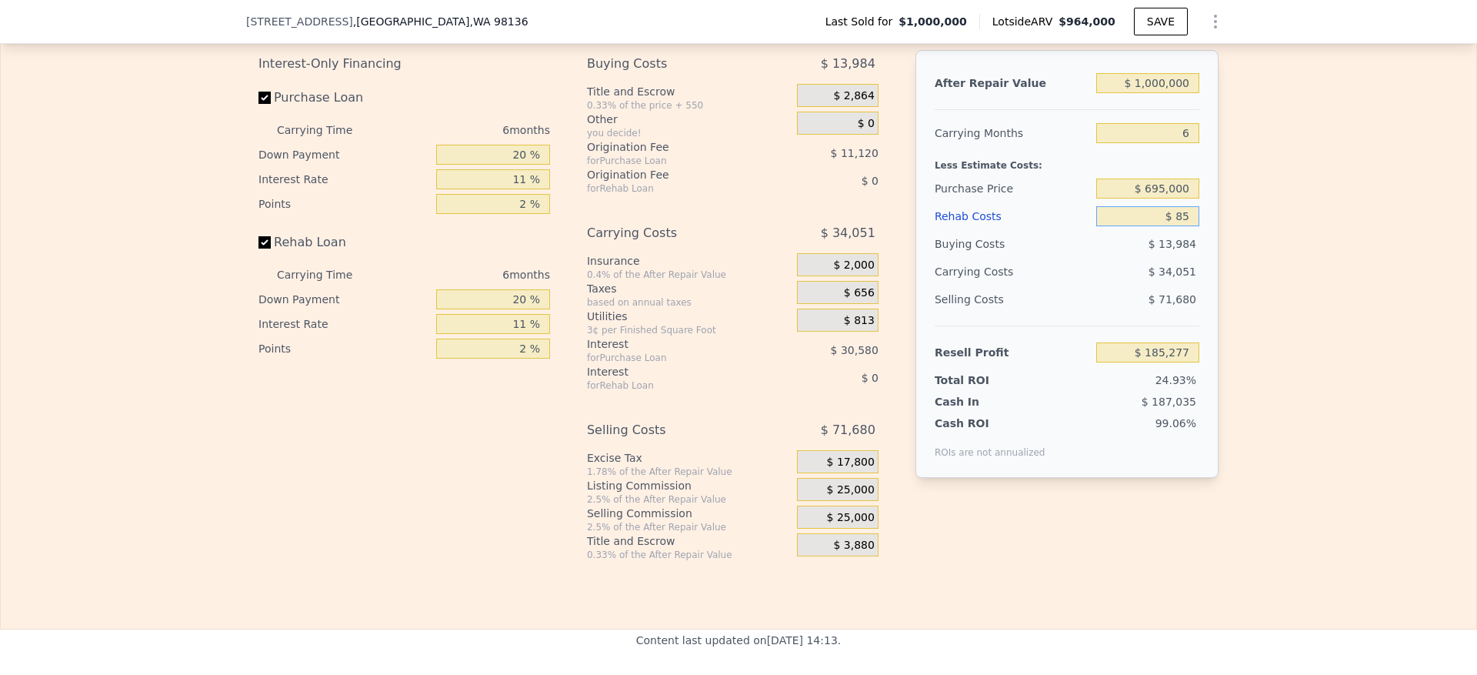
type input "$ 185,193"
type input "$ 850"
type input "$ 184,385"
type input "$ 8,500"
type input "$ 176,277"
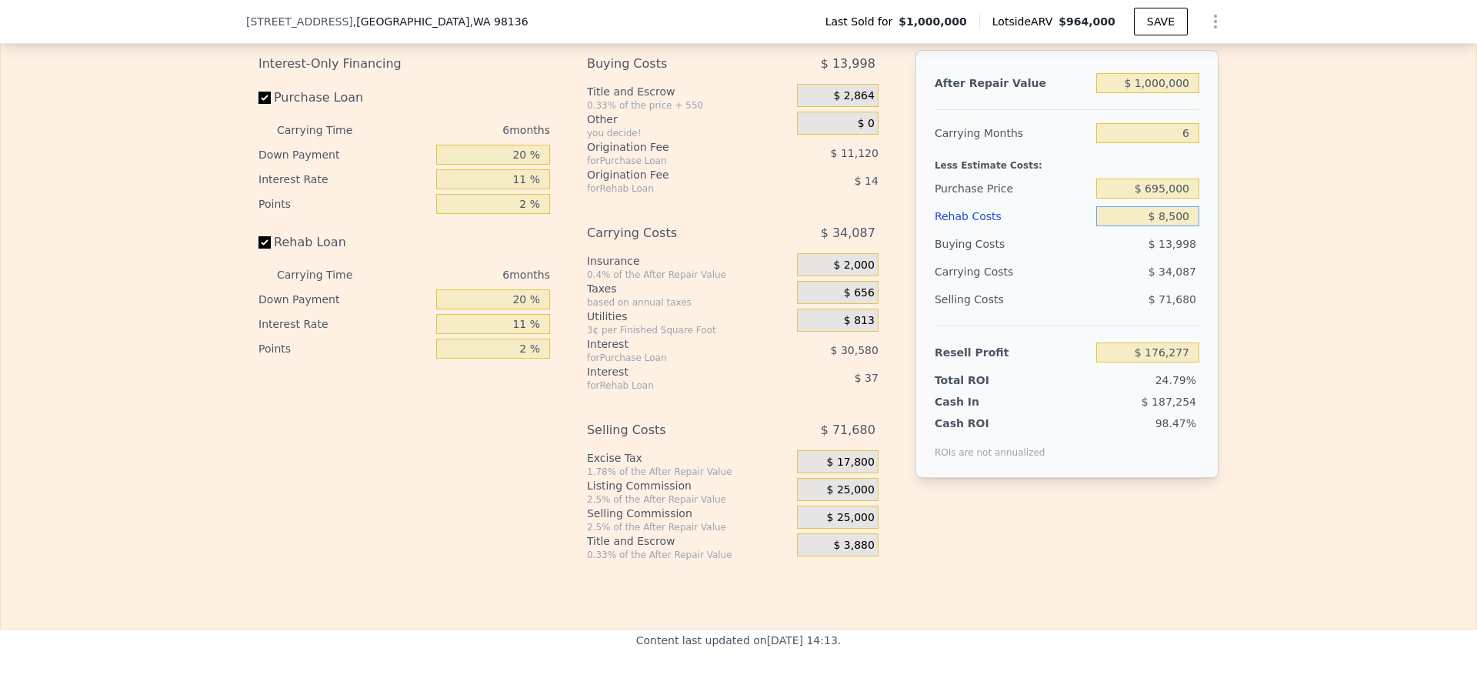
type input "$ 85,000"
type input "$ 95,187"
type input "$ 85,000"
click at [1284, 338] on div "Edit the assumptions in yellow boxes. Input profit to calculate an offer price.…" at bounding box center [738, 274] width 1475 height 572
drag, startPoint x: 512, startPoint y: 196, endPoint x: 443, endPoint y: 192, distance: 69.4
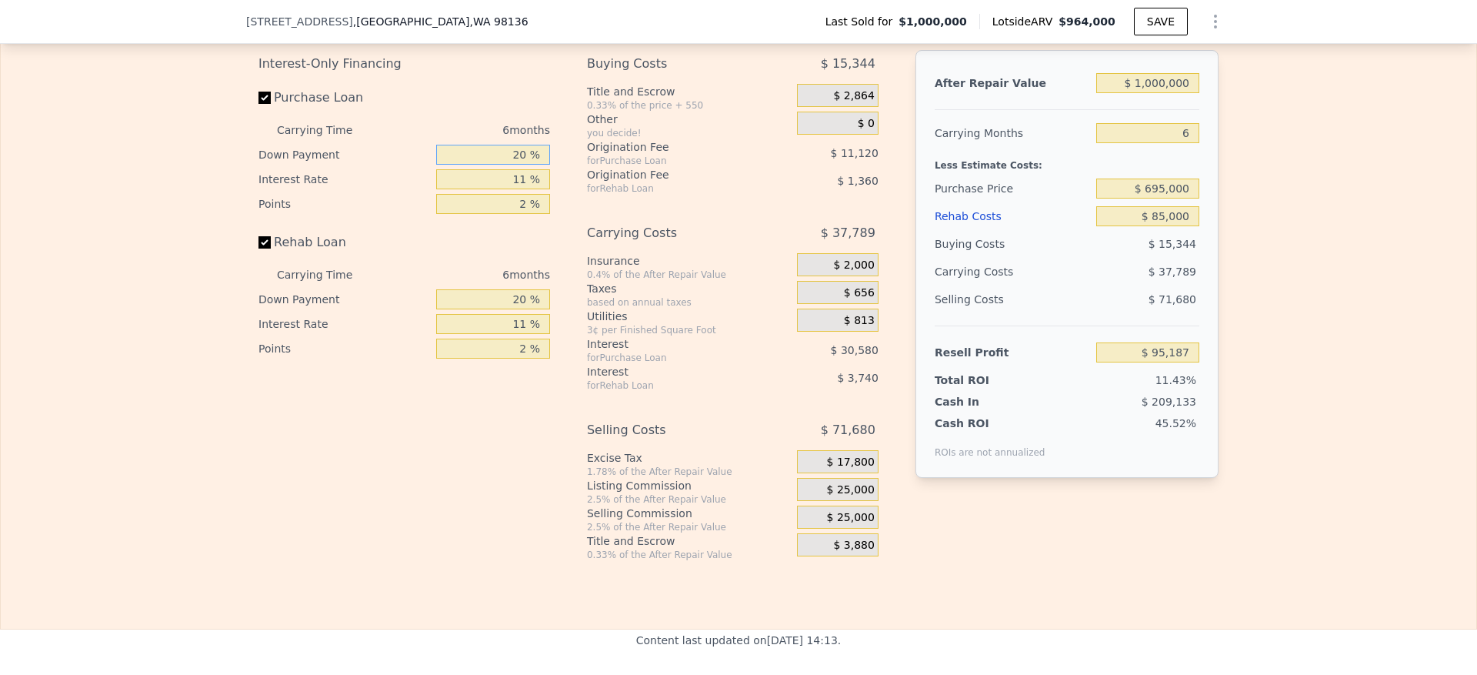
click at [448, 165] on input "20 %" at bounding box center [493, 155] width 114 height 20
type input "10 %"
type input "$ 89,975"
type input "10 %"
type input "1 %"
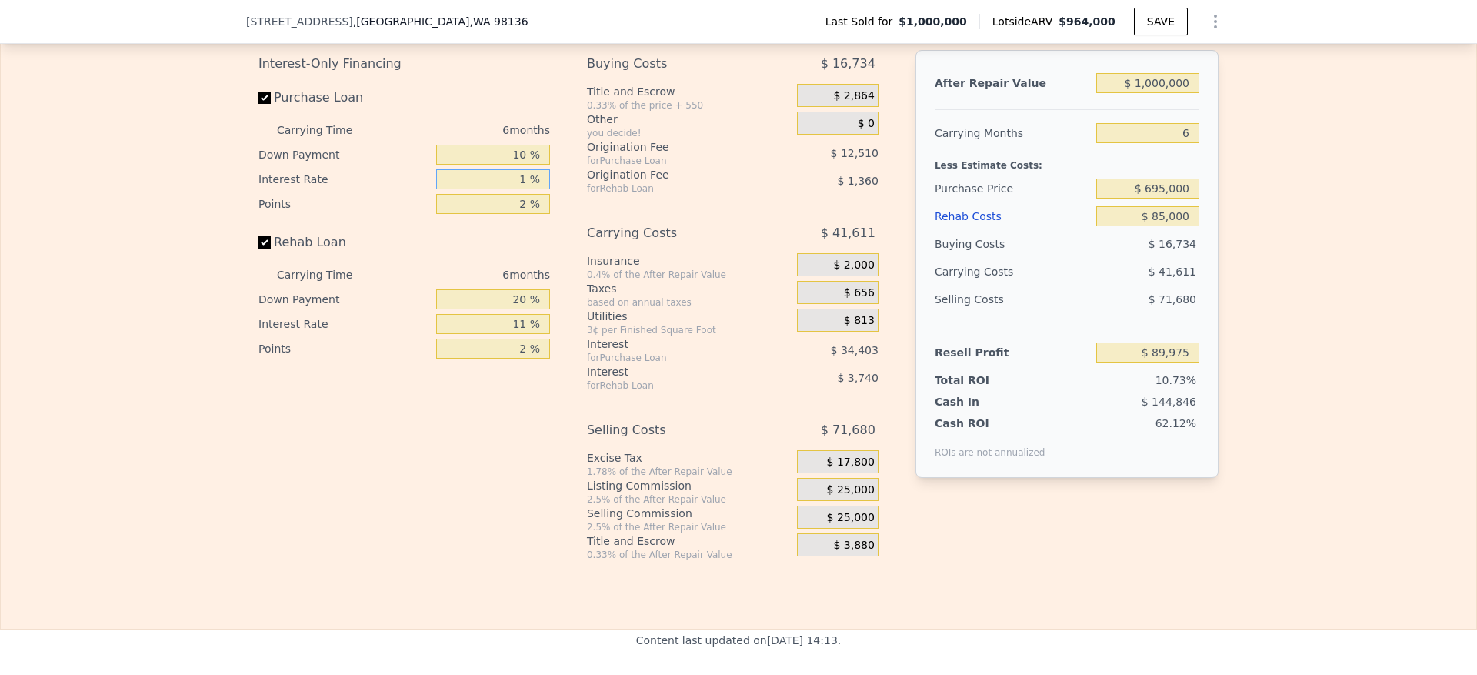
type input "$ 121,253"
type input "10 %"
type input "$ 93,101"
type input "10.5 %"
type input "$ 91,541"
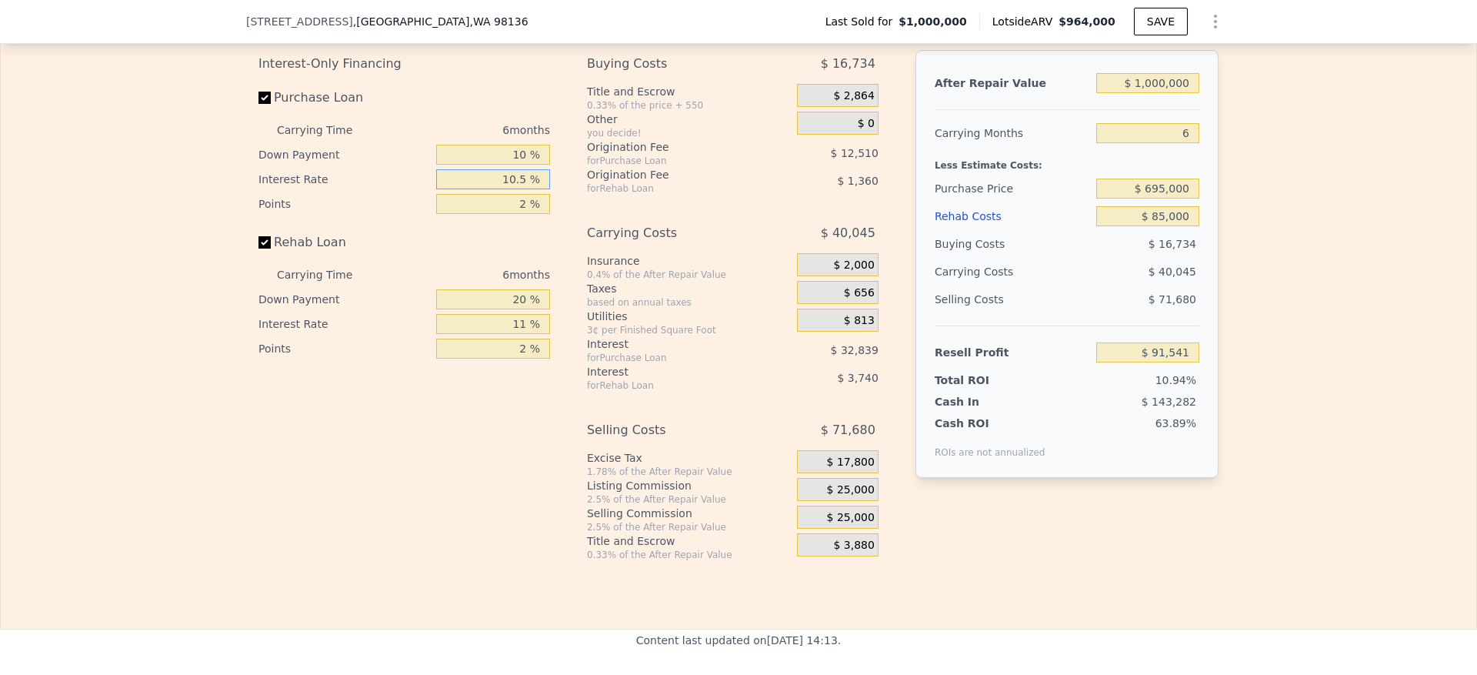
type input "10.5 %"
type input "1 %"
type input "$ 97,796"
type input "1.5 %"
type input "$ 94,668"
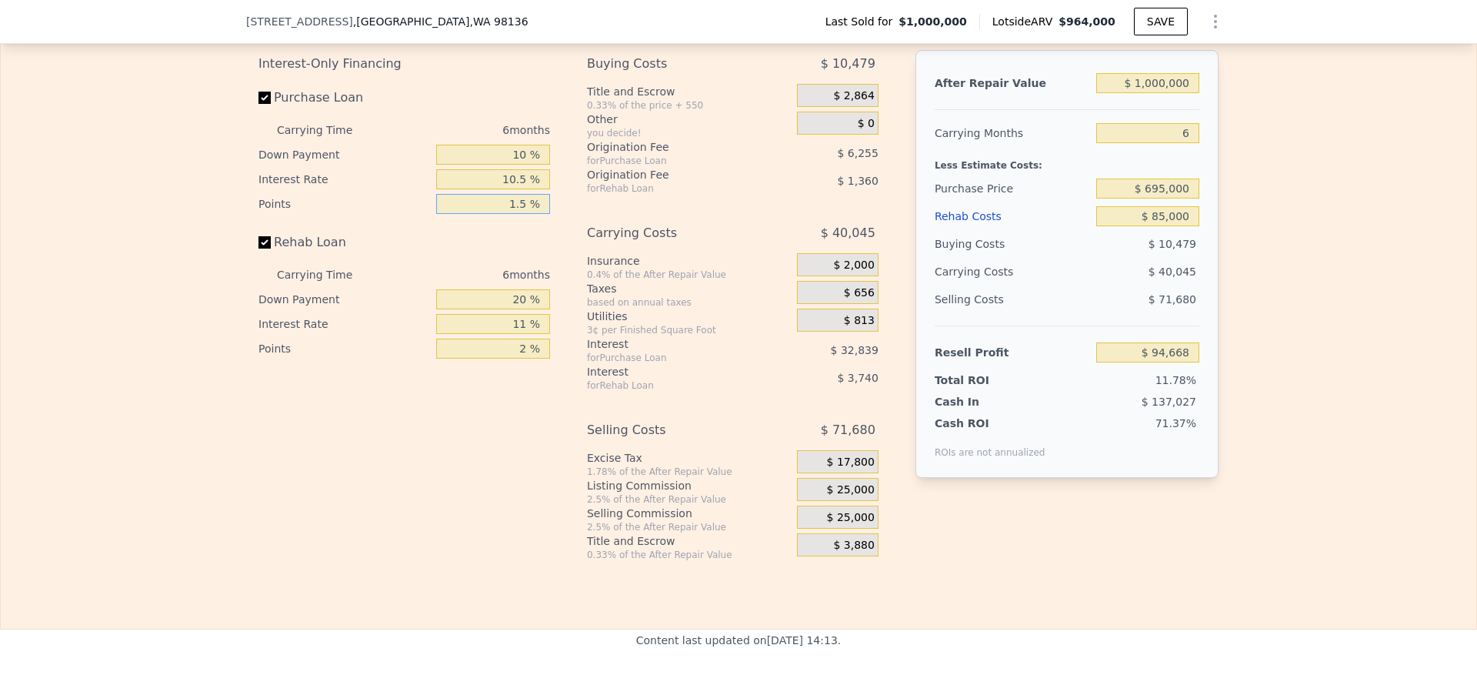
type input "1.5 %"
type input "1 %"
type input "$ 93,457"
type input "10 %"
type input "$ 94,030"
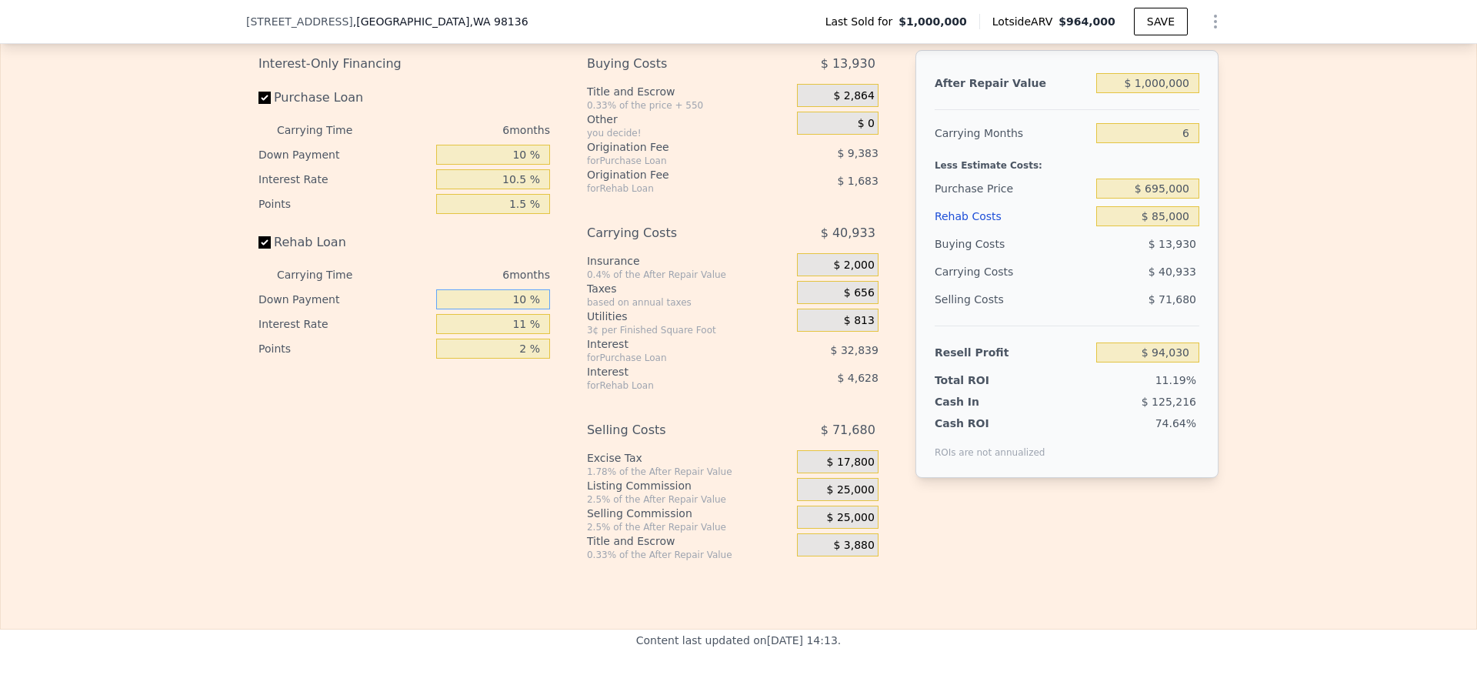
type input "10 %"
type input "1 %"
type input "$ 97,852"
type input "10 %"
type input "$ 94,408"
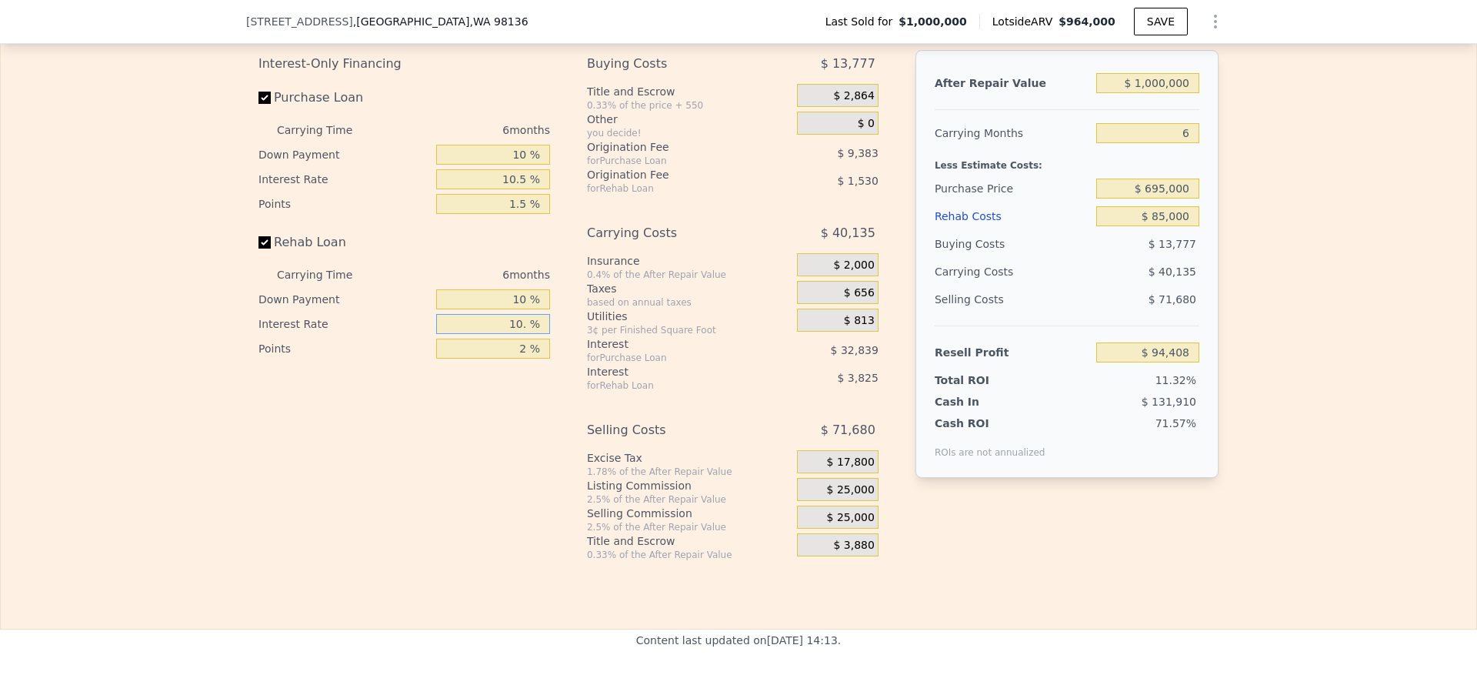
type input "10.5 %"
type input "$ 94,222"
type input "10.5 %"
type input "1 %"
type input "$ 94,987"
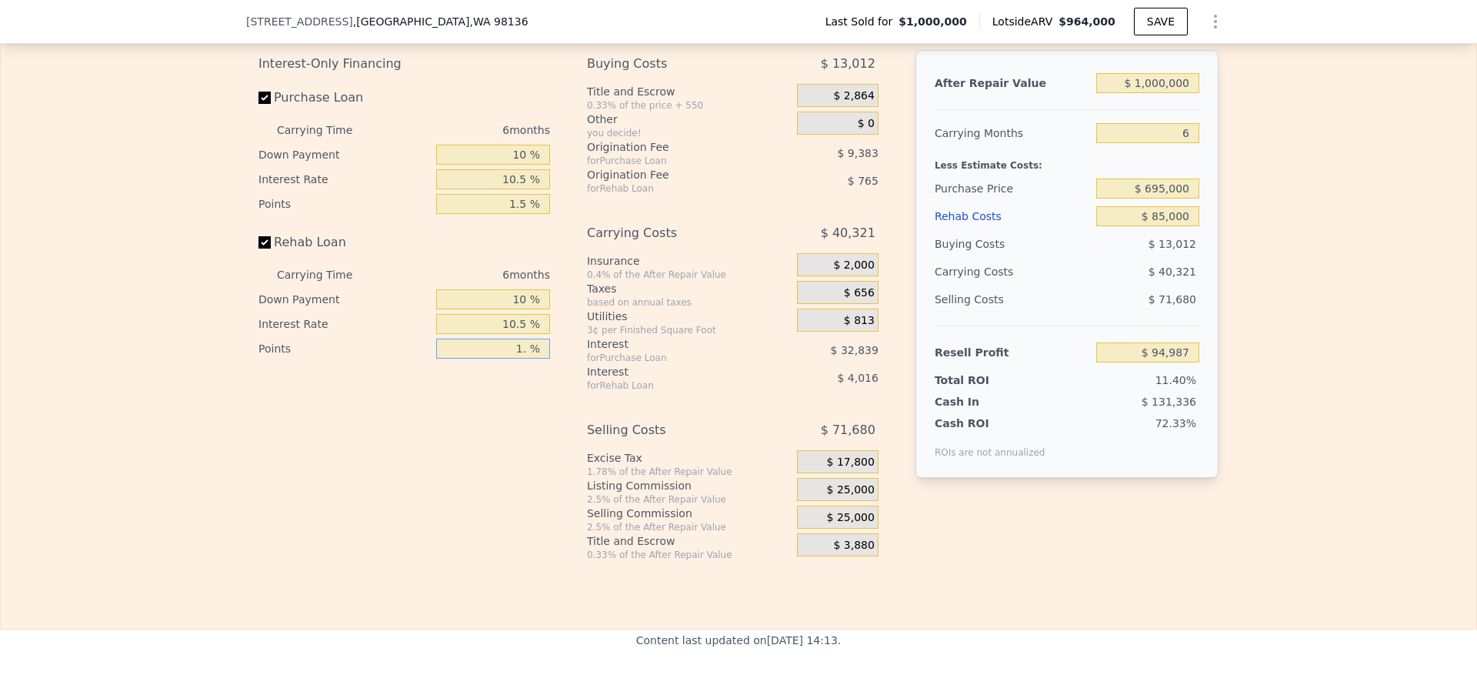
type input "1.5 %"
type input "$ 94,604"
type input "1.5 %"
click at [851, 497] on span "$ 25,000" at bounding box center [851, 490] width 48 height 14
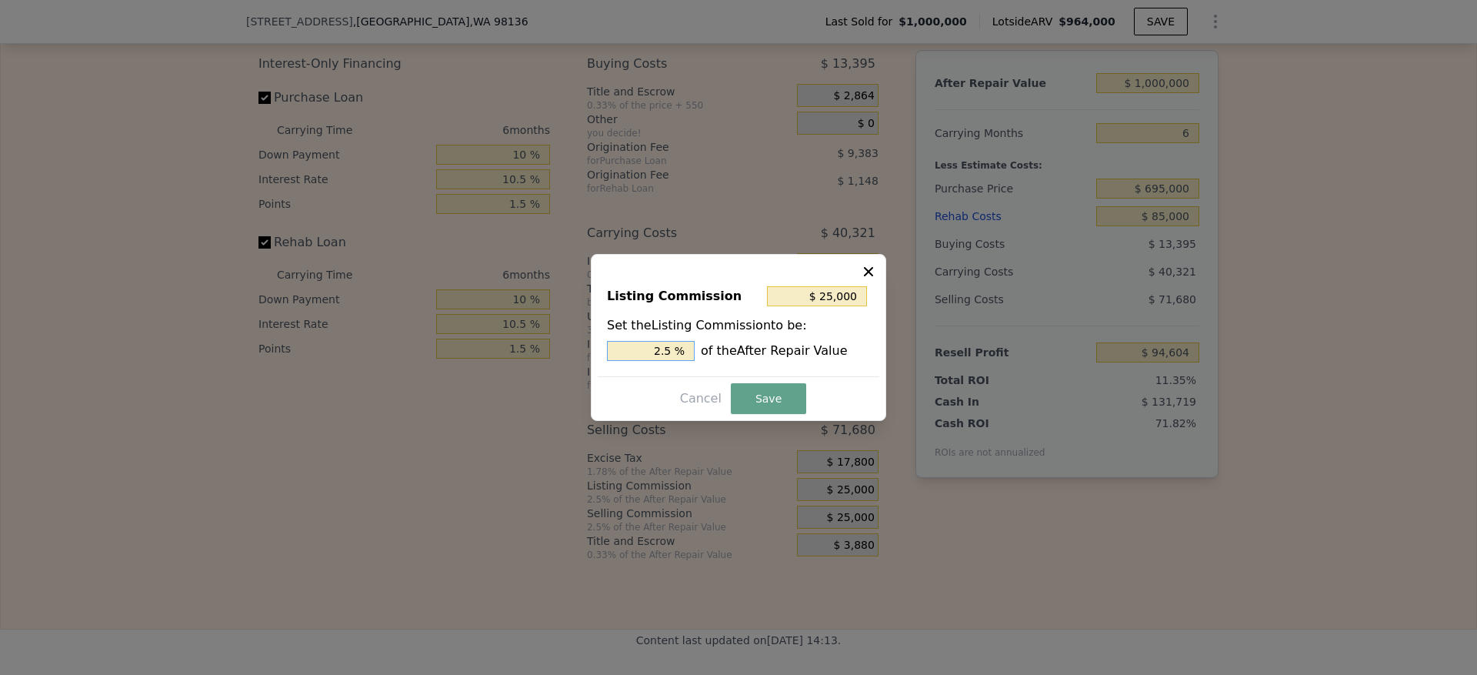
drag, startPoint x: 665, startPoint y: 353, endPoint x: 533, endPoint y: 335, distance: 133.6
click at [533, 335] on div "​ Listing Commission $ 25,000 Set the Listing Commission to be: 2.5 % of the Af…" at bounding box center [738, 337] width 1477 height 675
type input "$ 150,000"
type input "15 %"
type input "$ 15,000"
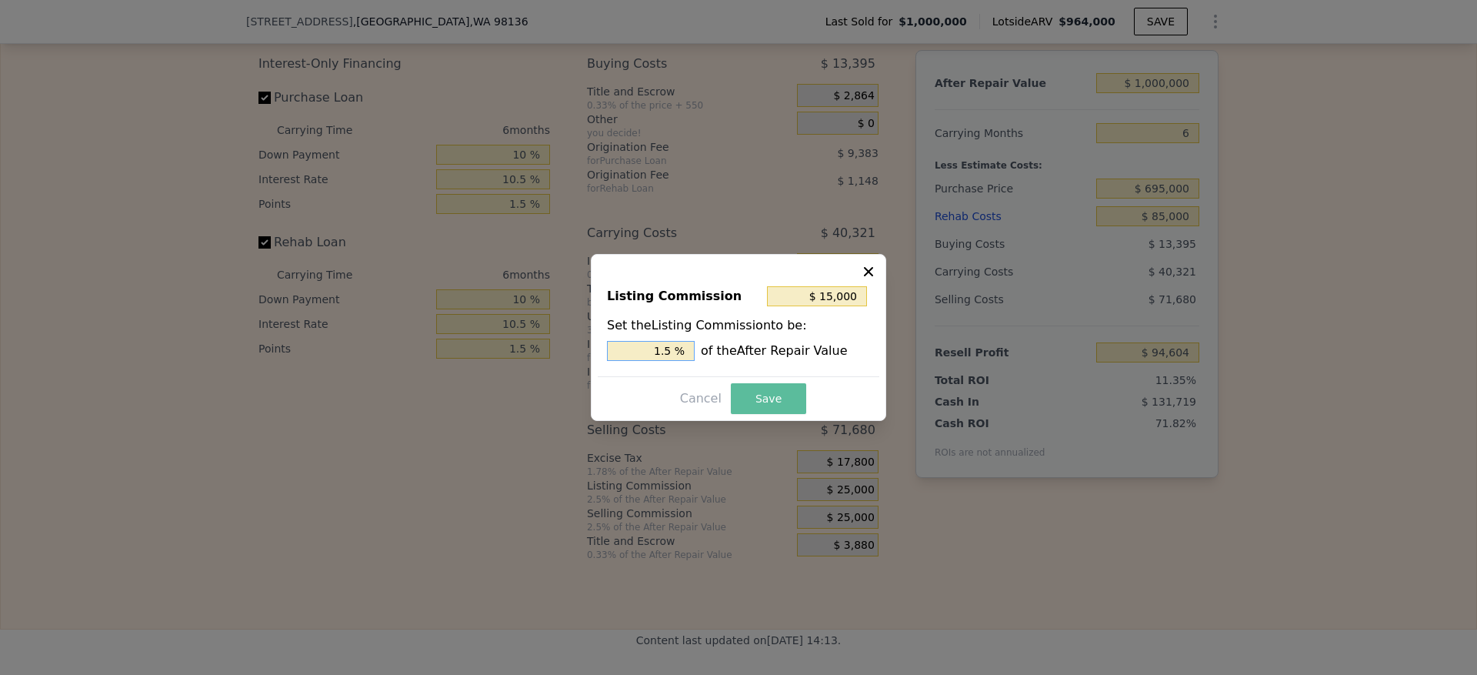
type input "1.5 %"
click at [768, 400] on button "Save" at bounding box center [768, 398] width 75 height 31
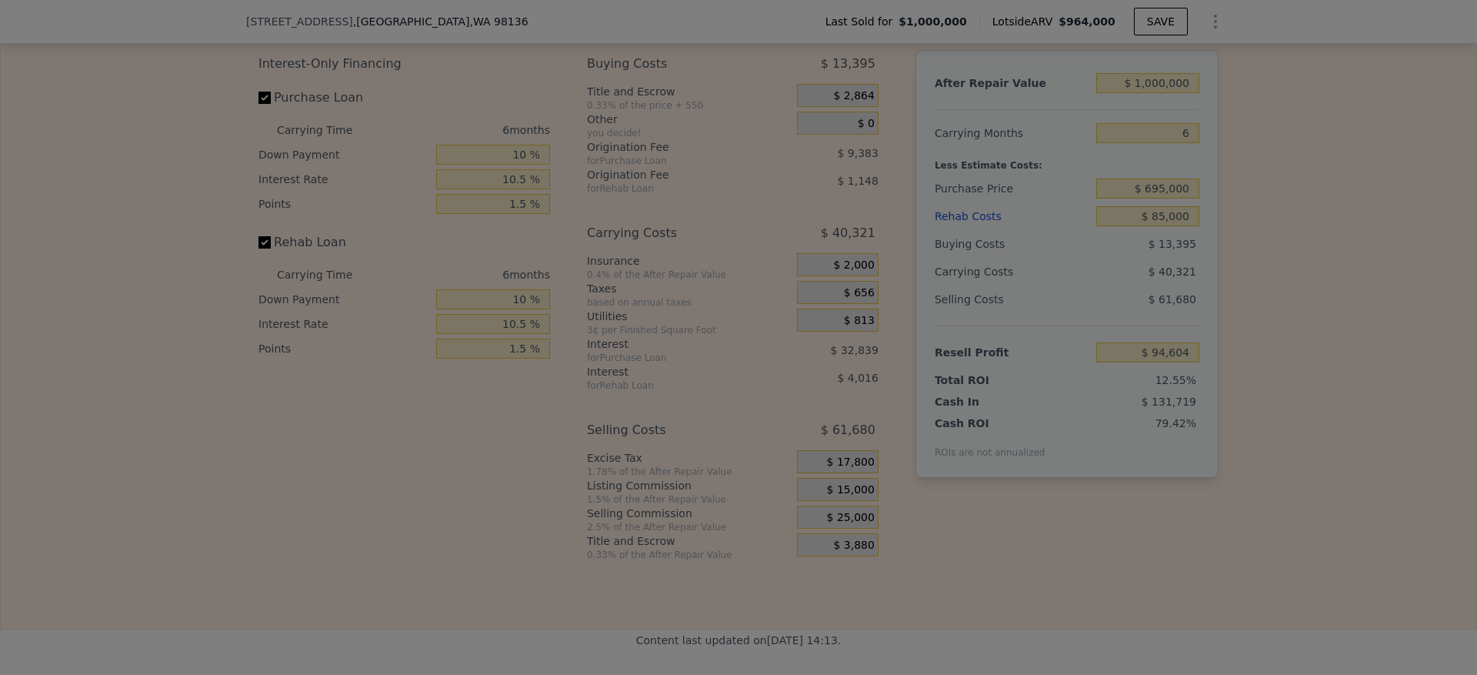
type input "$ 104,604"
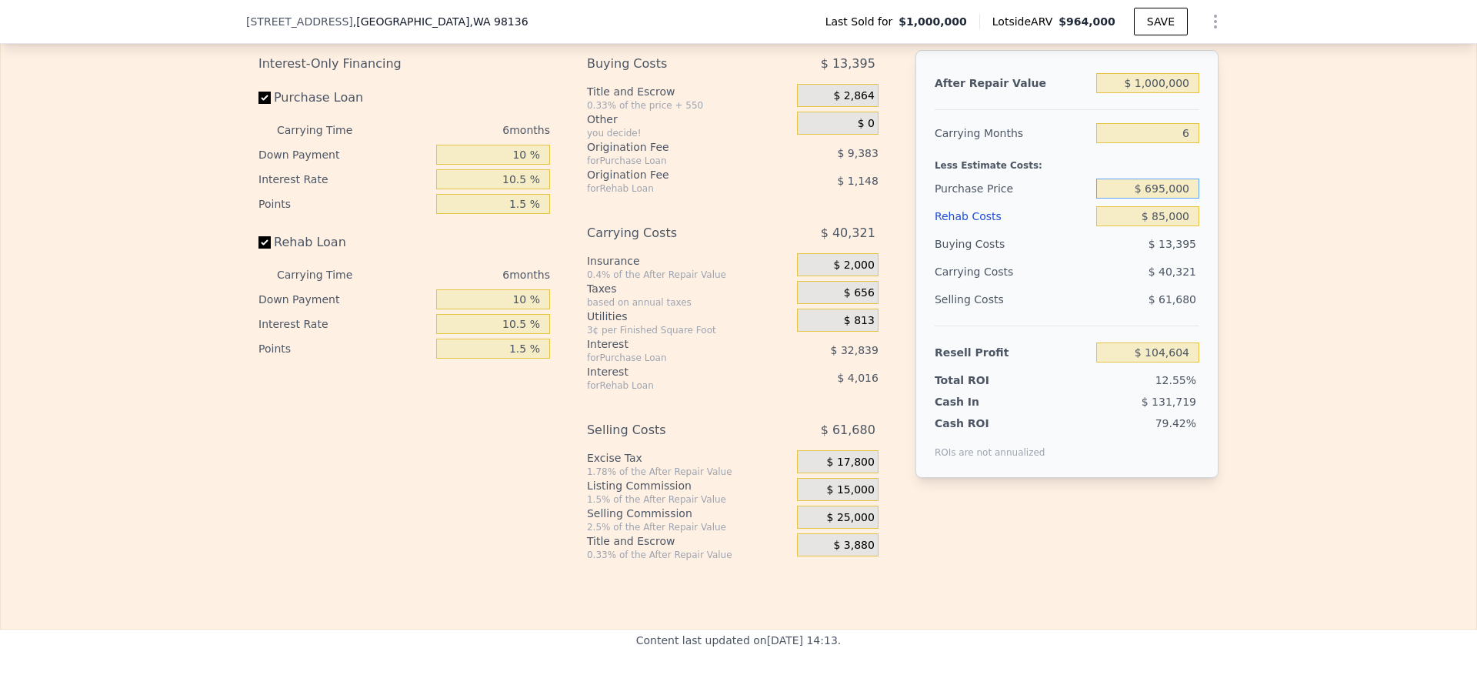
drag, startPoint x: 1157, startPoint y: 228, endPoint x: 1145, endPoint y: 226, distance: 11.8
click at [1145, 198] on input "$ 695,000" at bounding box center [1147, 188] width 103 height 20
type input "$ 700,000"
click at [1341, 355] on div "Edit the assumptions in yellow boxes. Input profit to calculate an offer price.…" at bounding box center [738, 274] width 1475 height 572
type input "$ 99,286"
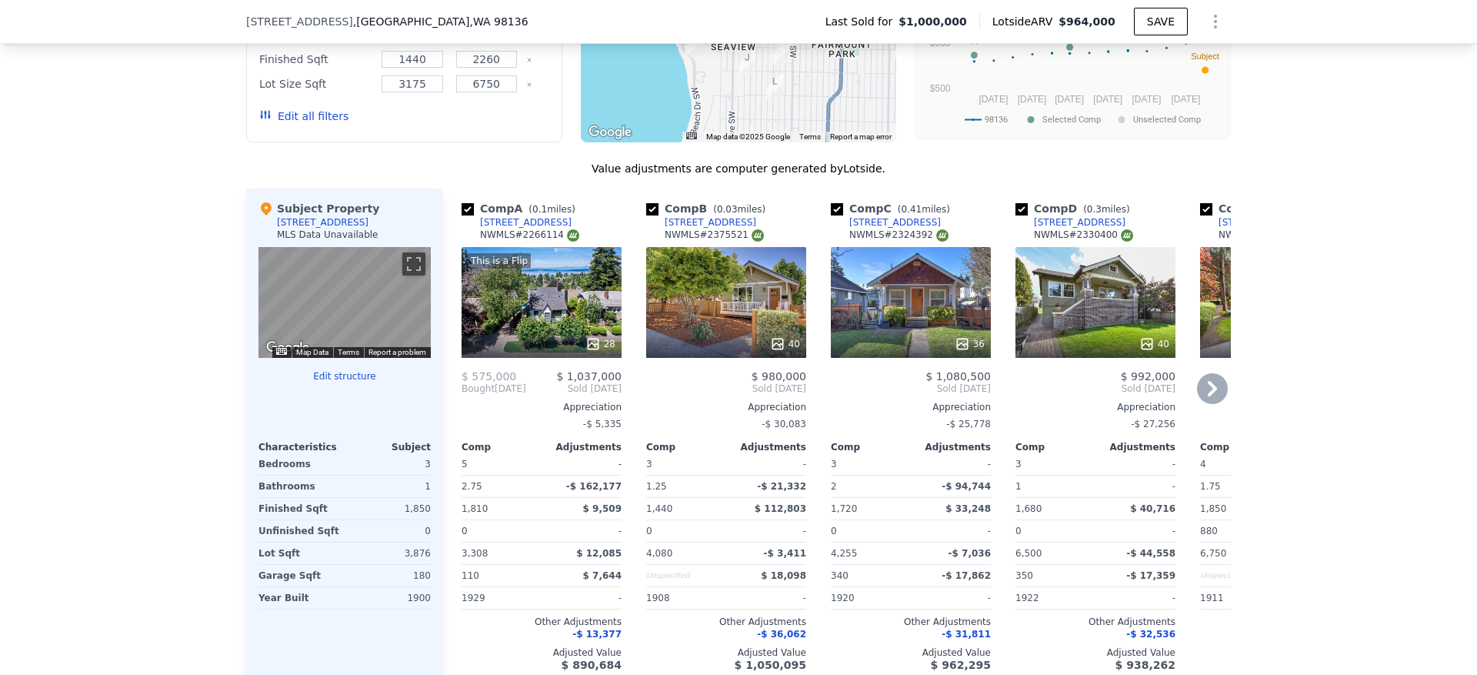
scroll to position [1334, 0]
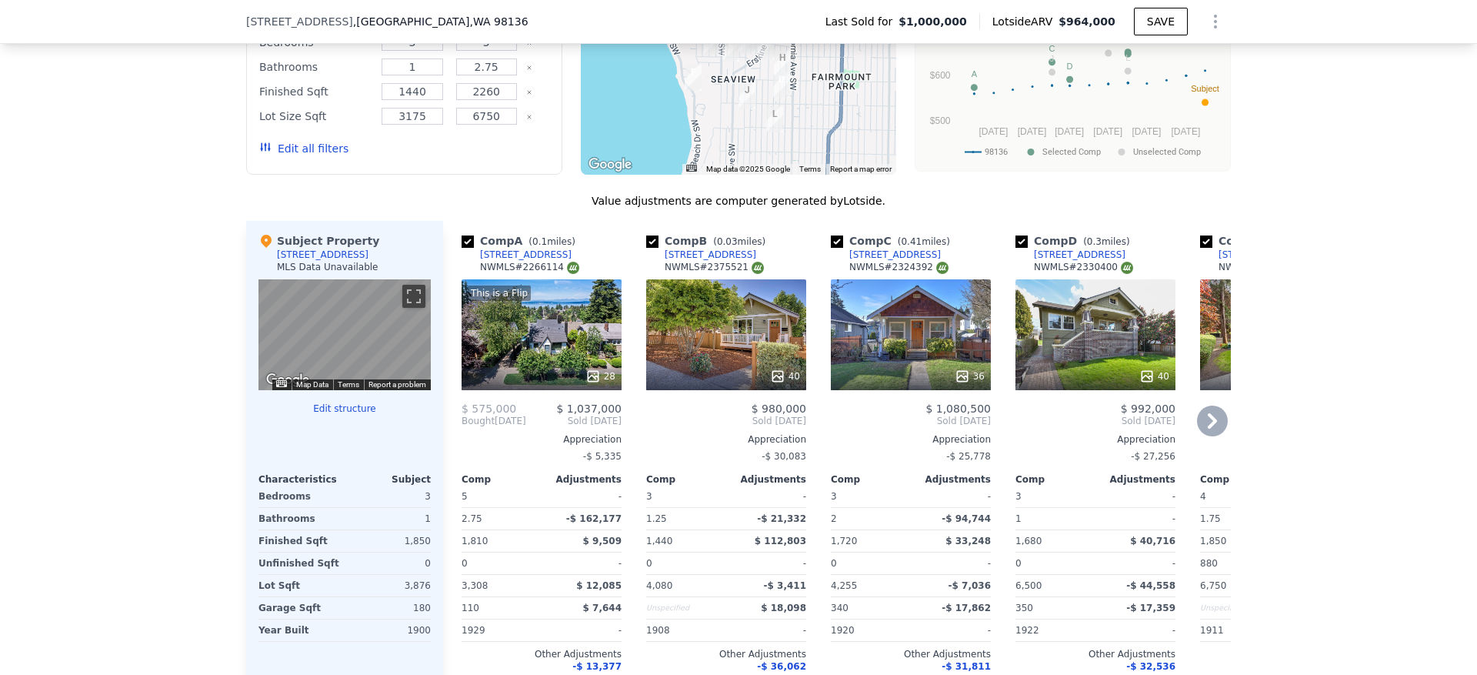
type input "$ 964,000"
type input "7"
type input "$ 0"
type input "-$ 180,293"
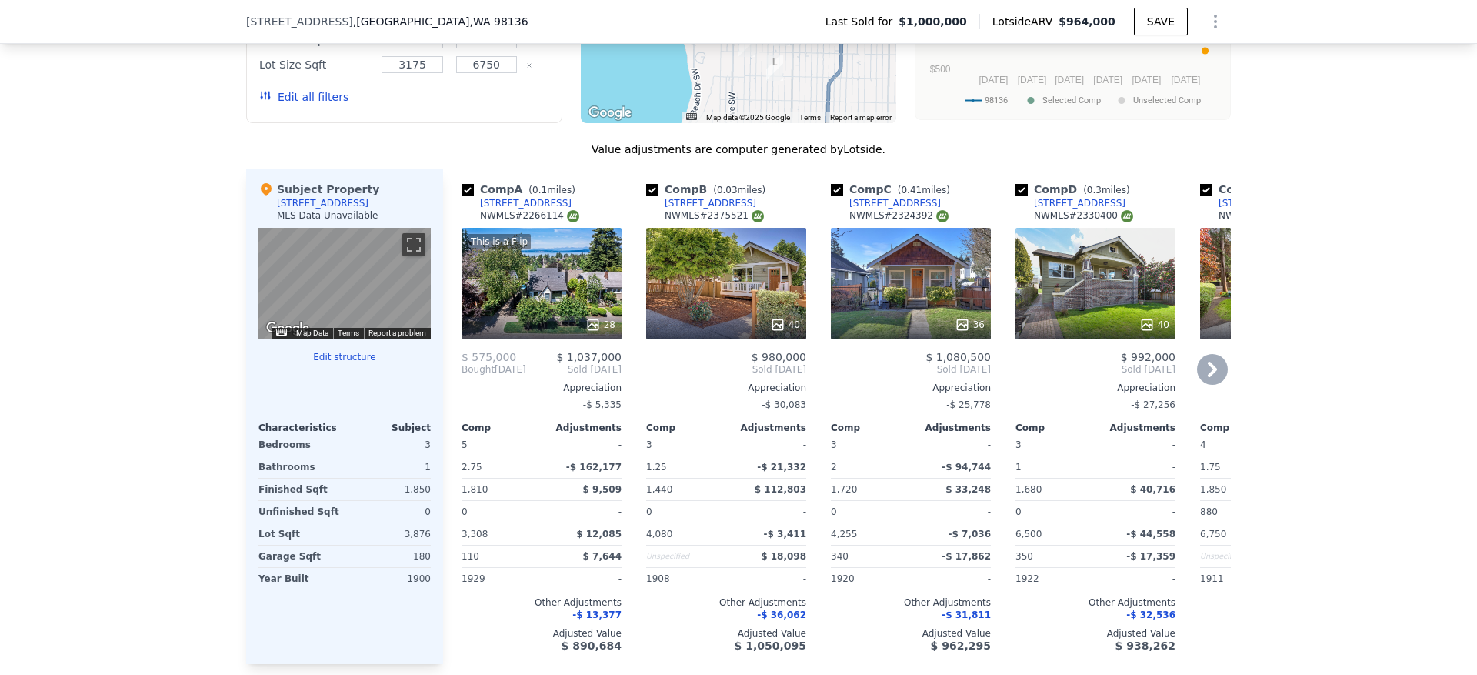
scroll to position [1449, 0]
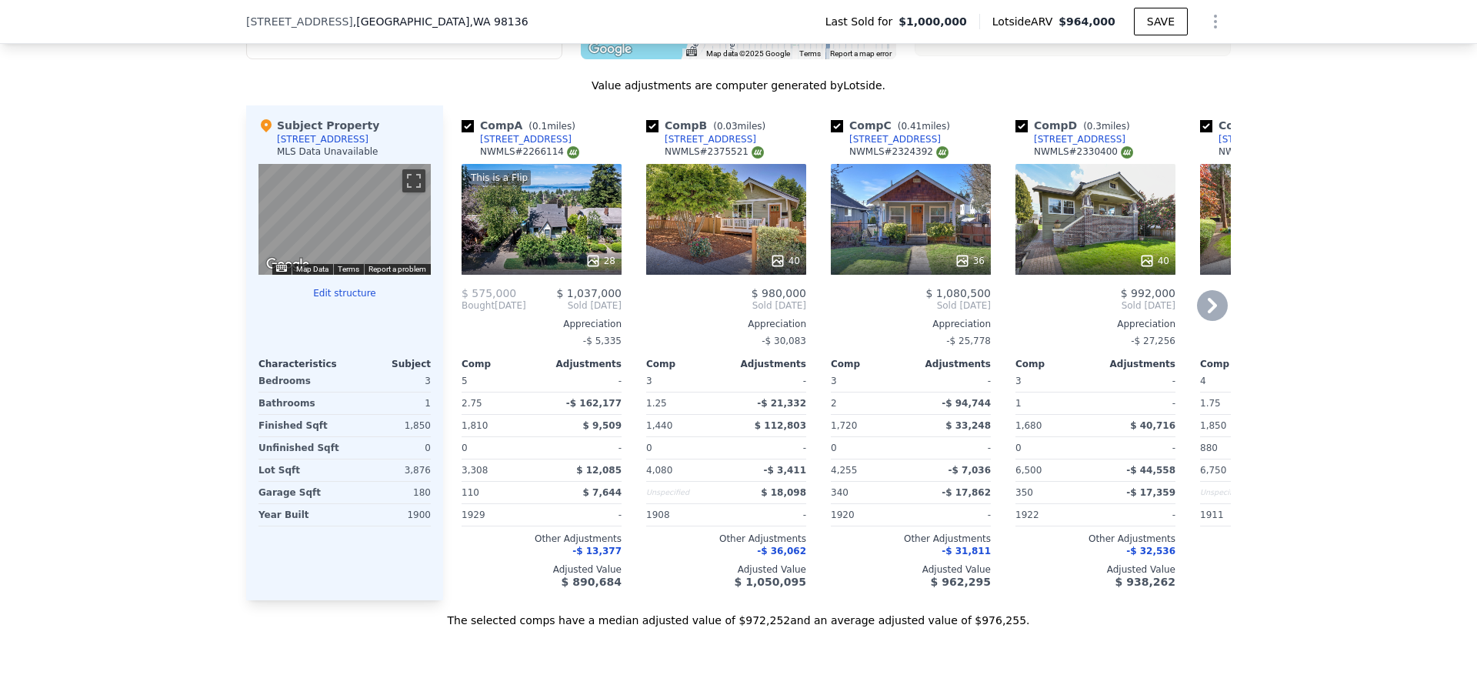
click at [1197, 321] on icon at bounding box center [1212, 305] width 31 height 31
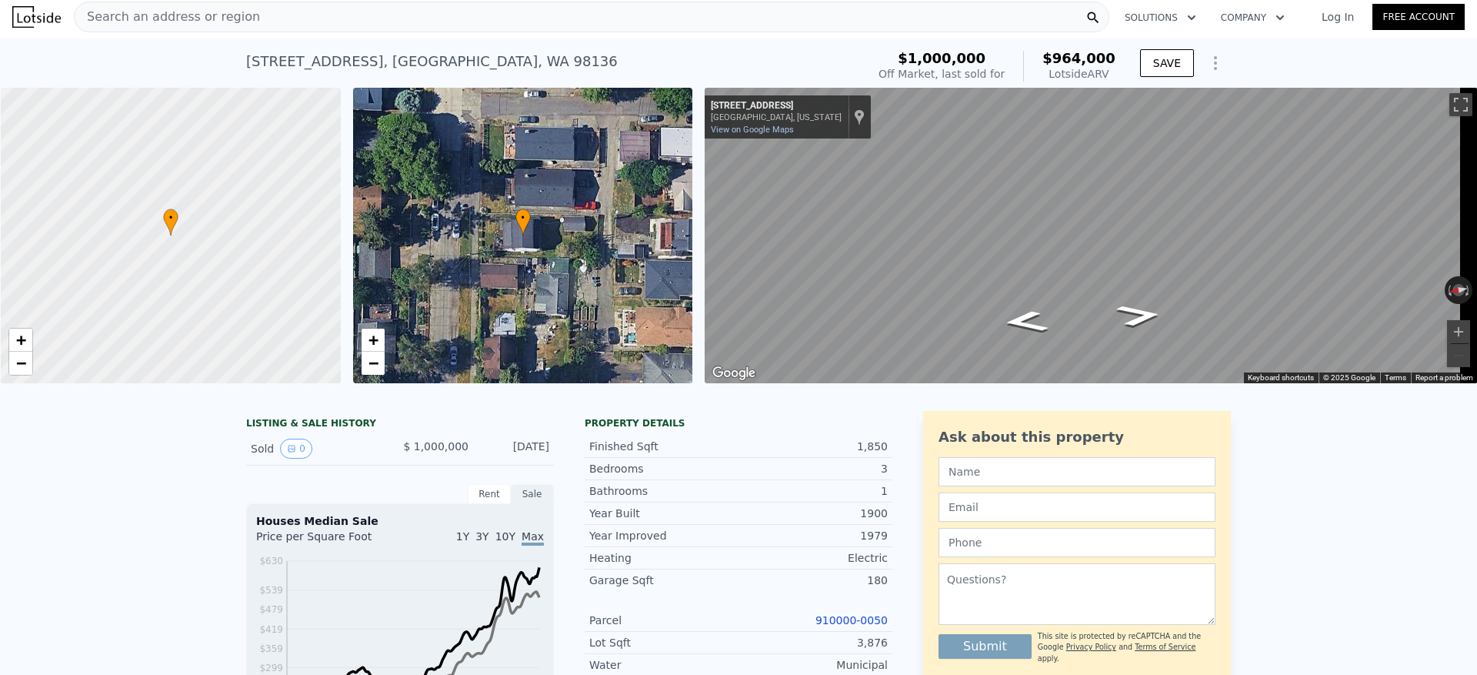
scroll to position [0, 0]
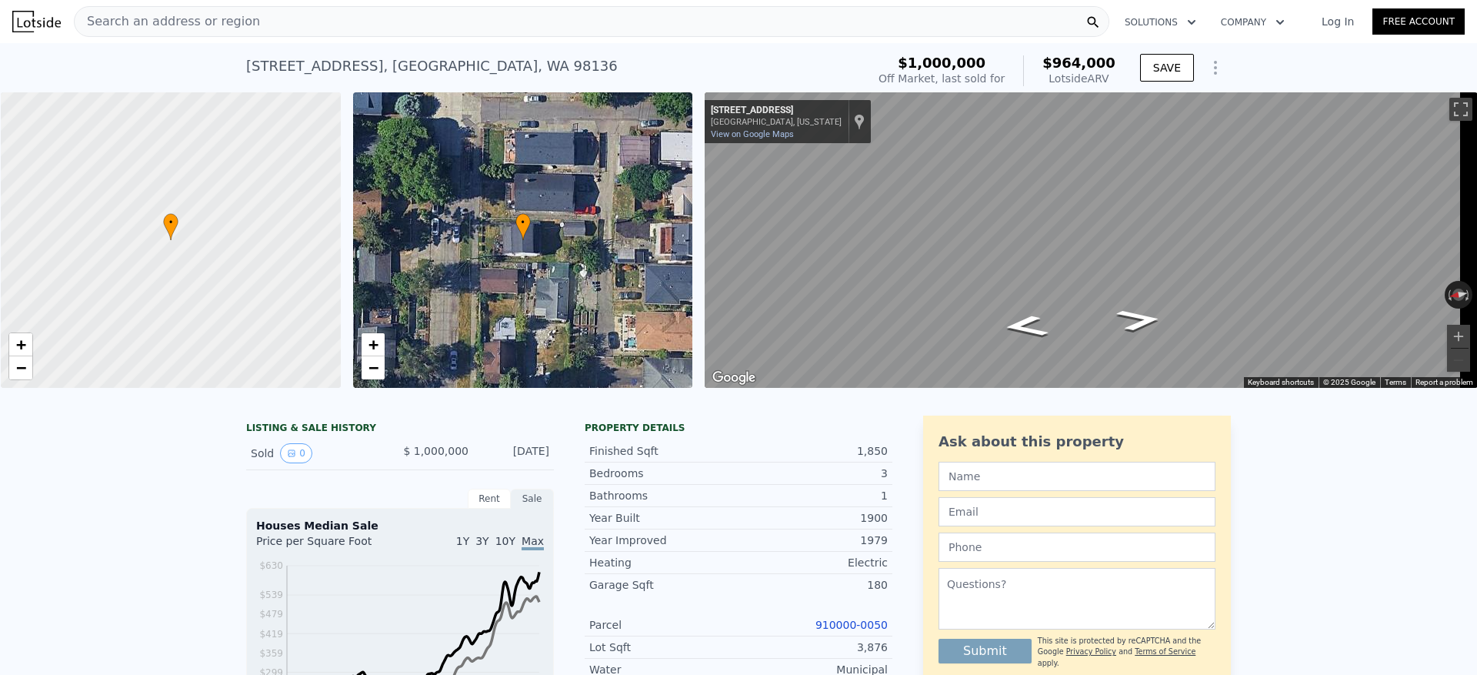
click at [245, 19] on div "Search an address or region" at bounding box center [591, 21] width 1035 height 31
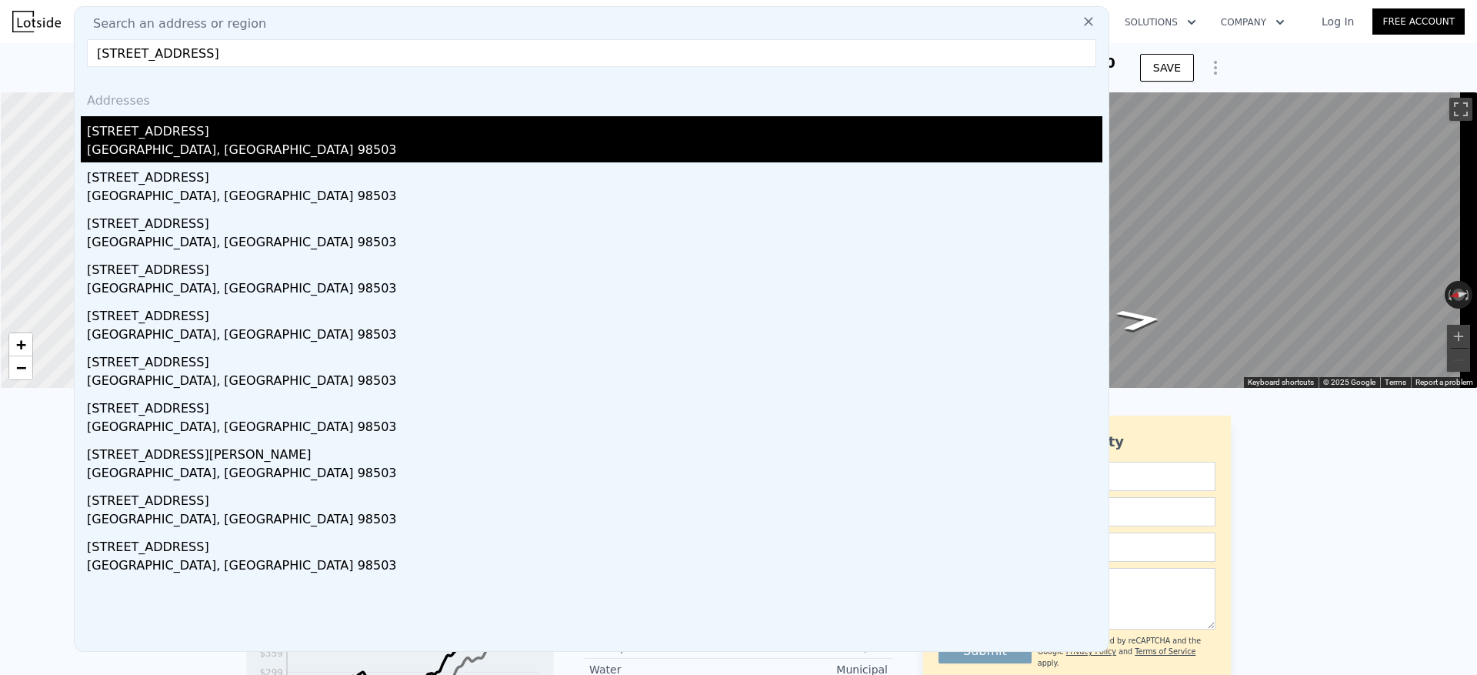
type input "[STREET_ADDRESS]"
click at [188, 142] on div "[GEOGRAPHIC_DATA], [GEOGRAPHIC_DATA] 98503" at bounding box center [594, 152] width 1015 height 22
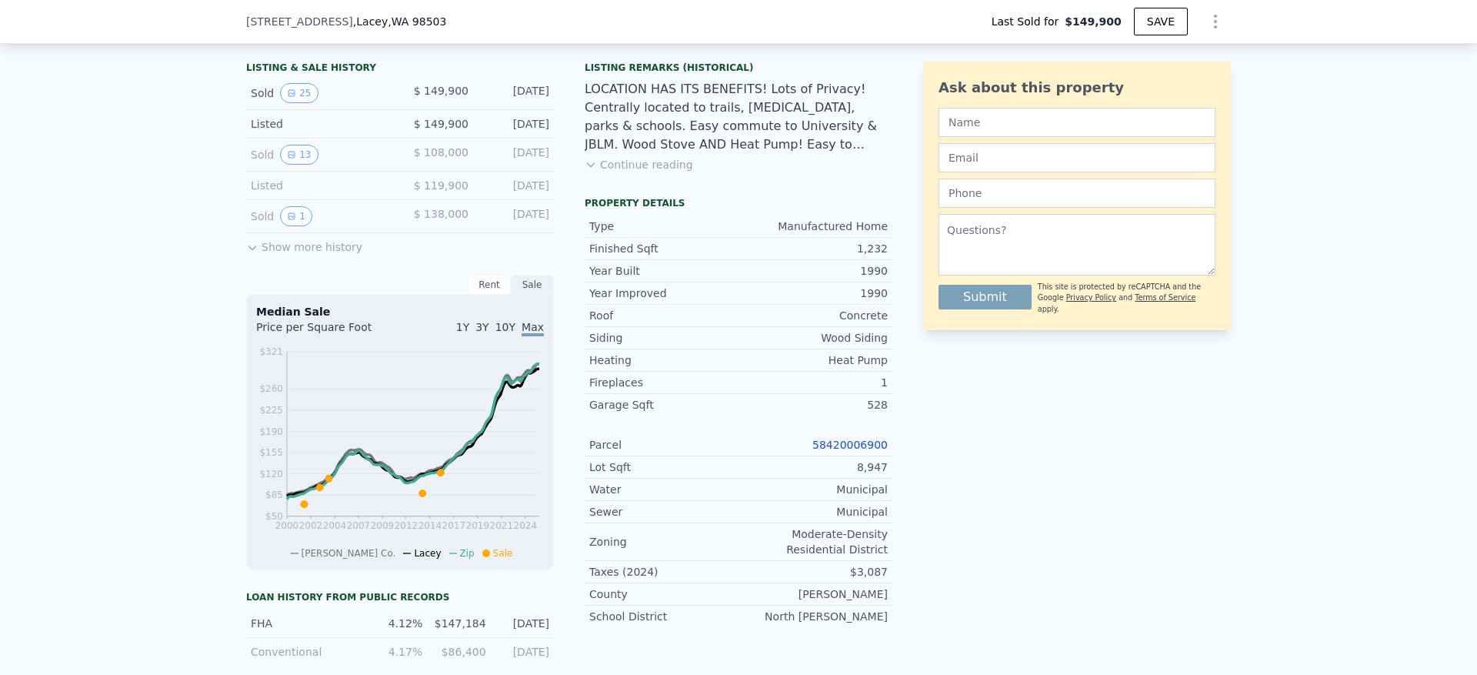
scroll to position [226, 0]
